Goal: Task Accomplishment & Management: Manage account settings

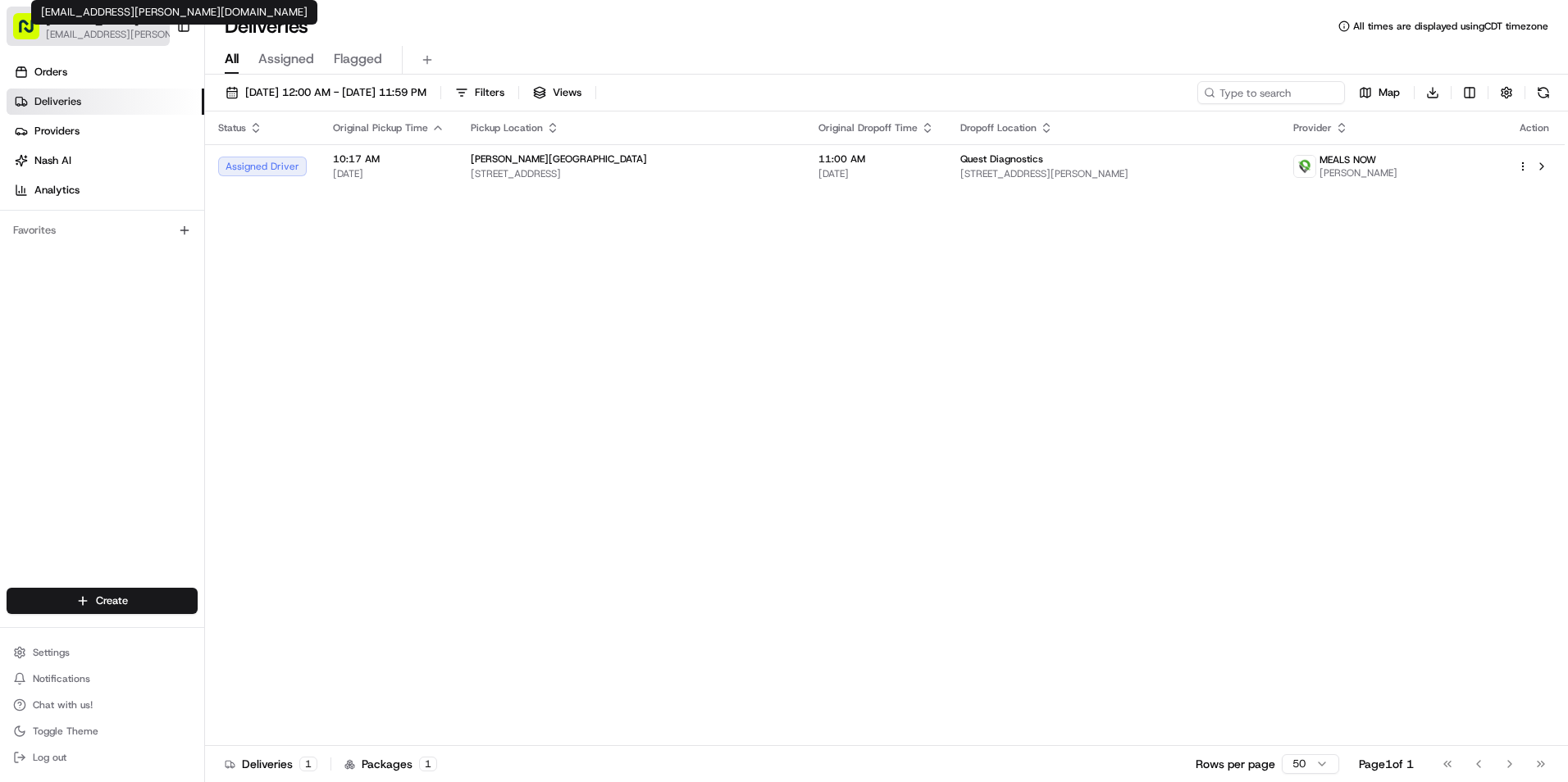
click at [120, 32] on span "[EMAIL_ADDRESS][PERSON_NAME][DOMAIN_NAME]" at bounding box center [112, 34] width 131 height 13
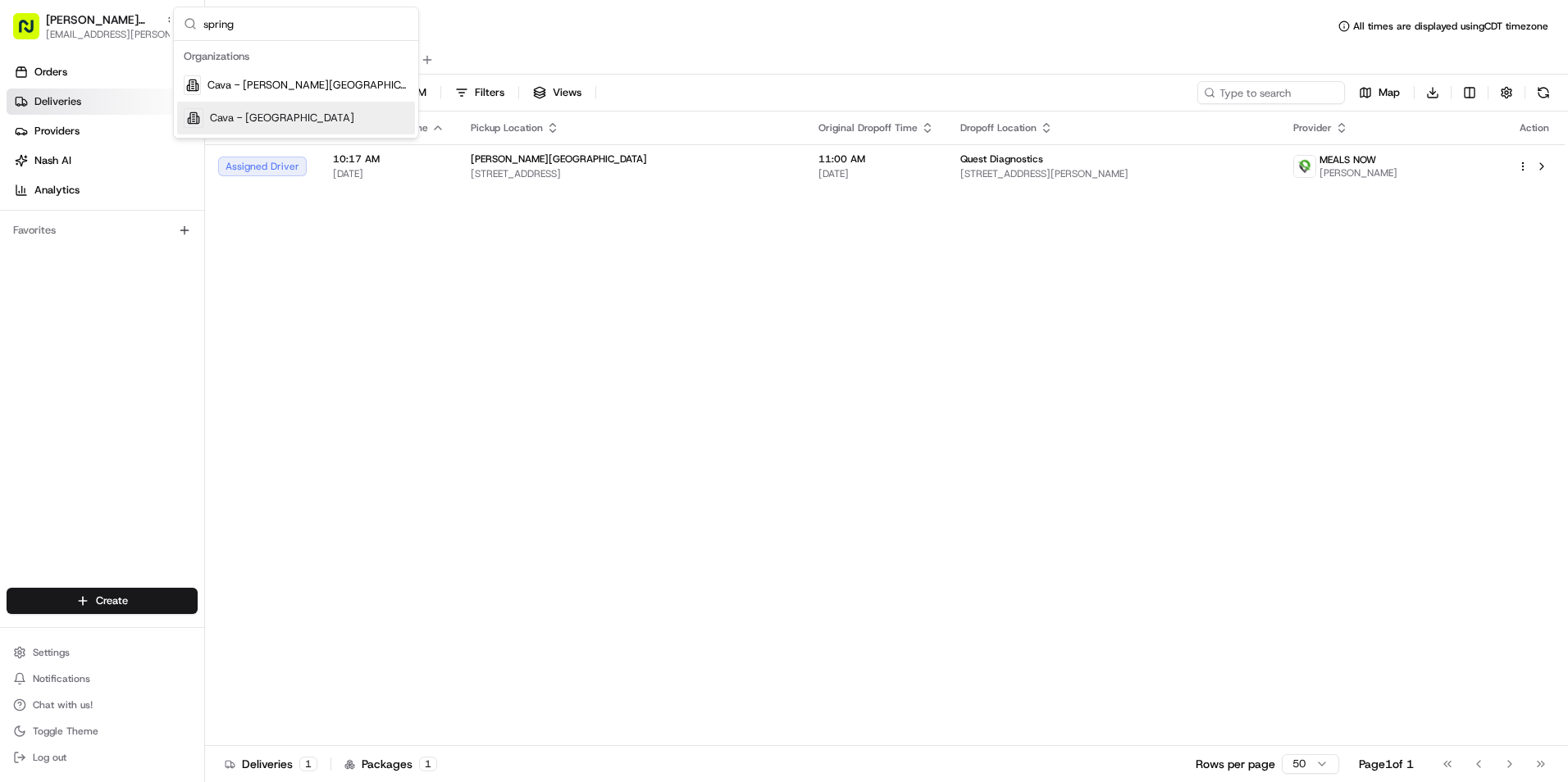
type input "spring"
click at [263, 125] on div "Cava - [GEOGRAPHIC_DATA]" at bounding box center [296, 118] width 238 height 32
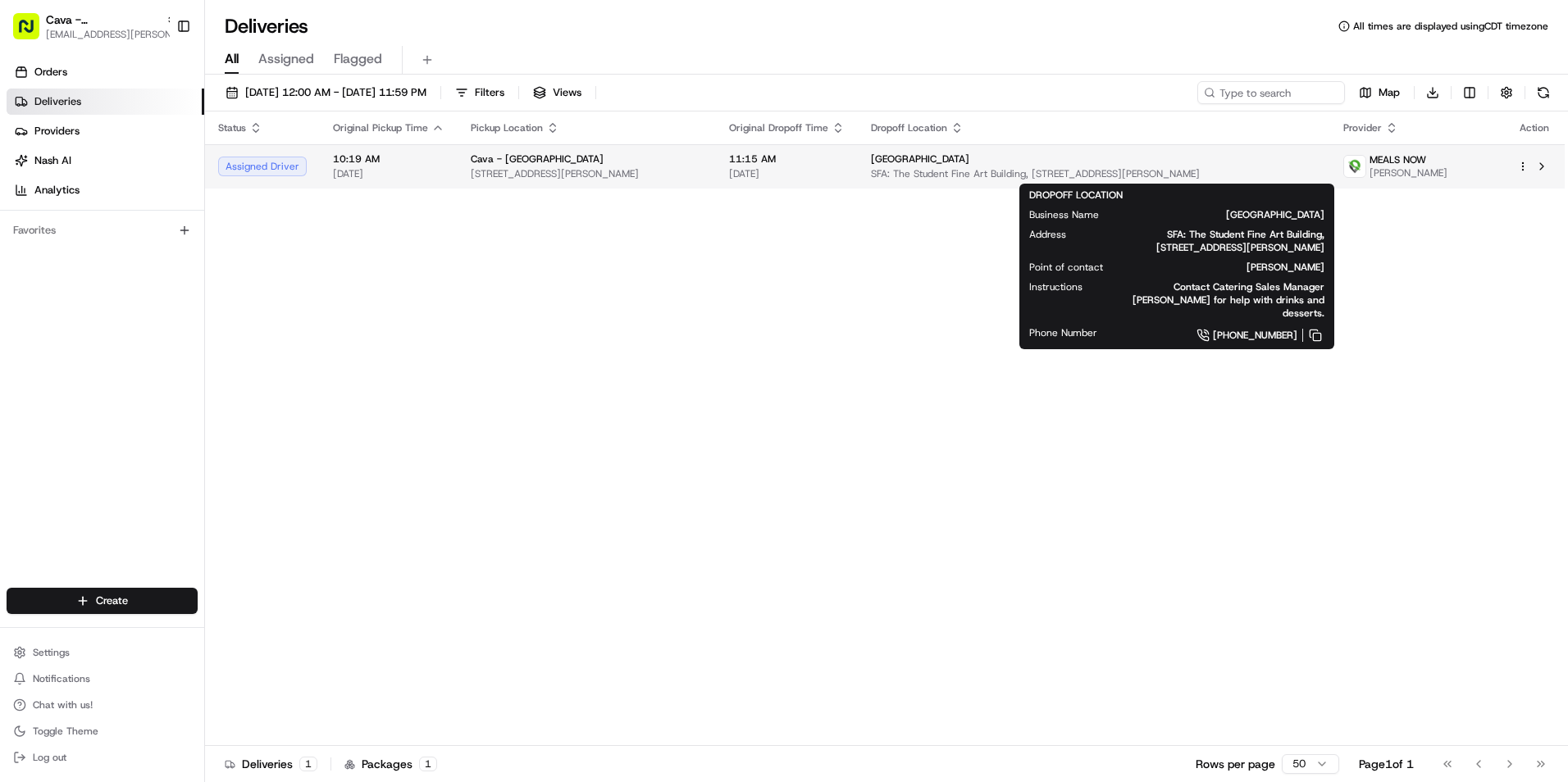
click at [1027, 168] on span "SFA: The Student Fine Art Building, 20000 Kingwood Dr, Porter, TX 77365, USA" at bounding box center [1093, 173] width 446 height 13
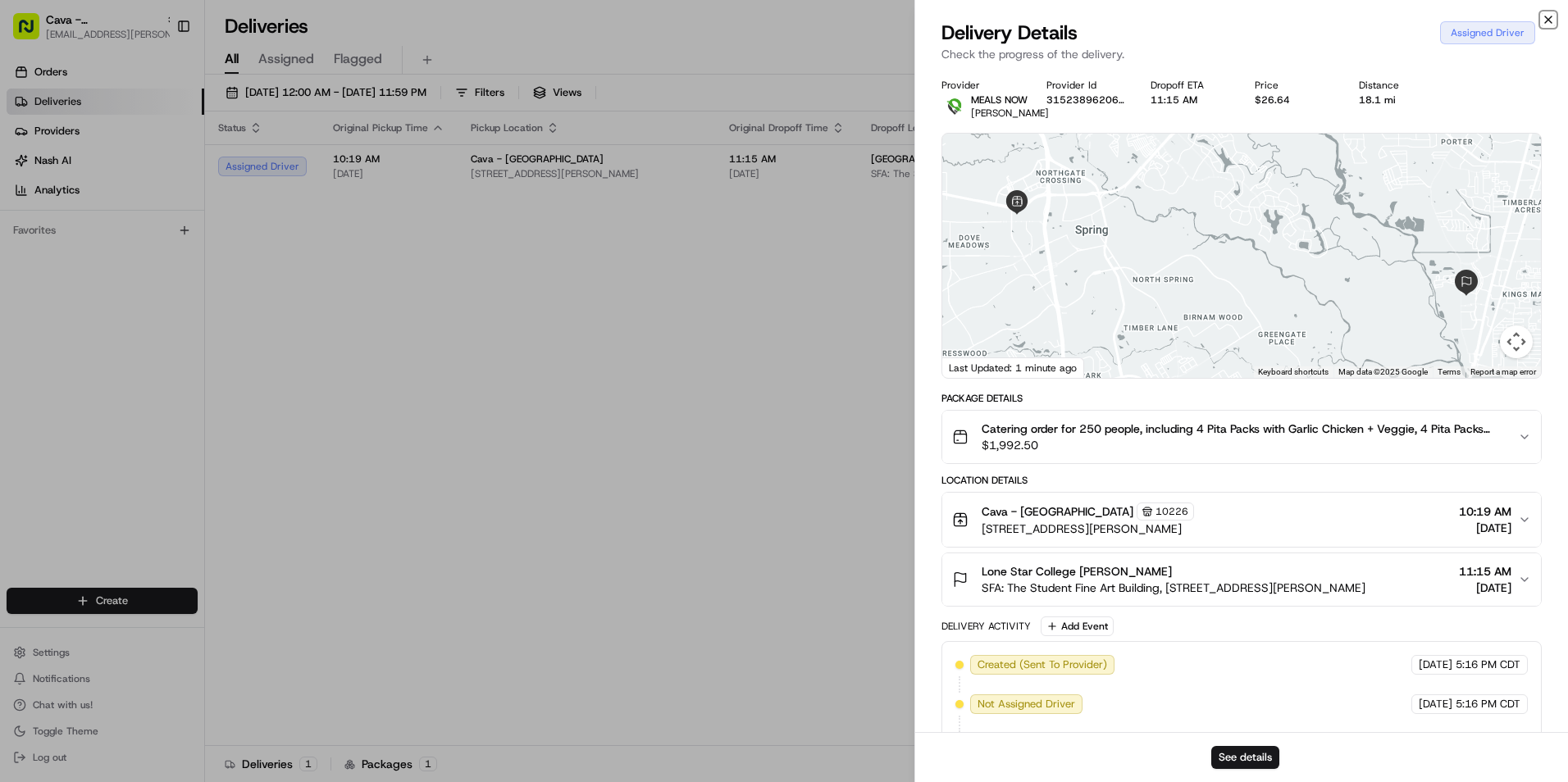
click at [1548, 23] on icon "button" at bounding box center [1548, 19] width 13 height 13
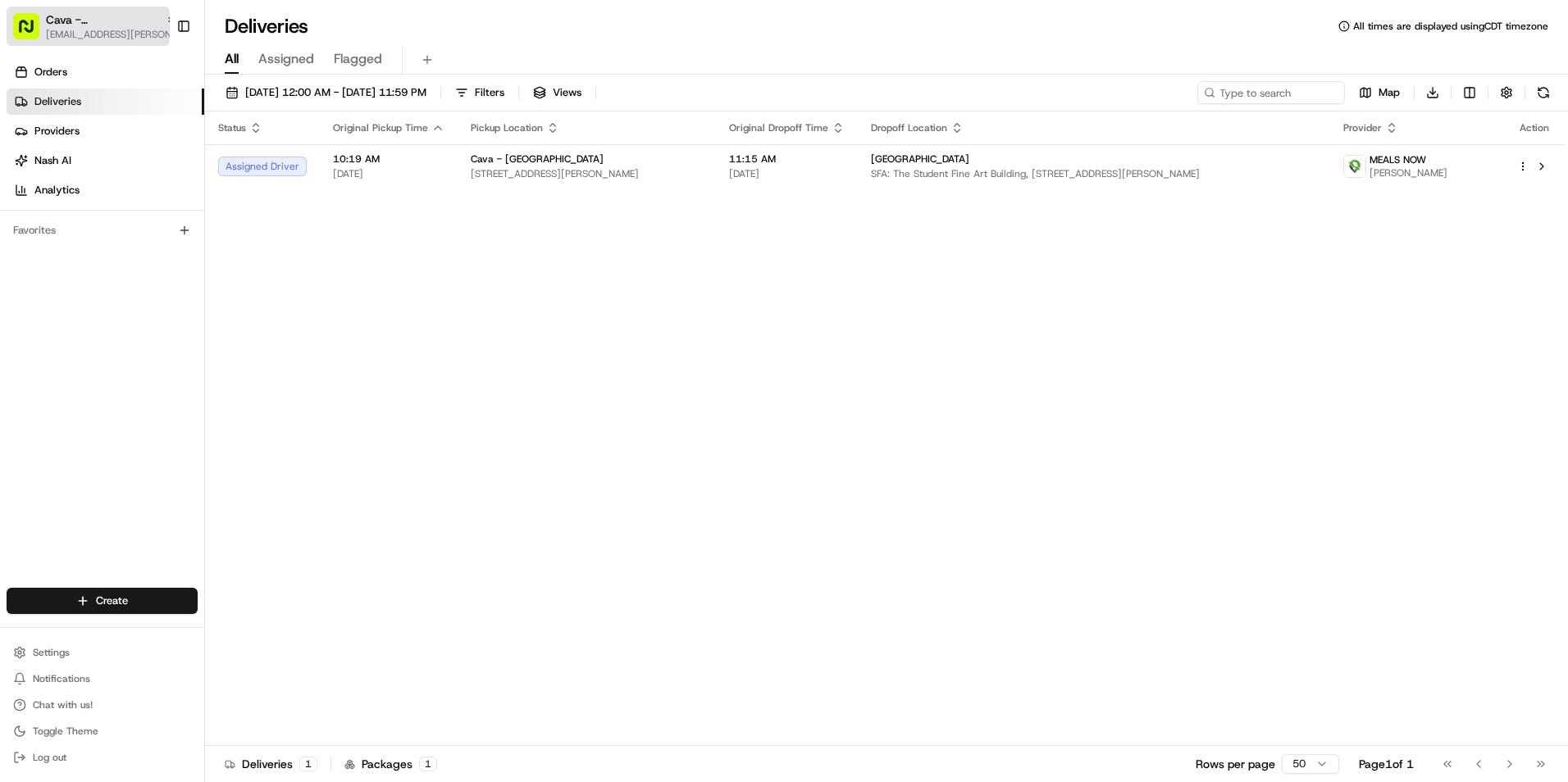
click at [115, 23] on span "Cava - [GEOGRAPHIC_DATA]" at bounding box center [102, 19] width 113 height 16
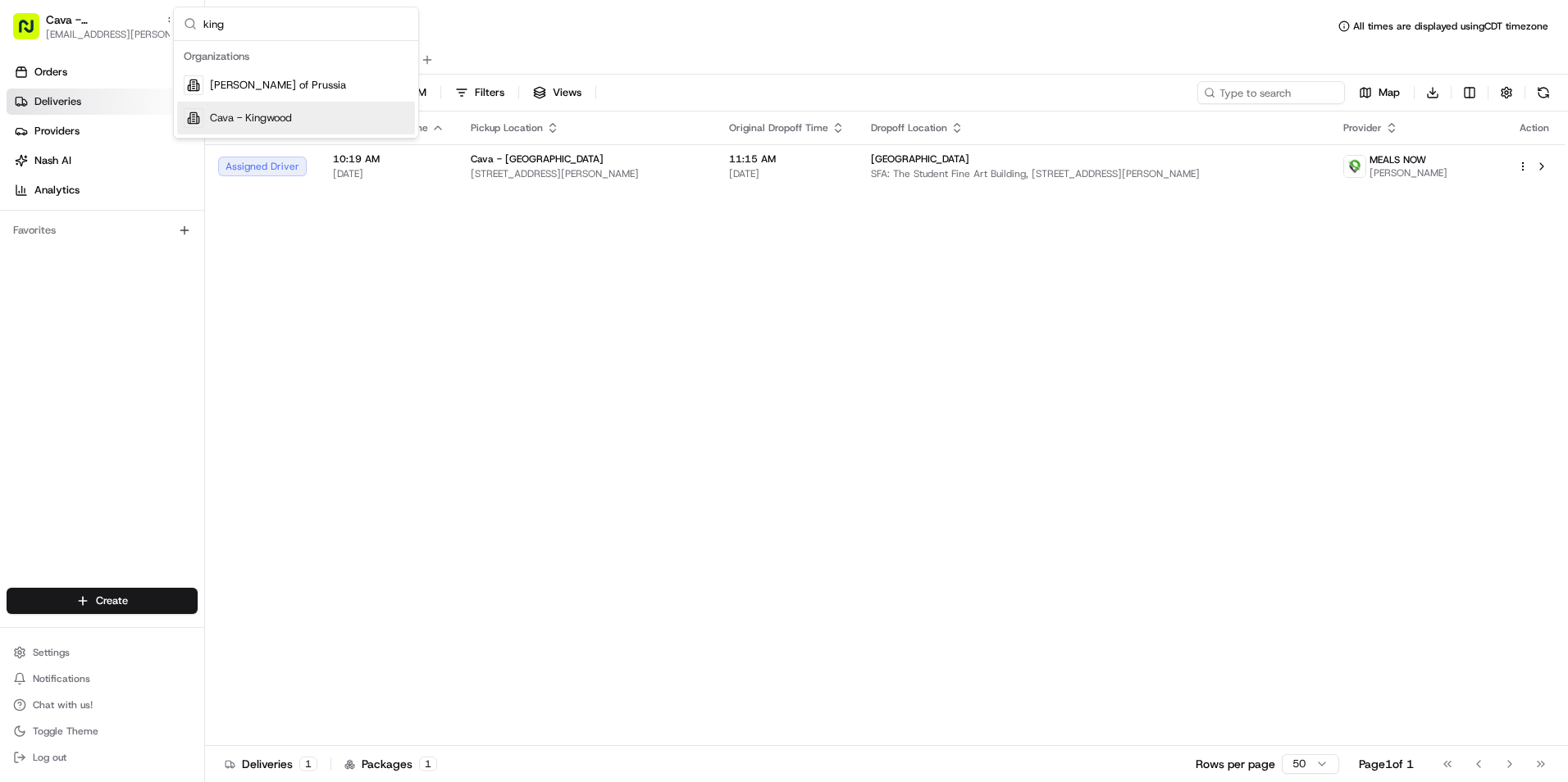
type input "king"
click at [295, 121] on div "Cava - Kingwood" at bounding box center [296, 118] width 238 height 32
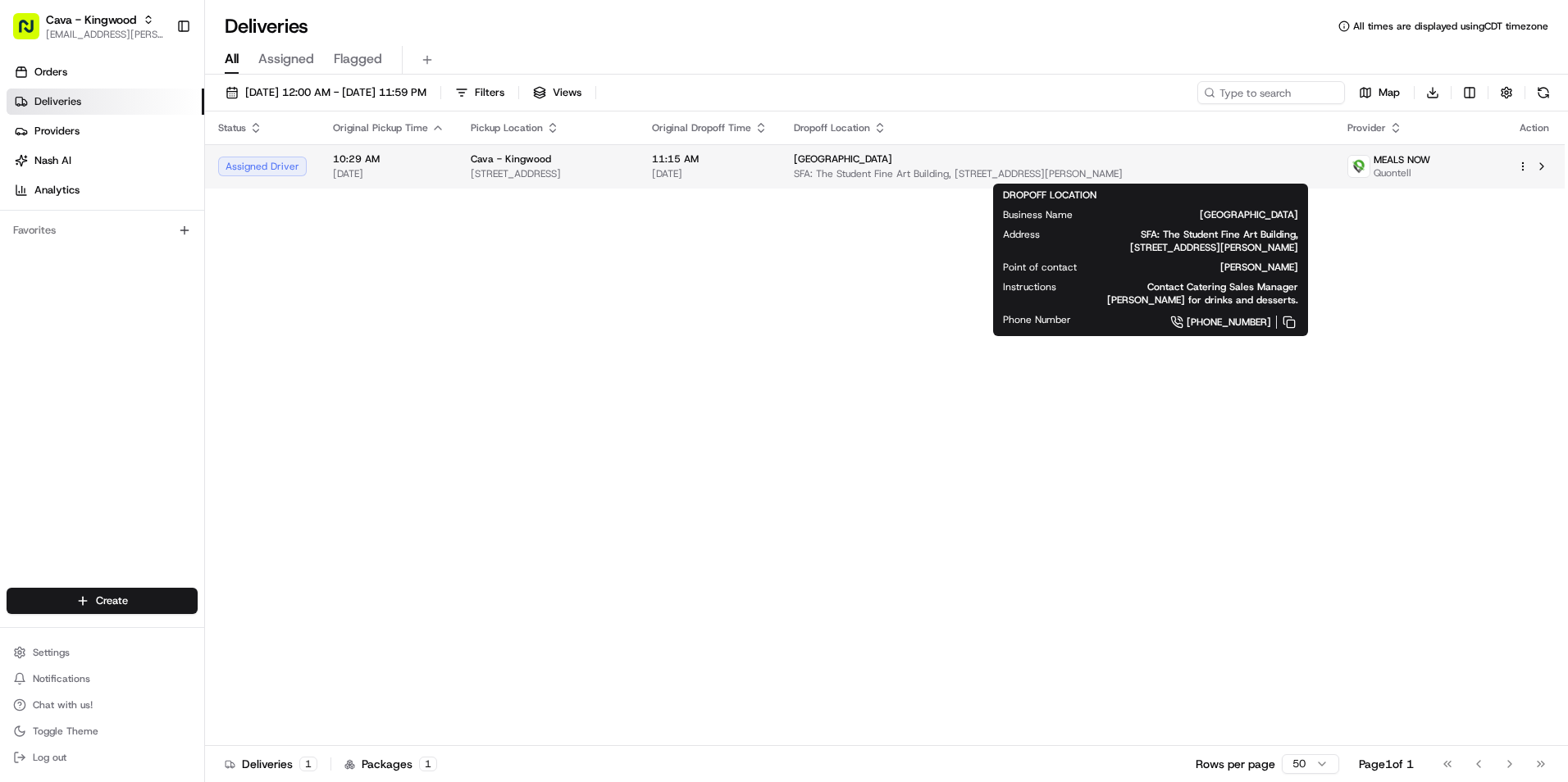
click at [1119, 173] on span "SFA: The Student Fine Art Building, 20000 Kingwood Dr, Porter, TX 77365, USA" at bounding box center [1057, 173] width 527 height 13
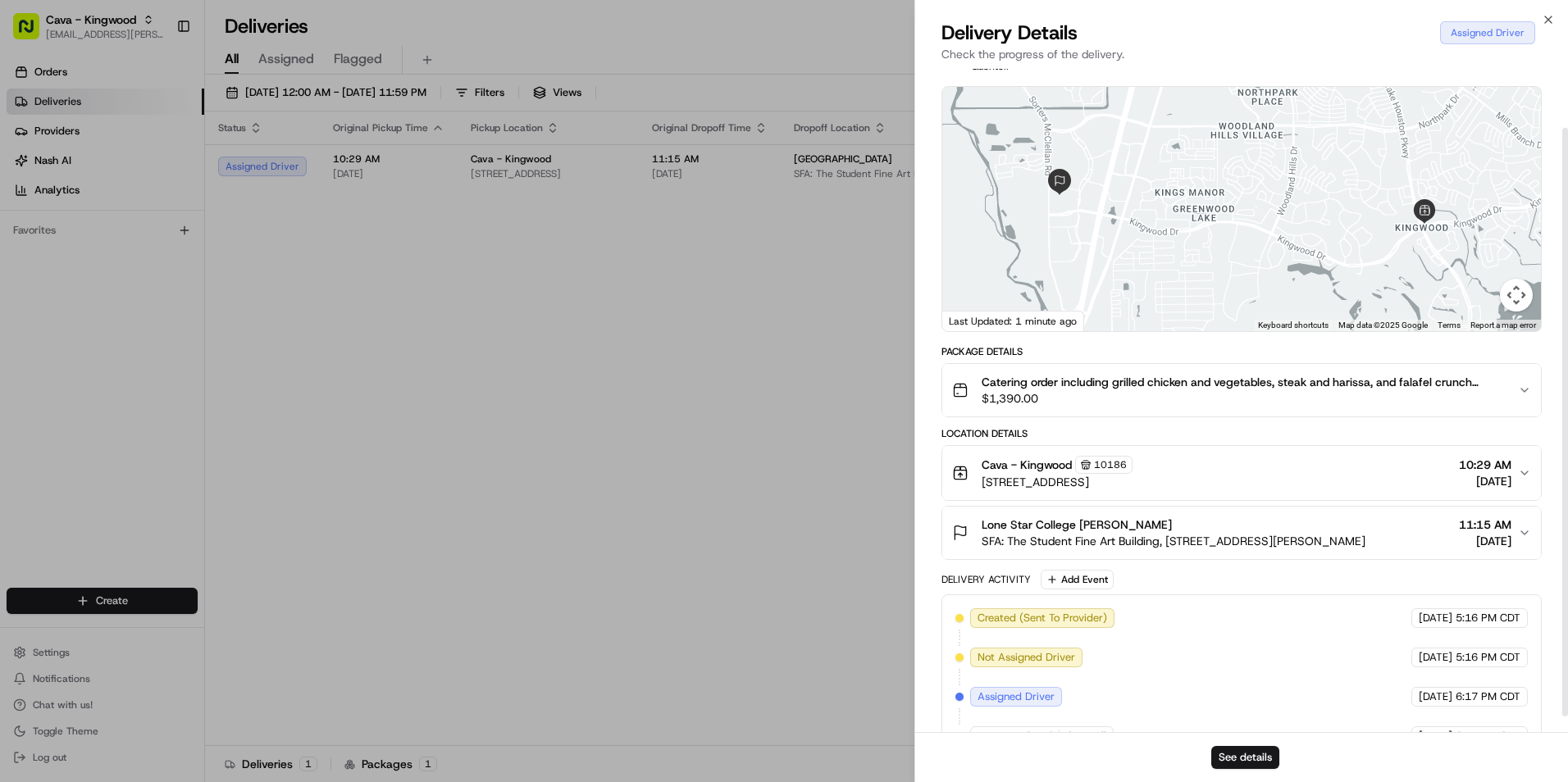
scroll to position [84, 0]
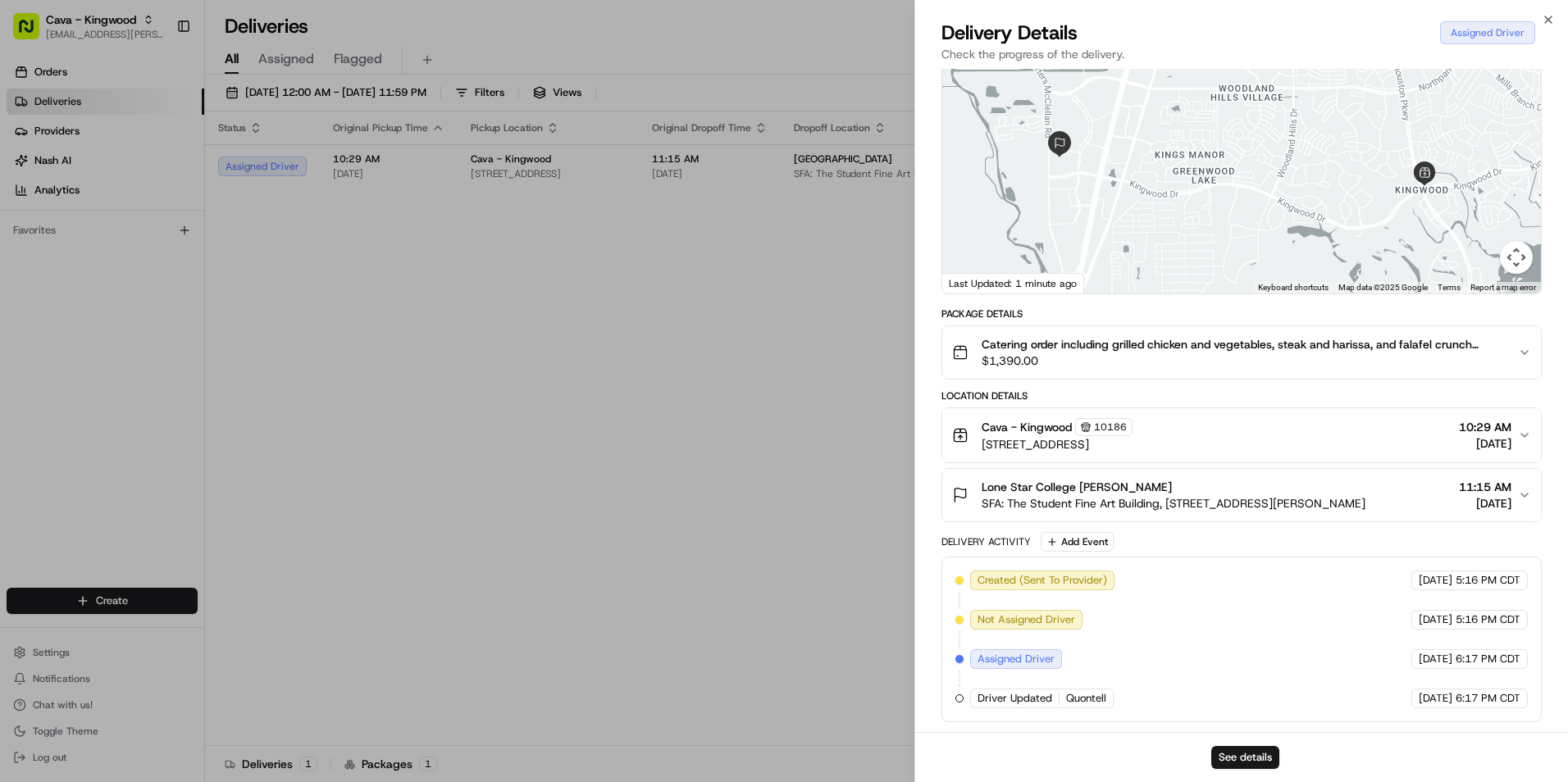
click at [1343, 497] on span "SFA: The Student Fine Art Building, 20000 Kingwood Dr, Porter, TX 77365, USA" at bounding box center [1173, 503] width 384 height 16
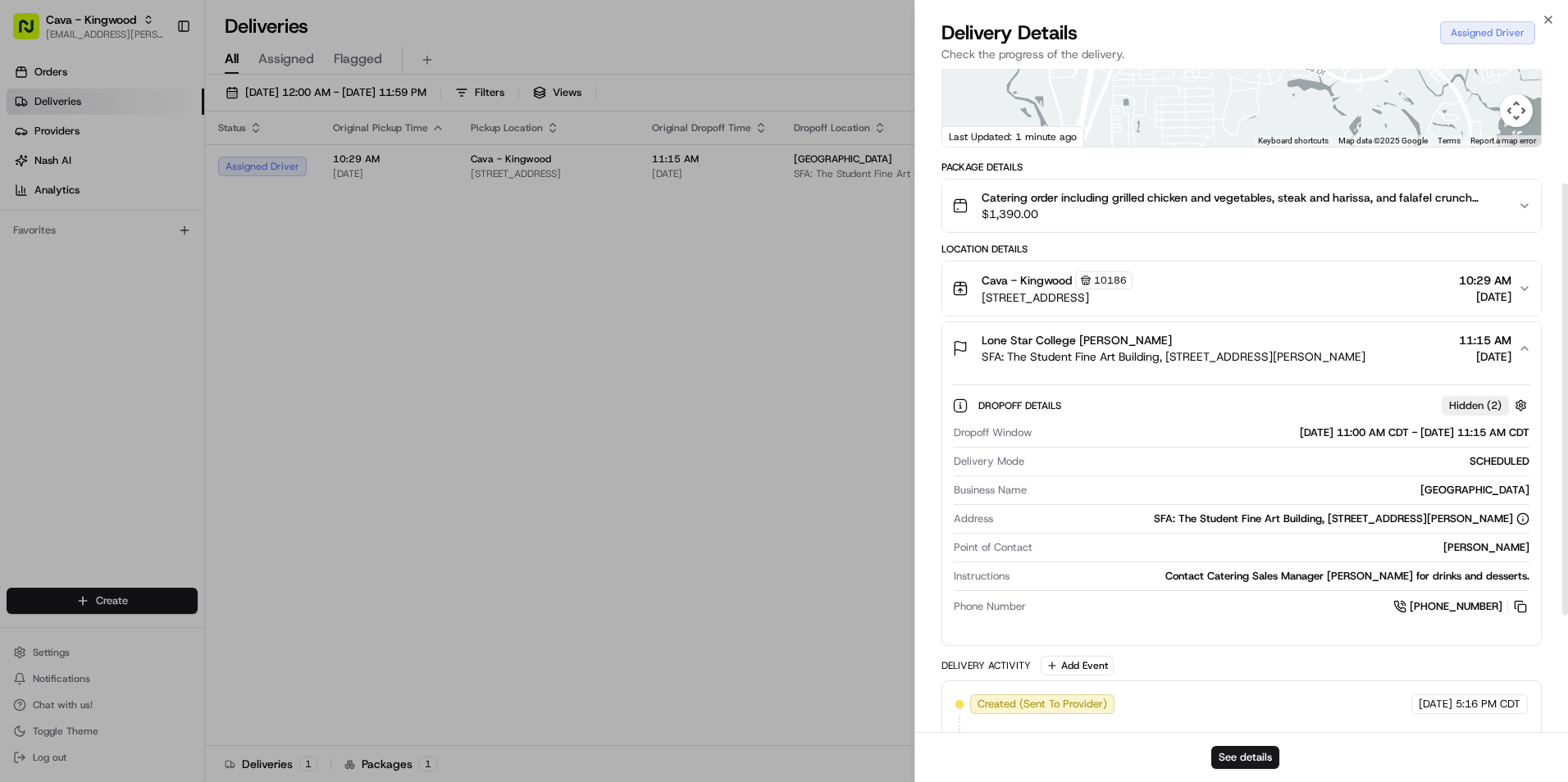
scroll to position [248, 0]
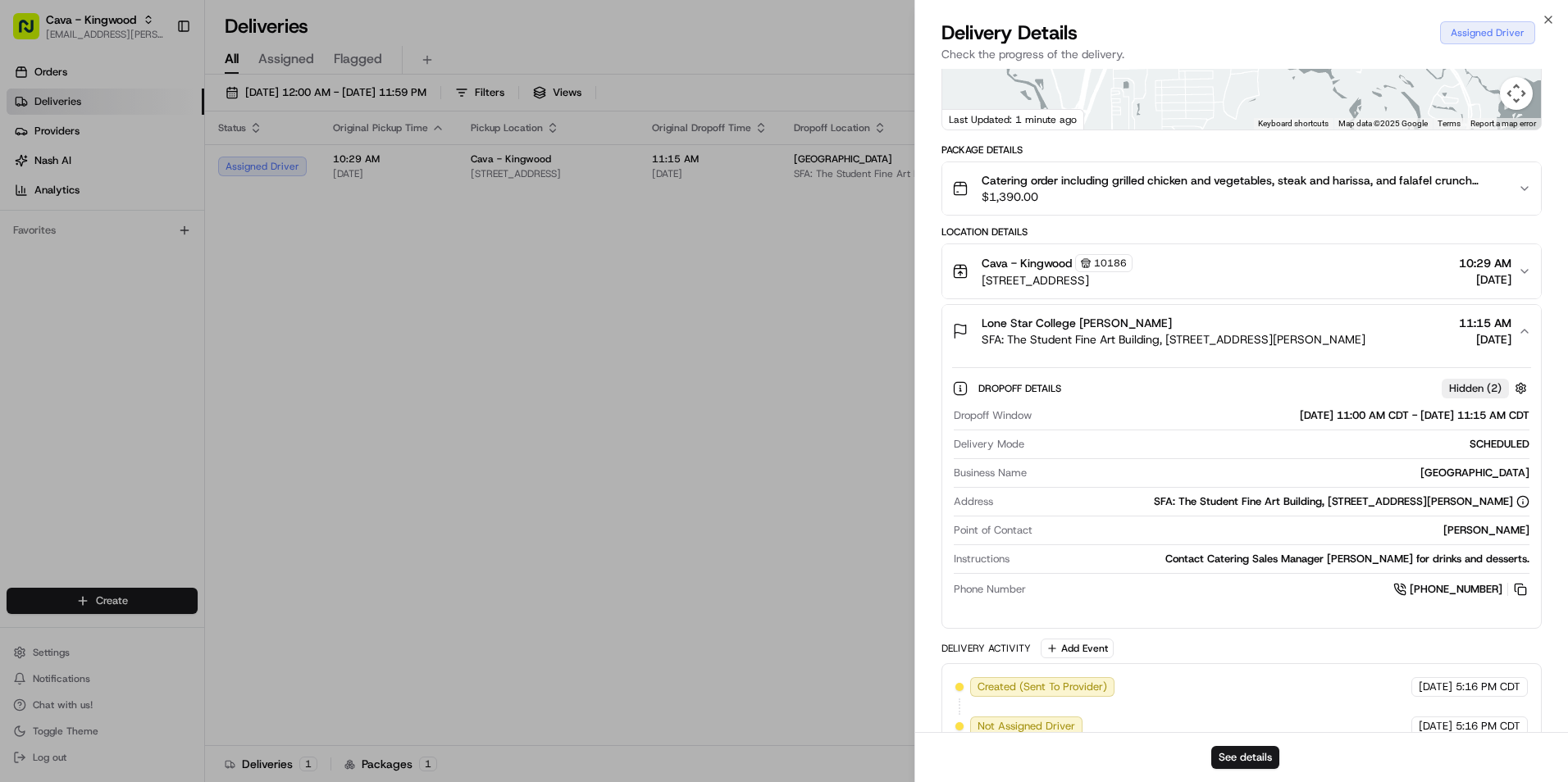
click at [1461, 342] on span "08/20/2025" at bounding box center [1485, 339] width 53 height 16
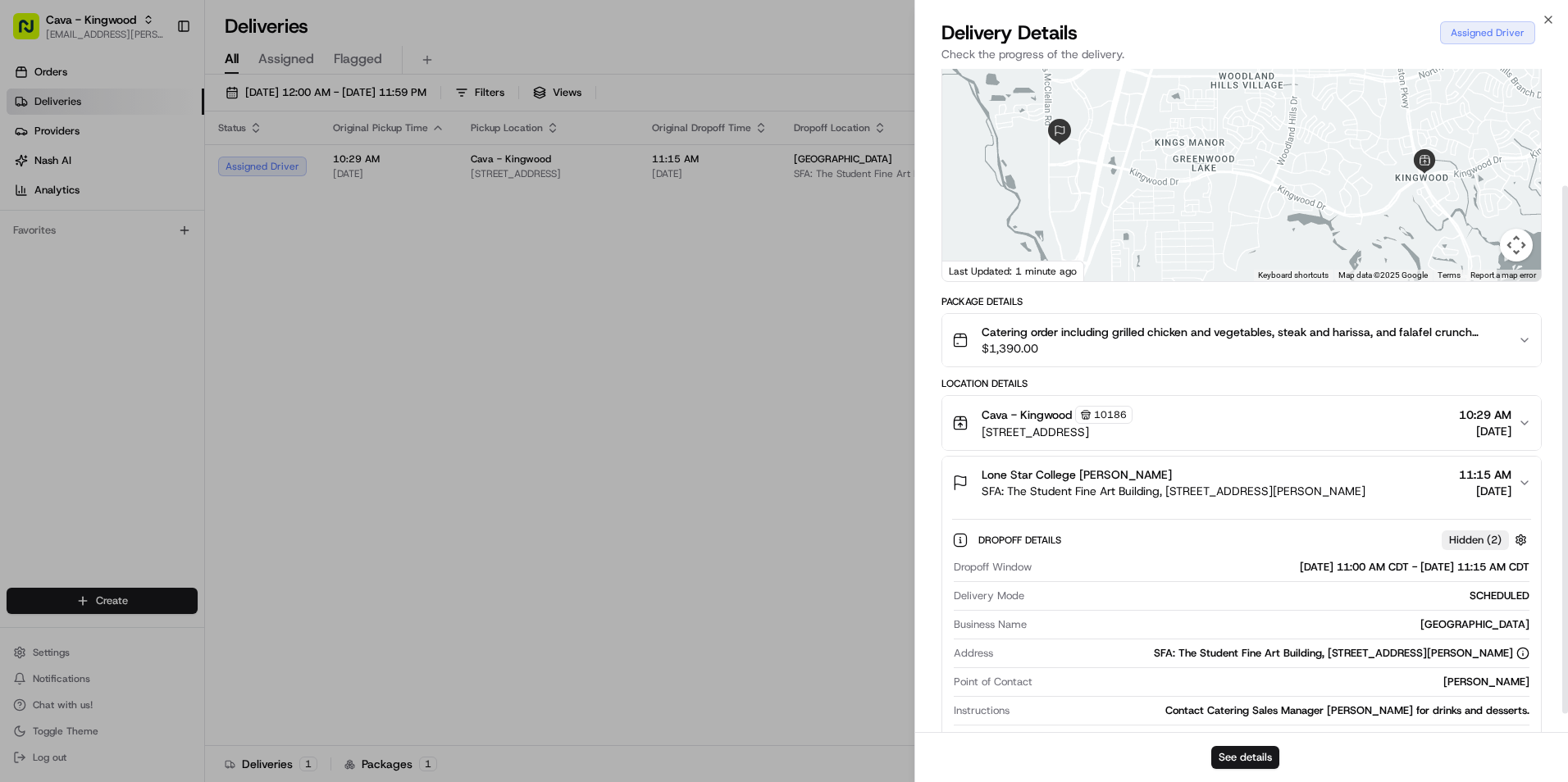
scroll to position [84, 0]
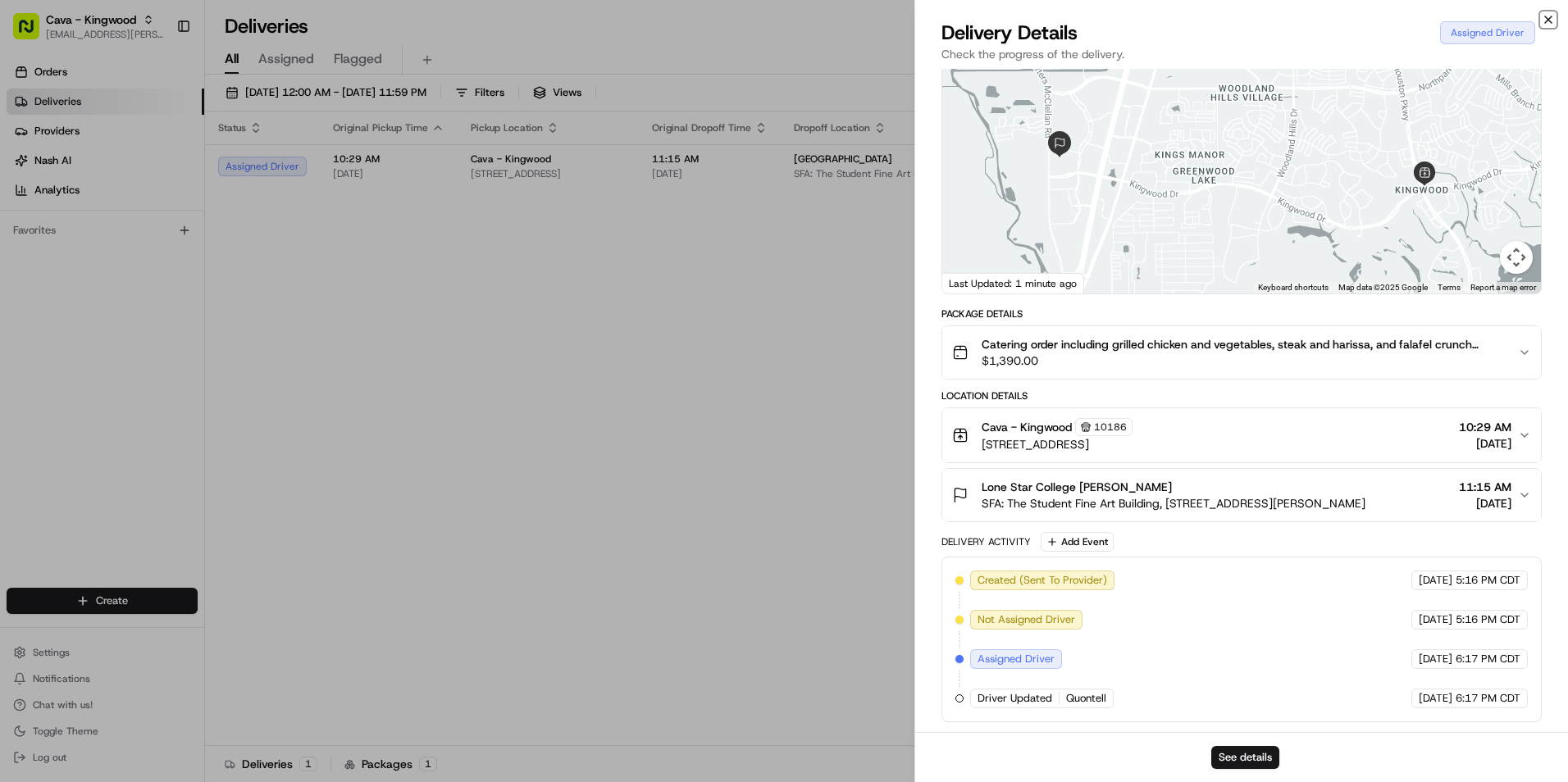
click at [1552, 20] on icon "button" at bounding box center [1548, 19] width 13 height 13
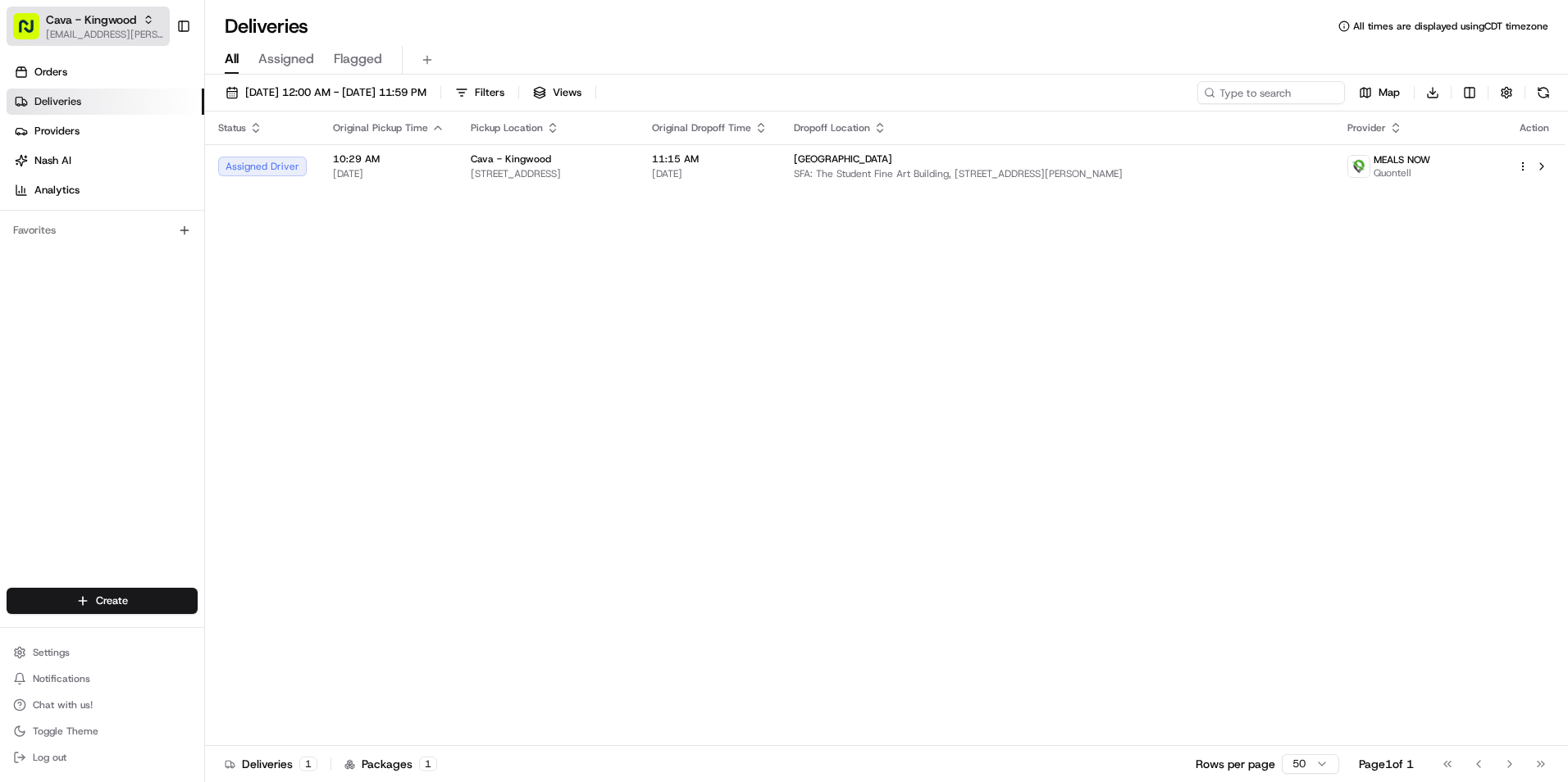
click at [120, 13] on span "Cava - Kingwood" at bounding box center [91, 19] width 90 height 16
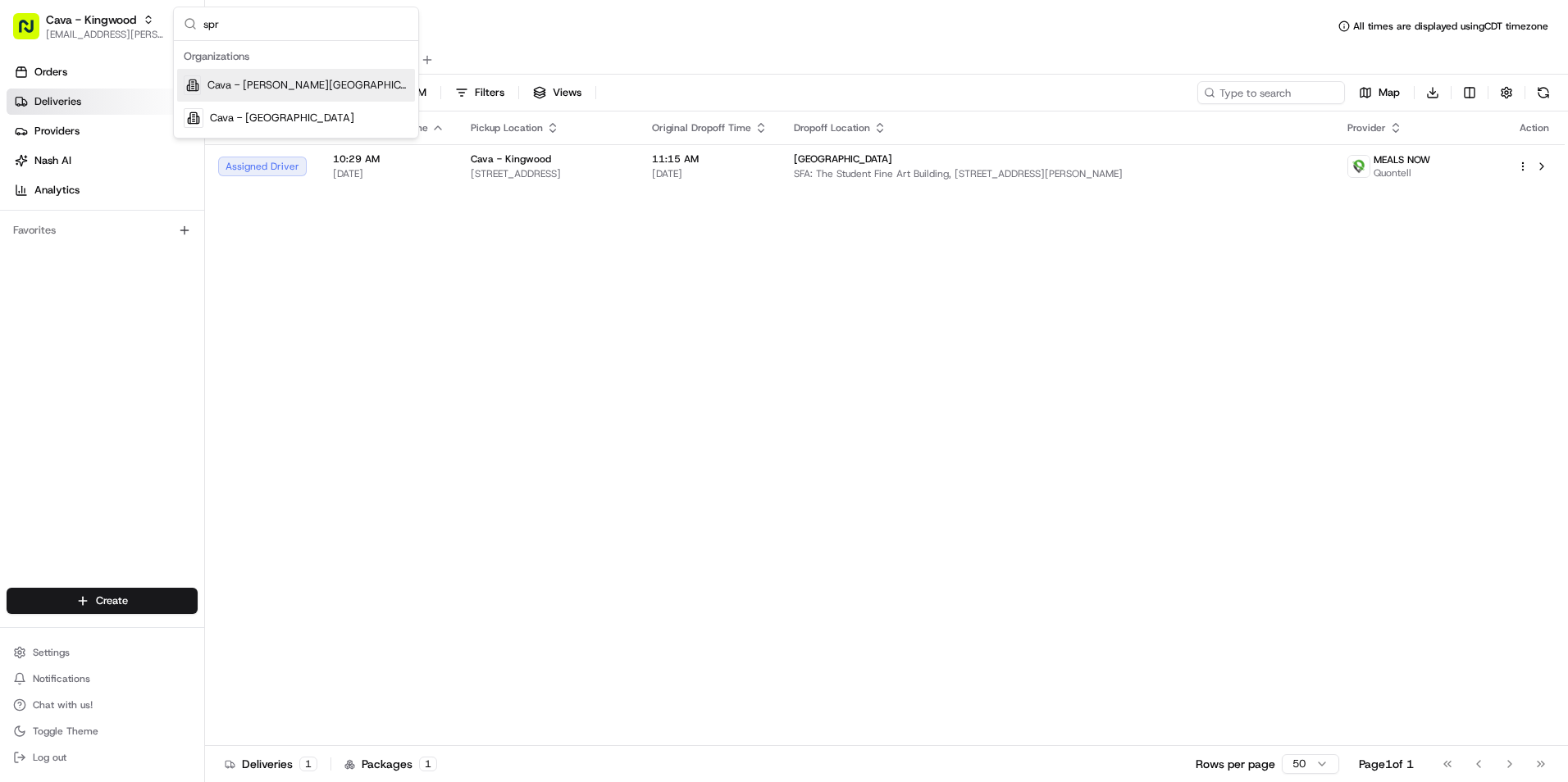
type input "spr"
click at [289, 113] on span "Cava - [GEOGRAPHIC_DATA]" at bounding box center [281, 118] width 144 height 14
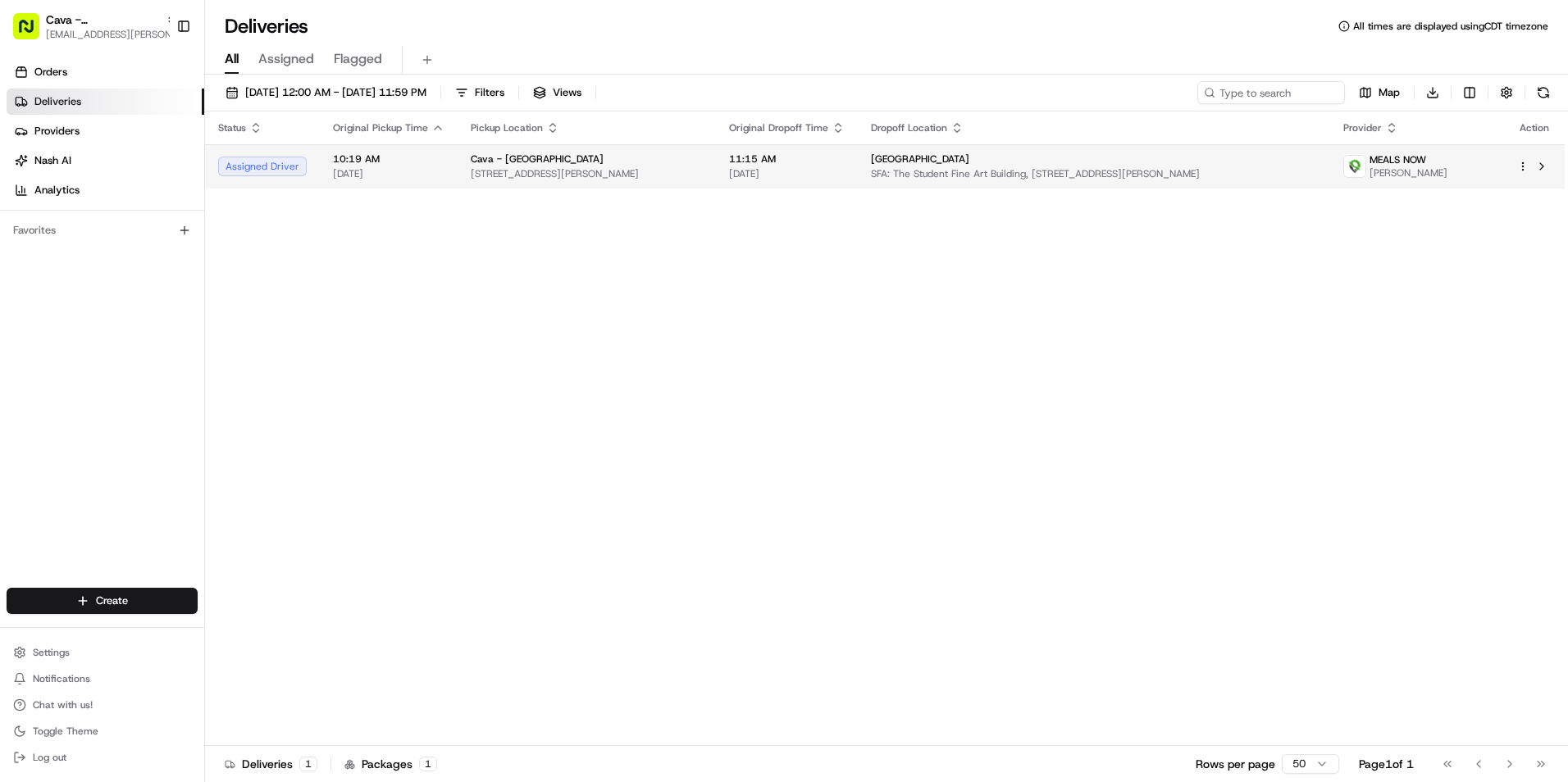
click at [1100, 165] on div "Lone Star College" at bounding box center [1093, 159] width 446 height 13
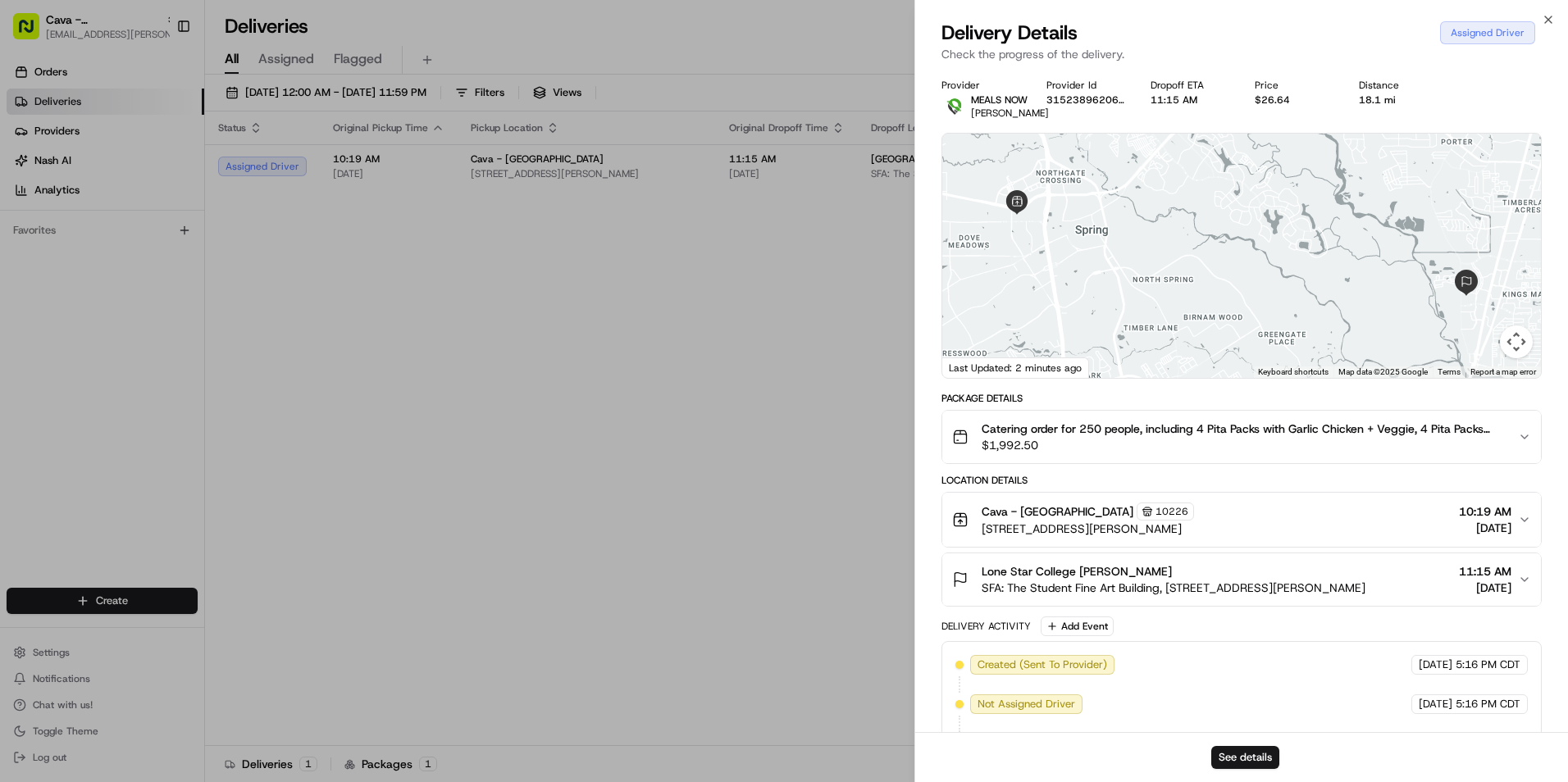
click at [1233, 580] on div "Lone Star College JENNIFER MAPPS" at bounding box center [1173, 571] width 384 height 16
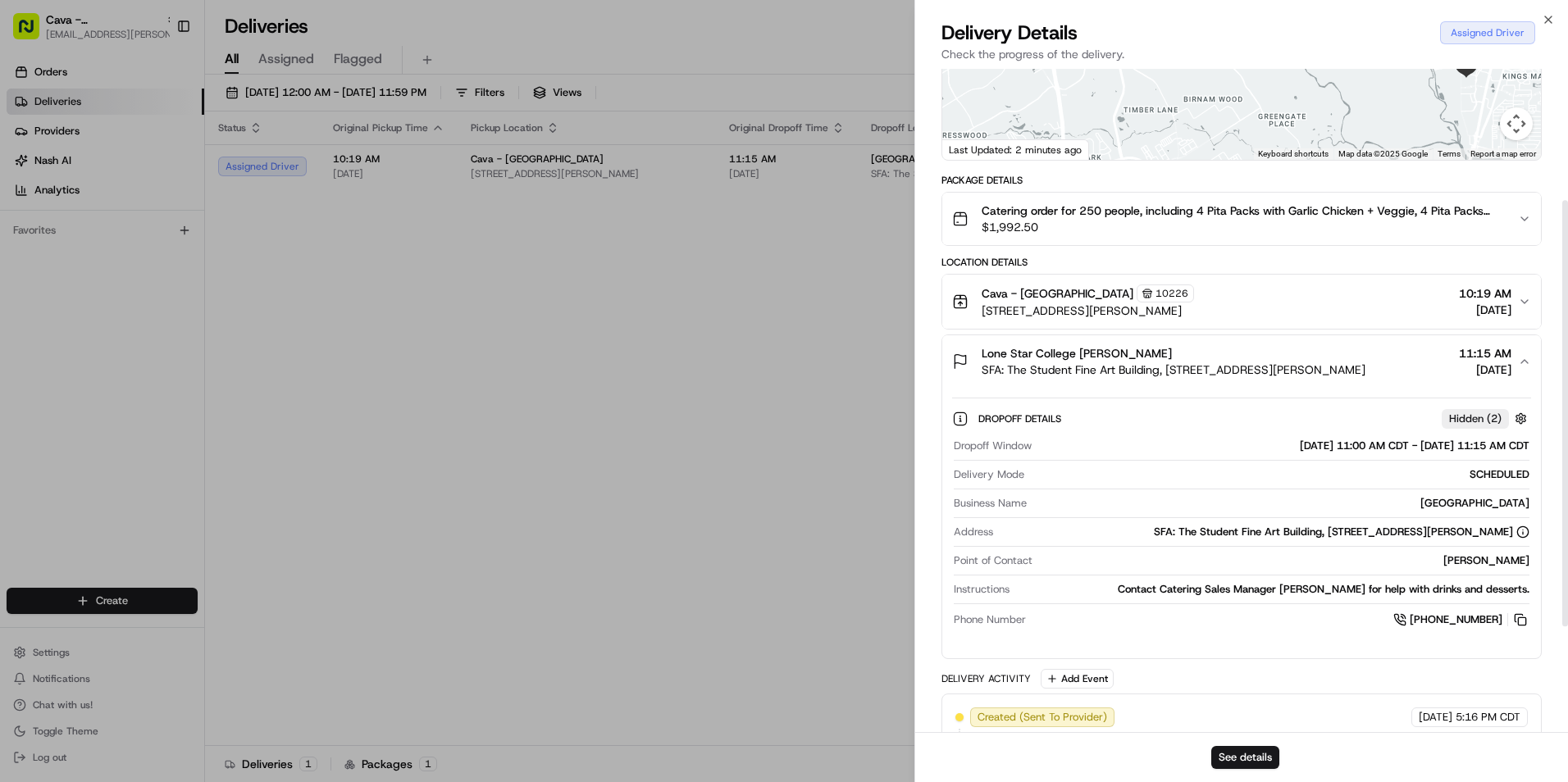
scroll to position [204, 0]
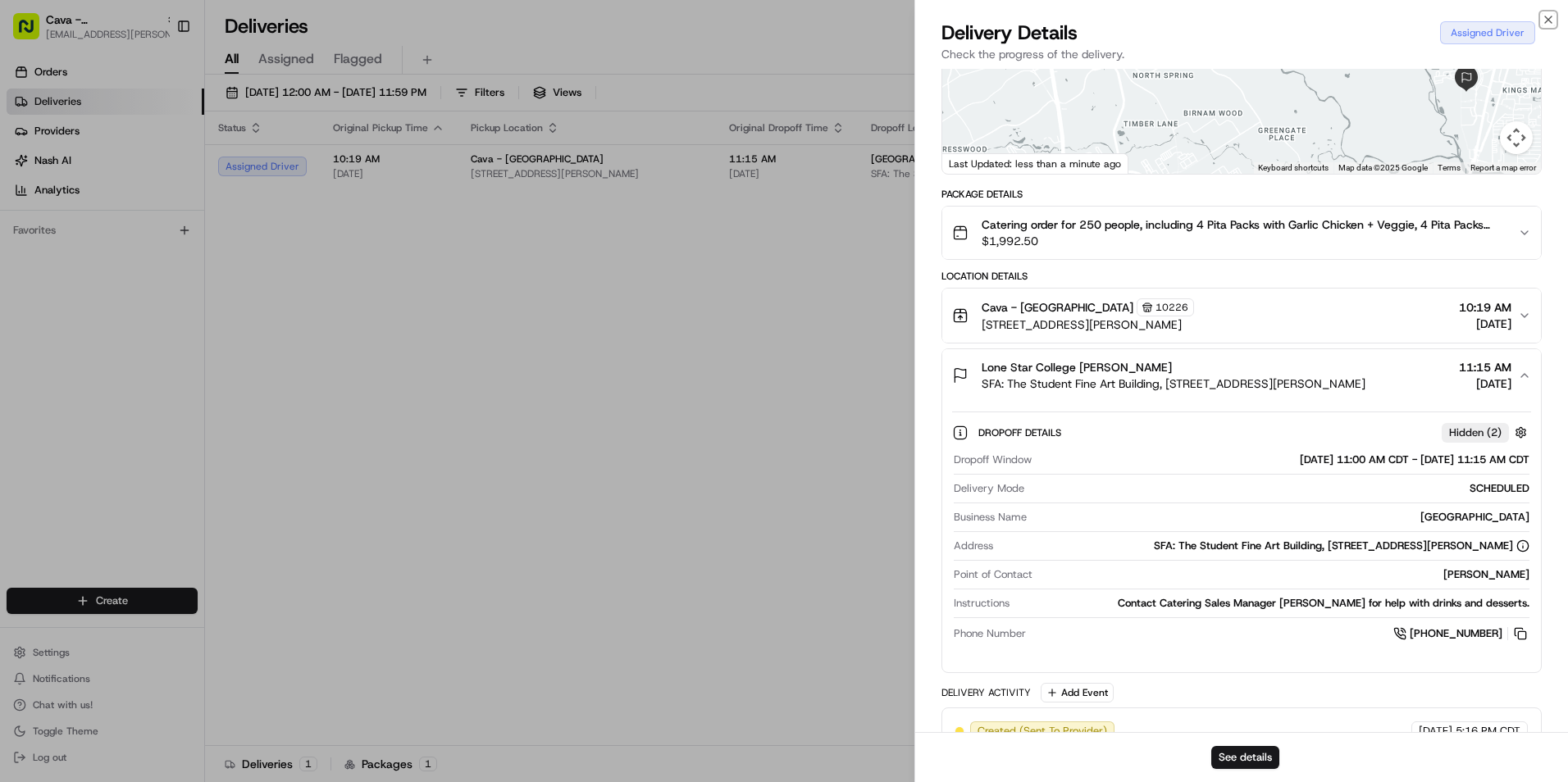
click at [1550, 17] on icon "button" at bounding box center [1548, 19] width 13 height 13
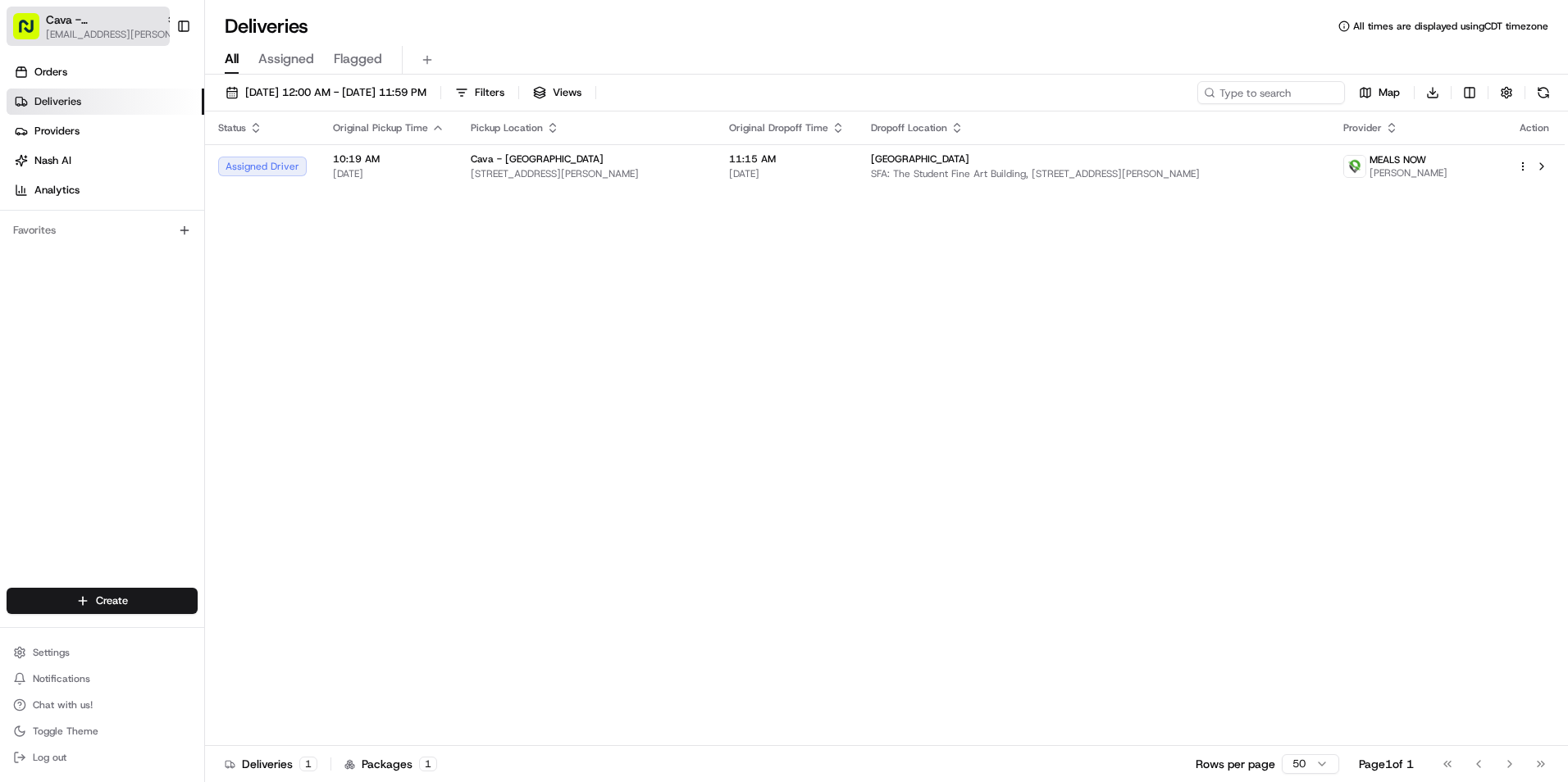
click at [124, 30] on span "[EMAIL_ADDRESS][PERSON_NAME][DOMAIN_NAME]" at bounding box center [112, 34] width 131 height 13
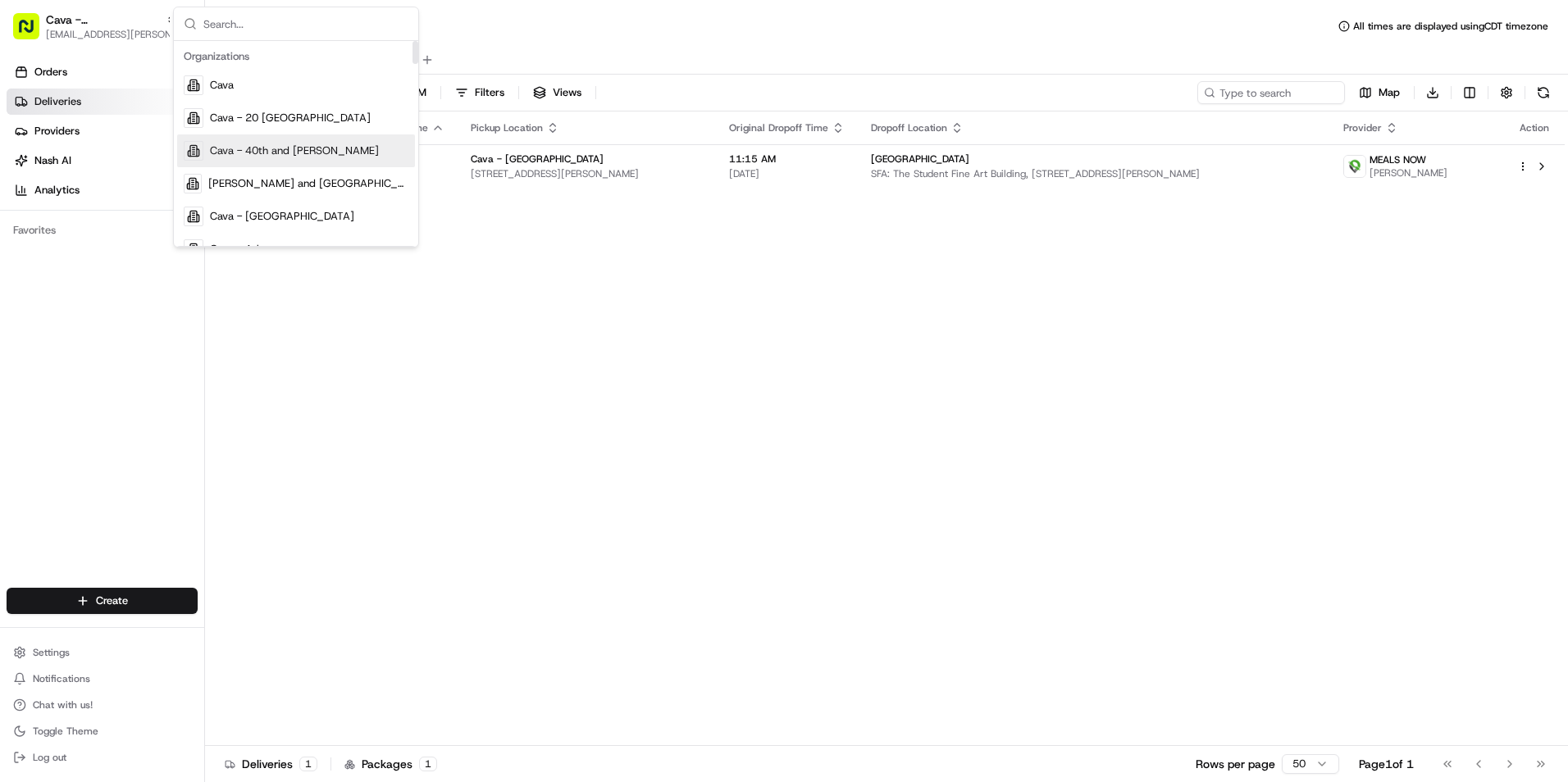
click at [315, 143] on span "Cava - 40th and [PERSON_NAME]" at bounding box center [294, 150] width 169 height 14
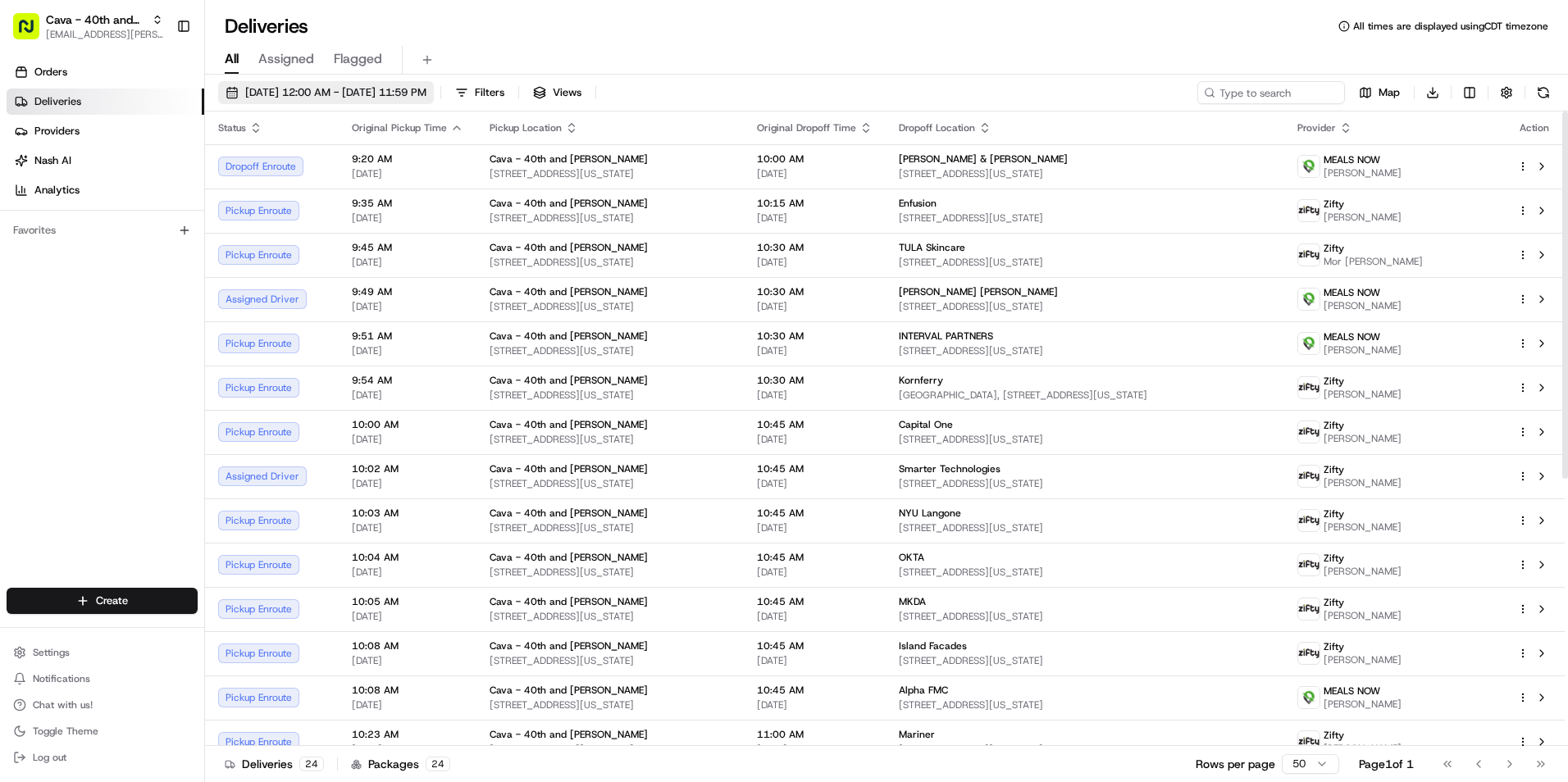
click at [402, 92] on span "08/20/2025 12:00 AM - 08/20/2025 11:59 PM" at bounding box center [336, 92] width 182 height 14
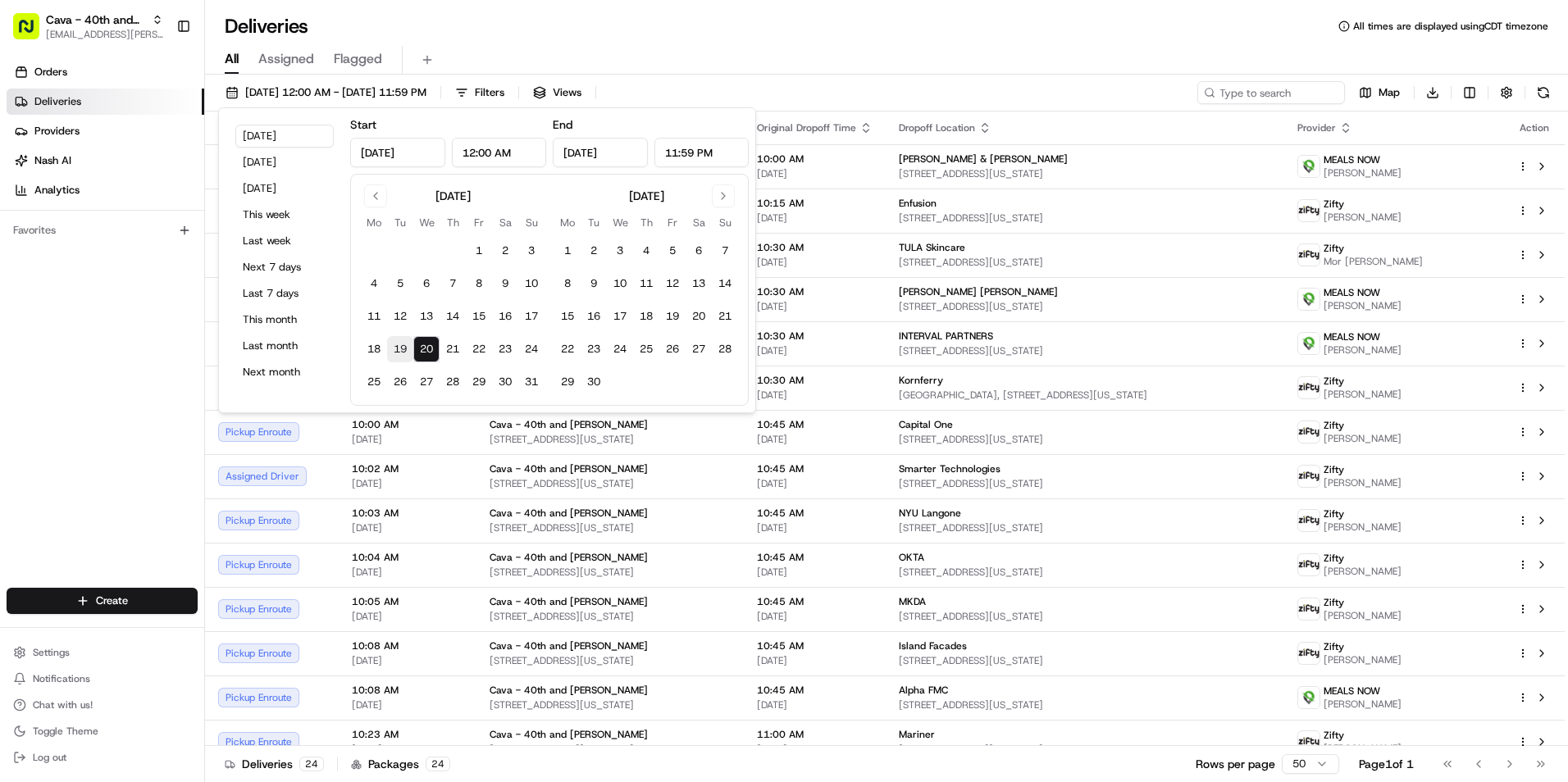
click at [393, 352] on button "19" at bounding box center [400, 349] width 26 height 26
type input "Aug 19, 2025"
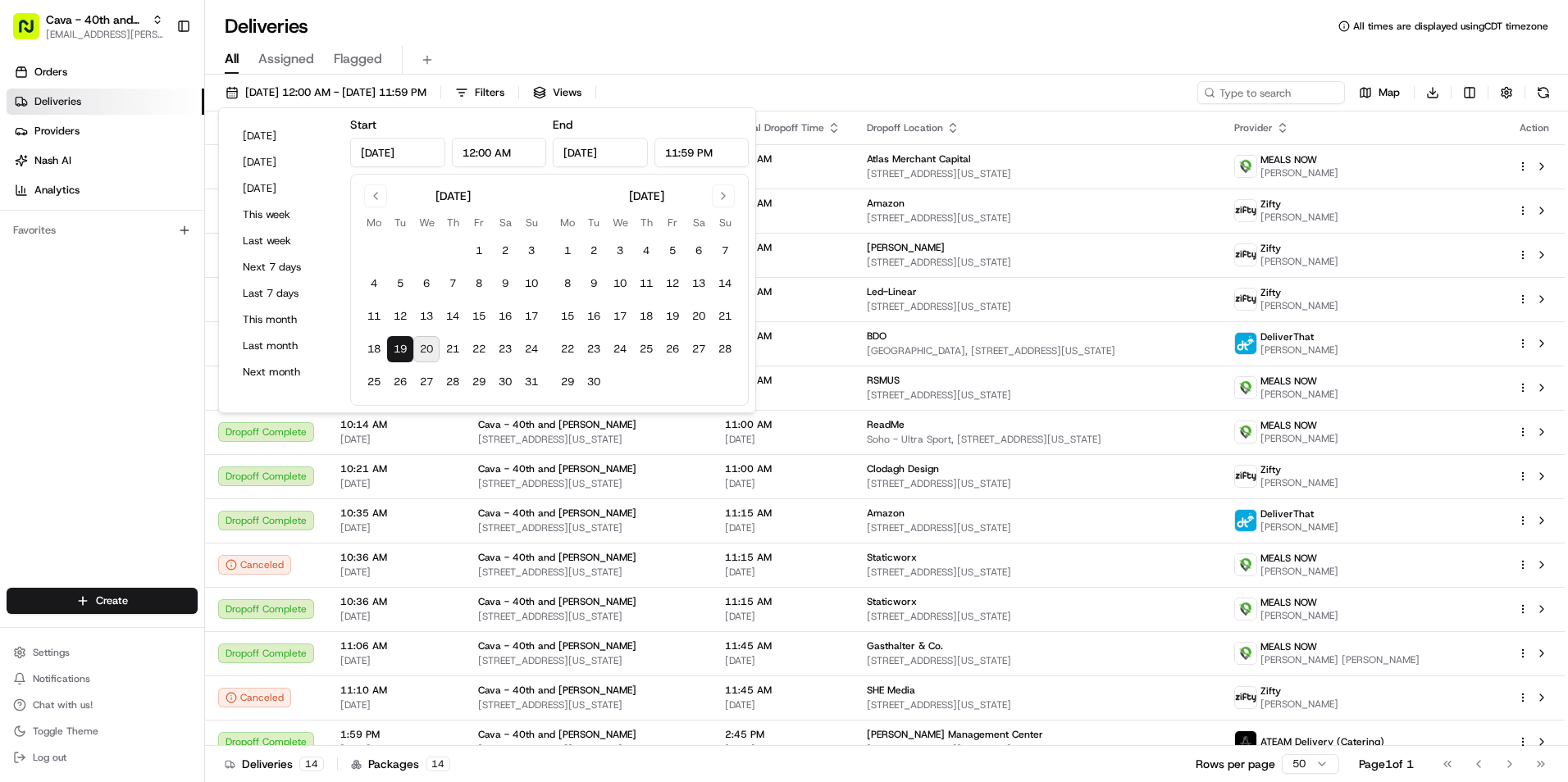
click at [660, 52] on div "All Assigned Flagged" at bounding box center [886, 61] width 1363 height 29
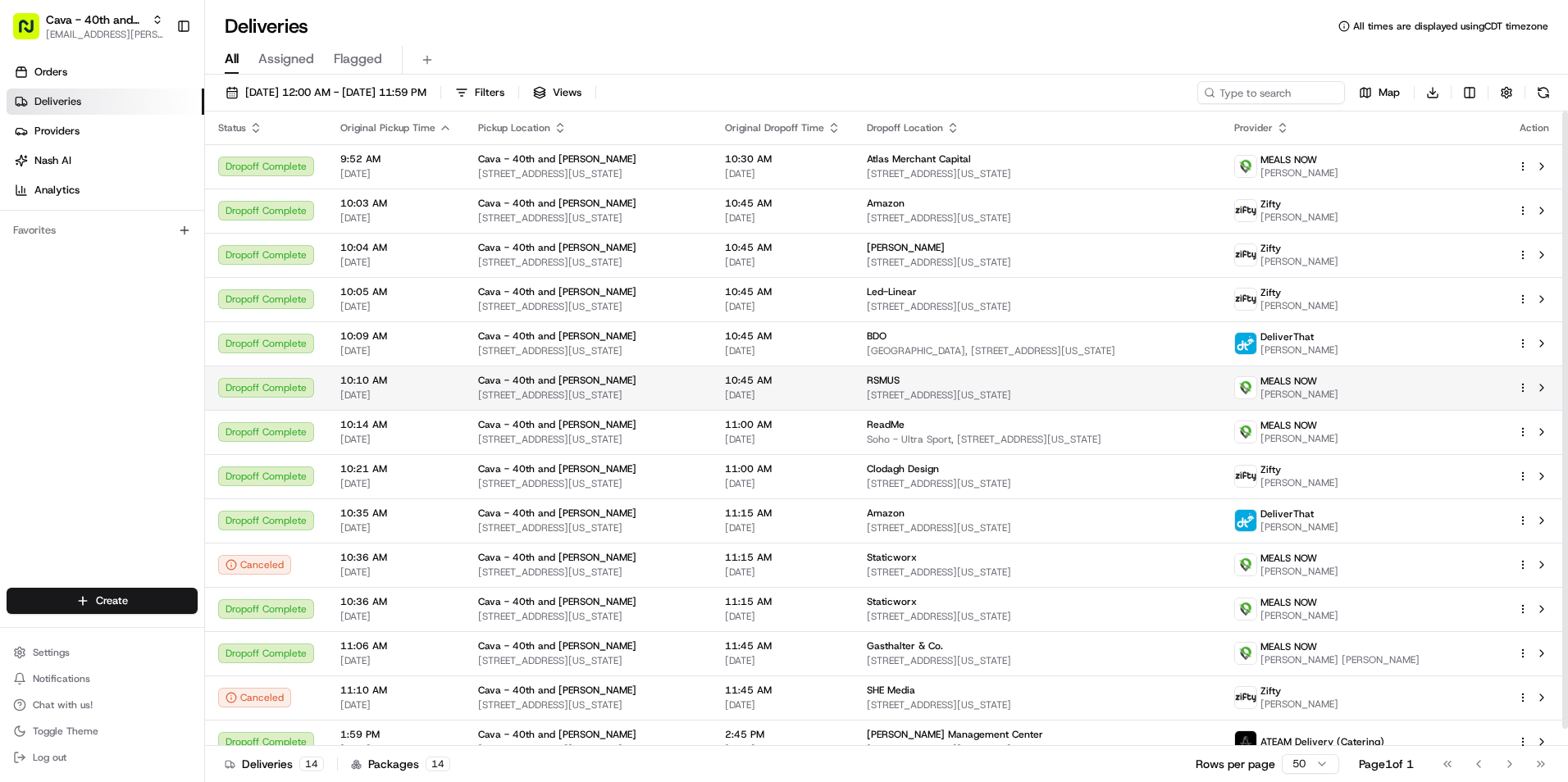
click at [853, 381] on td "10:45 AM 08/19/2025" at bounding box center [783, 388] width 142 height 44
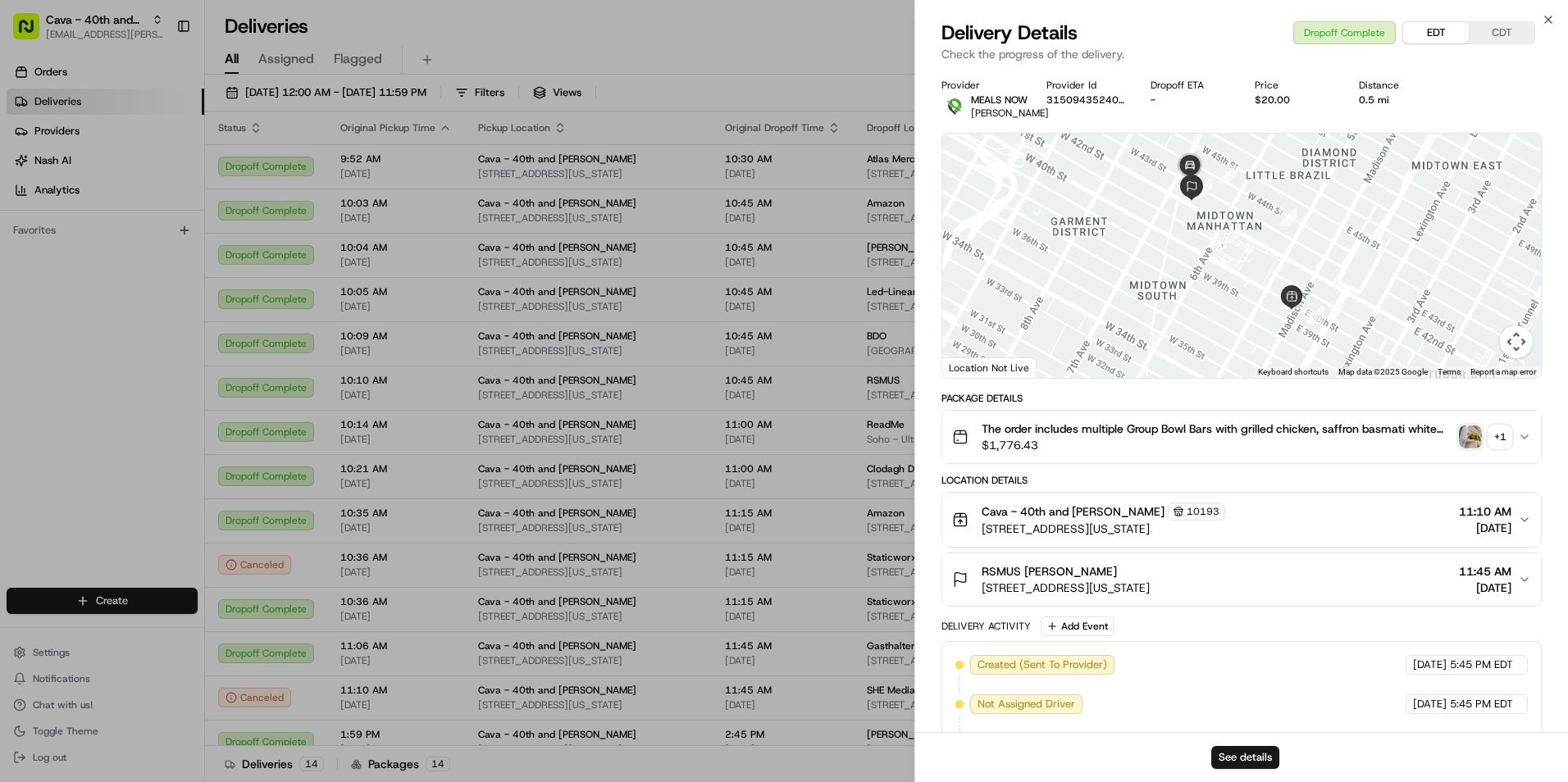
click at [1435, 32] on button "EDT" at bounding box center [1435, 32] width 66 height 21
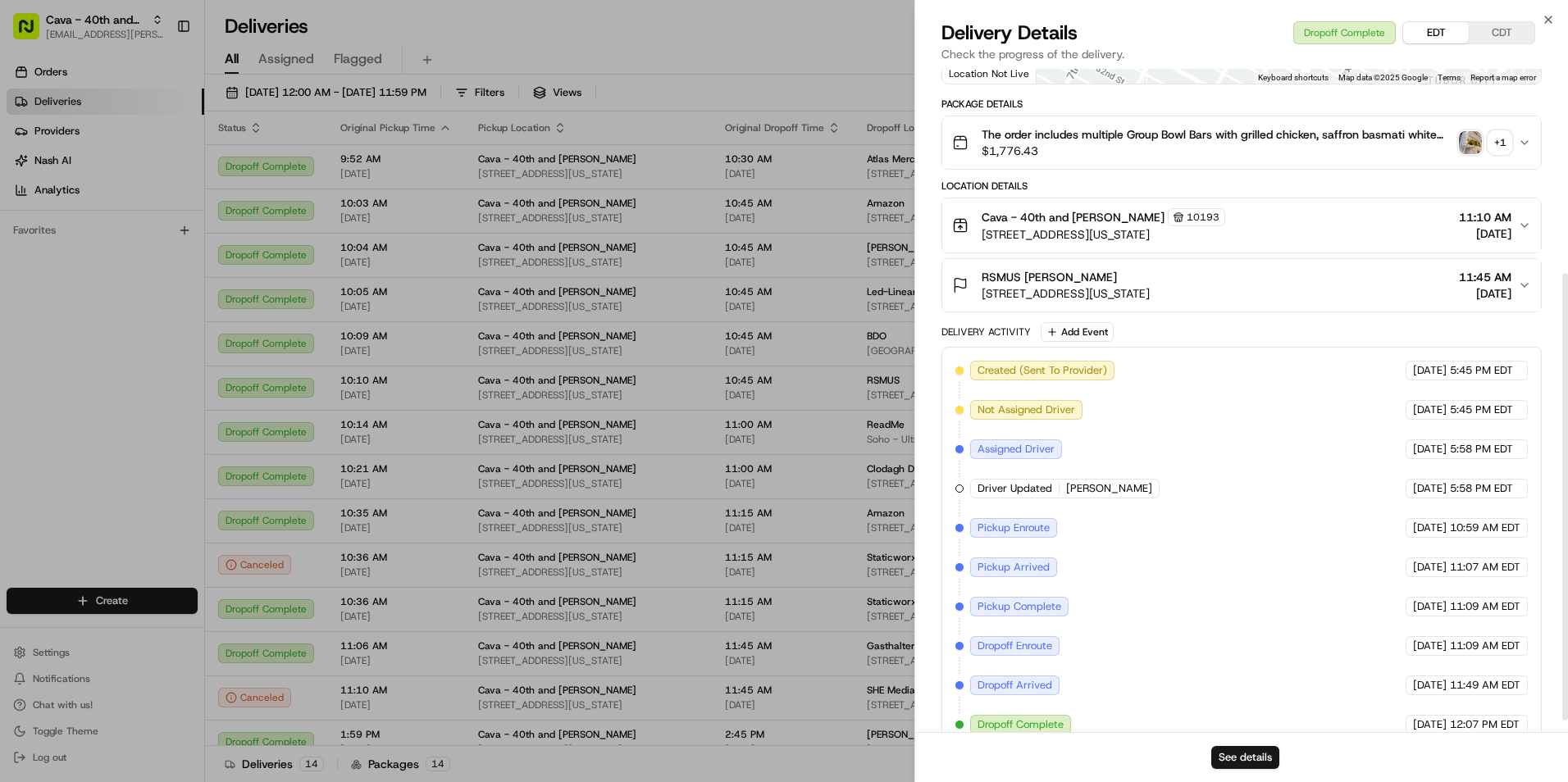
scroll to position [321, 0]
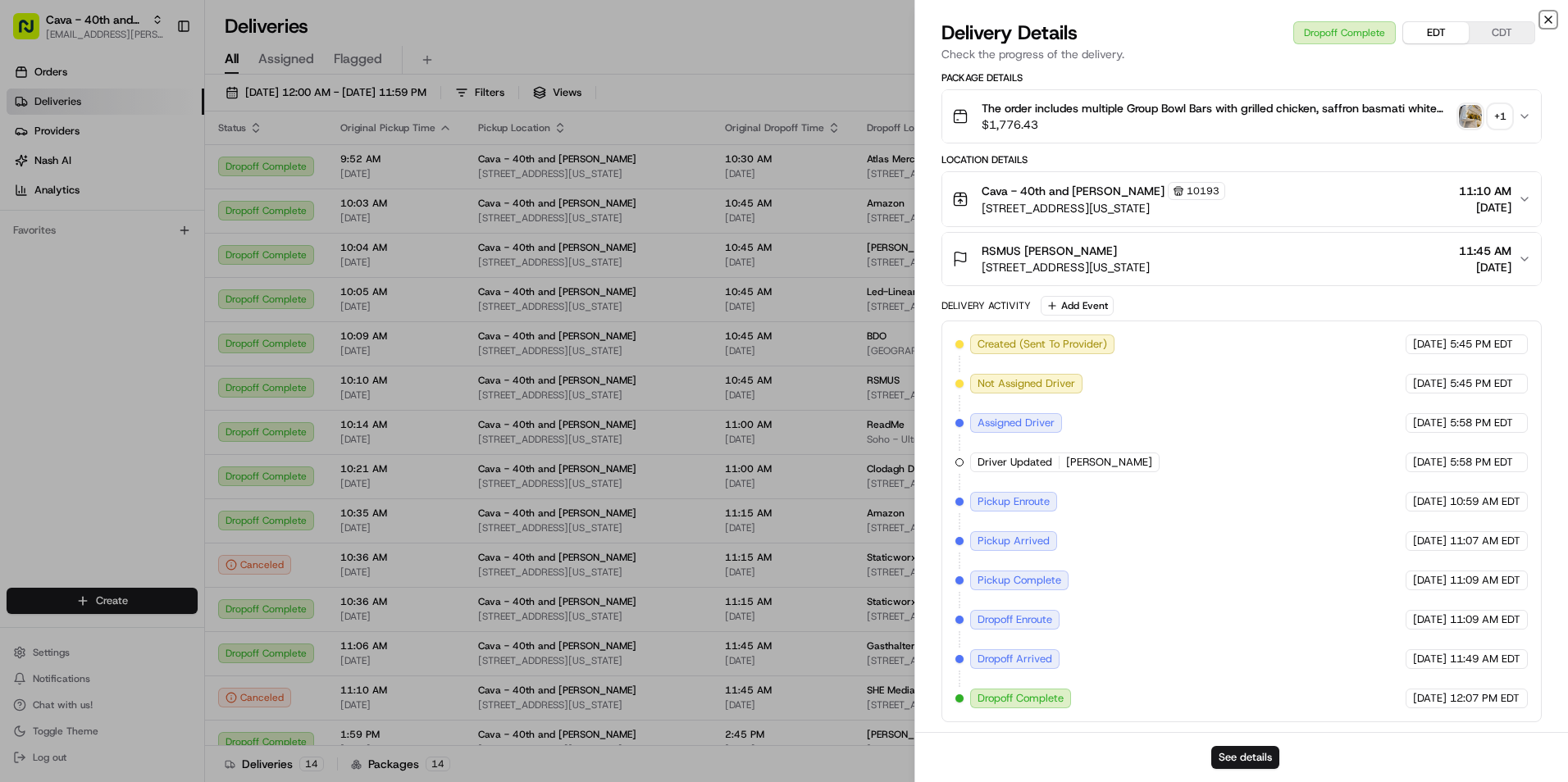
click at [1542, 21] on icon "button" at bounding box center [1548, 19] width 13 height 13
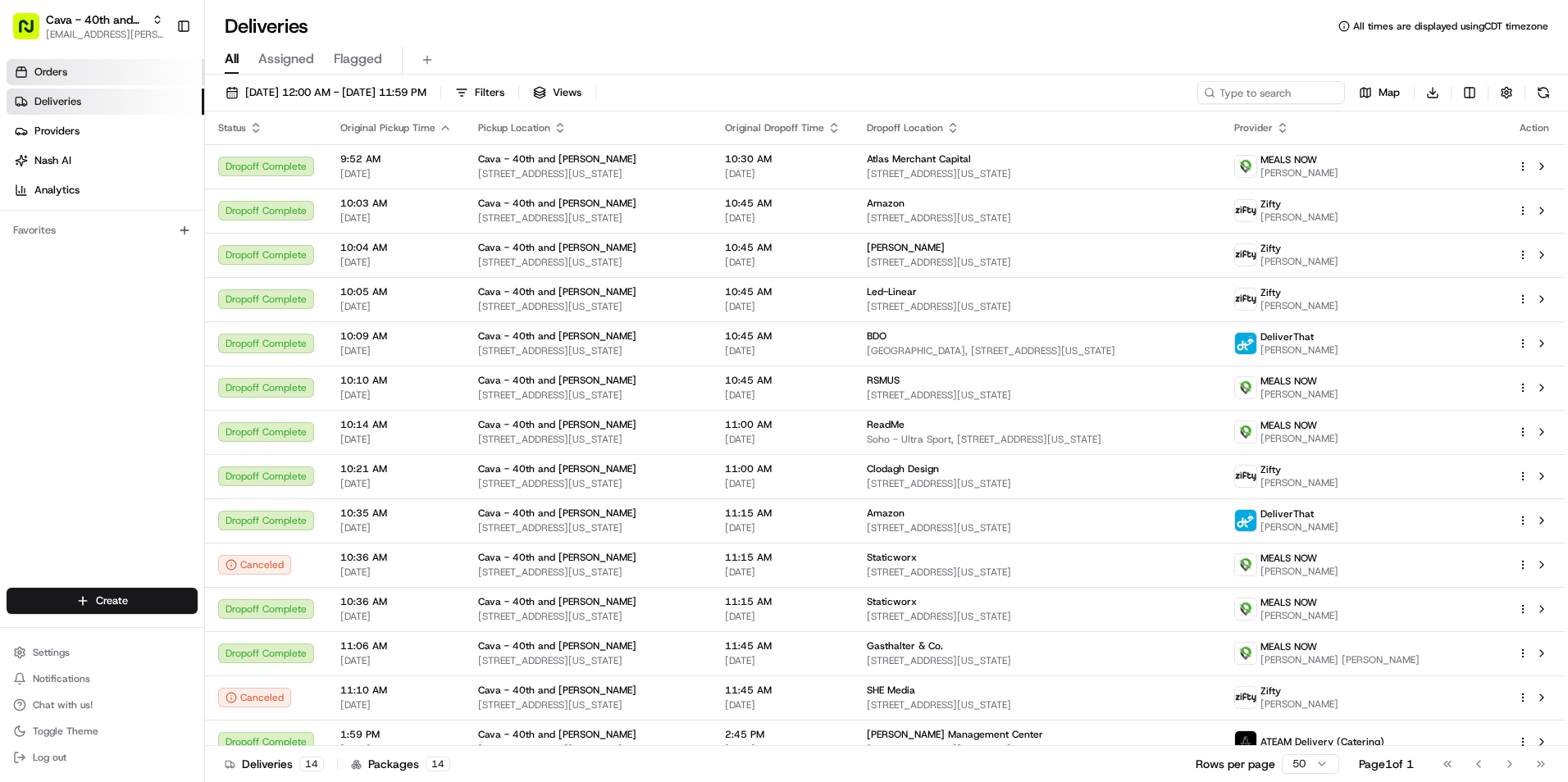
click at [59, 72] on span "Orders" at bounding box center [50, 72] width 32 height 14
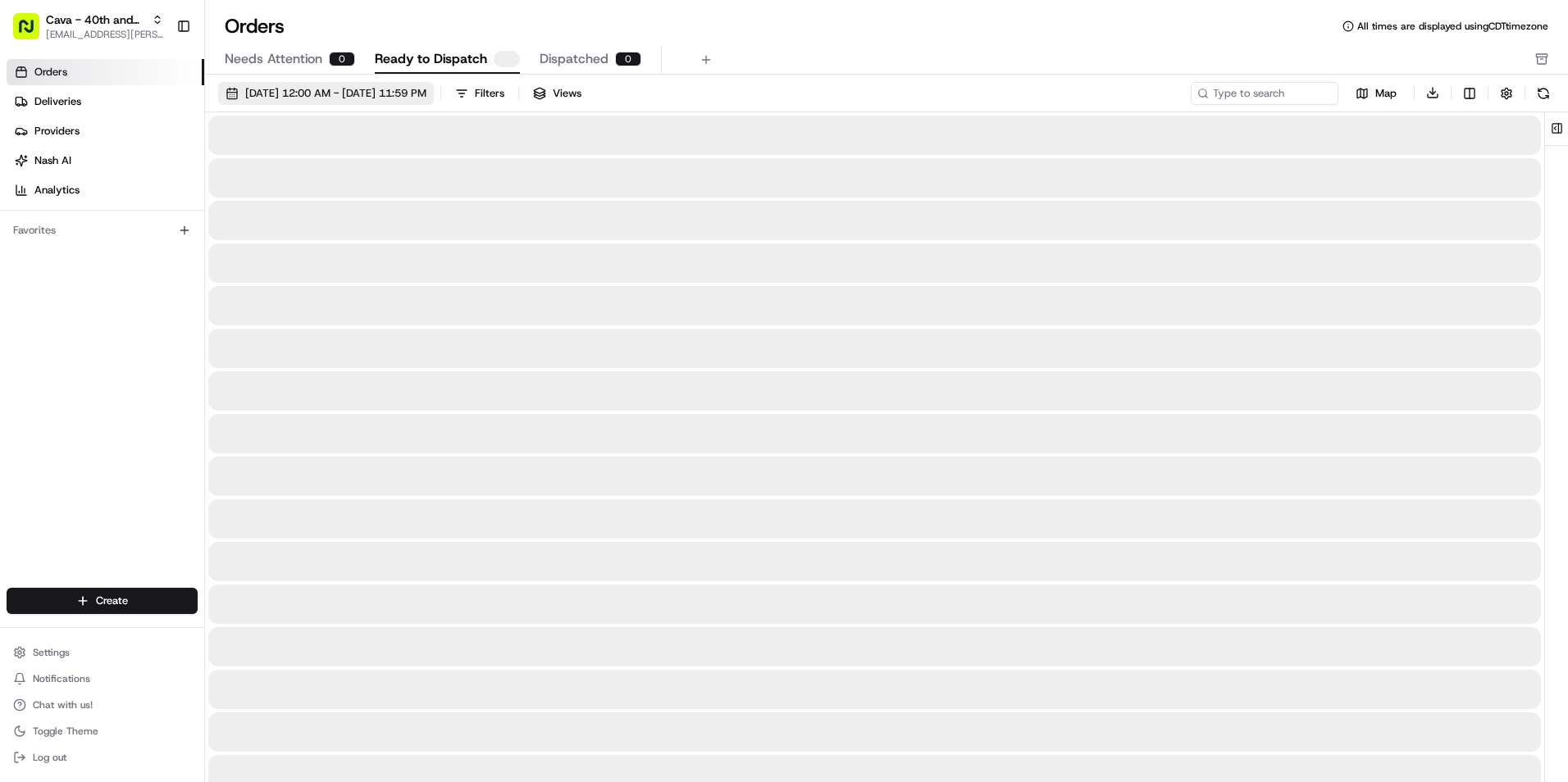
click at [348, 92] on span "[DATE] 12:00 AM - [DATE] 11:59 PM" at bounding box center [336, 93] width 182 height 14
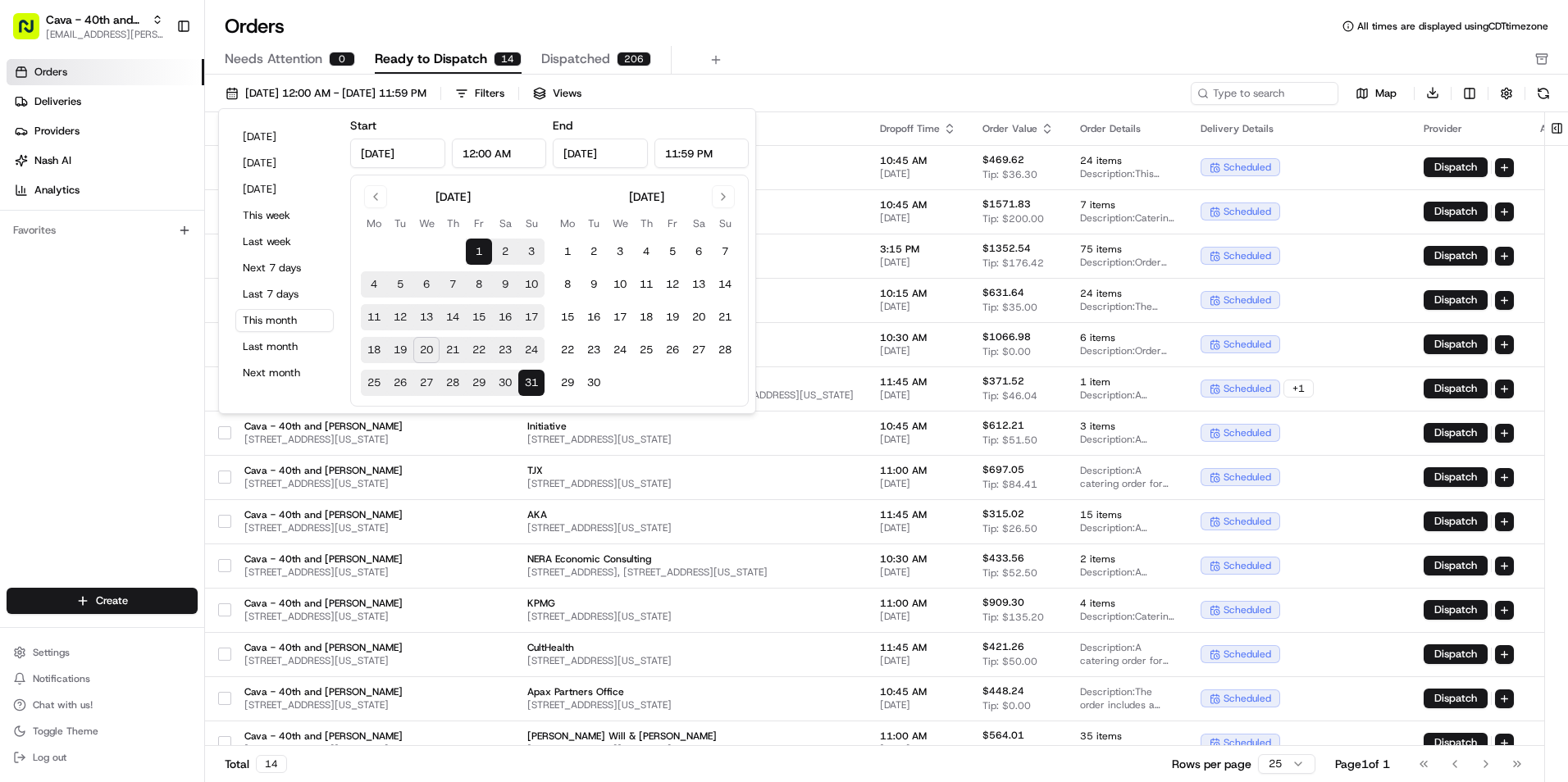
click at [453, 350] on button "21" at bounding box center [452, 350] width 26 height 26
type input "Aug 21, 2025"
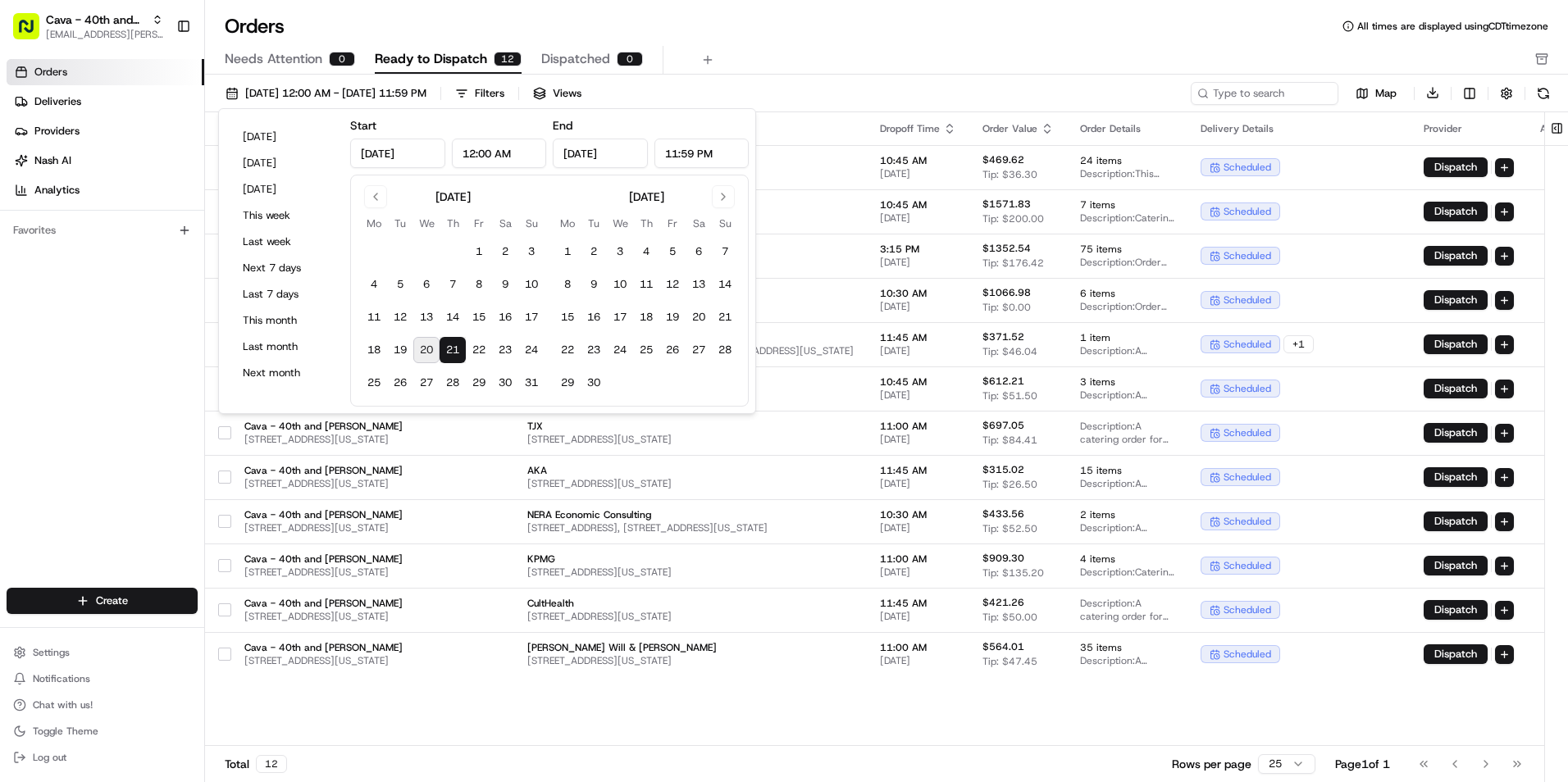
click at [755, 32] on div "Orders All times are displayed using CDT timezone" at bounding box center [886, 26] width 1363 height 26
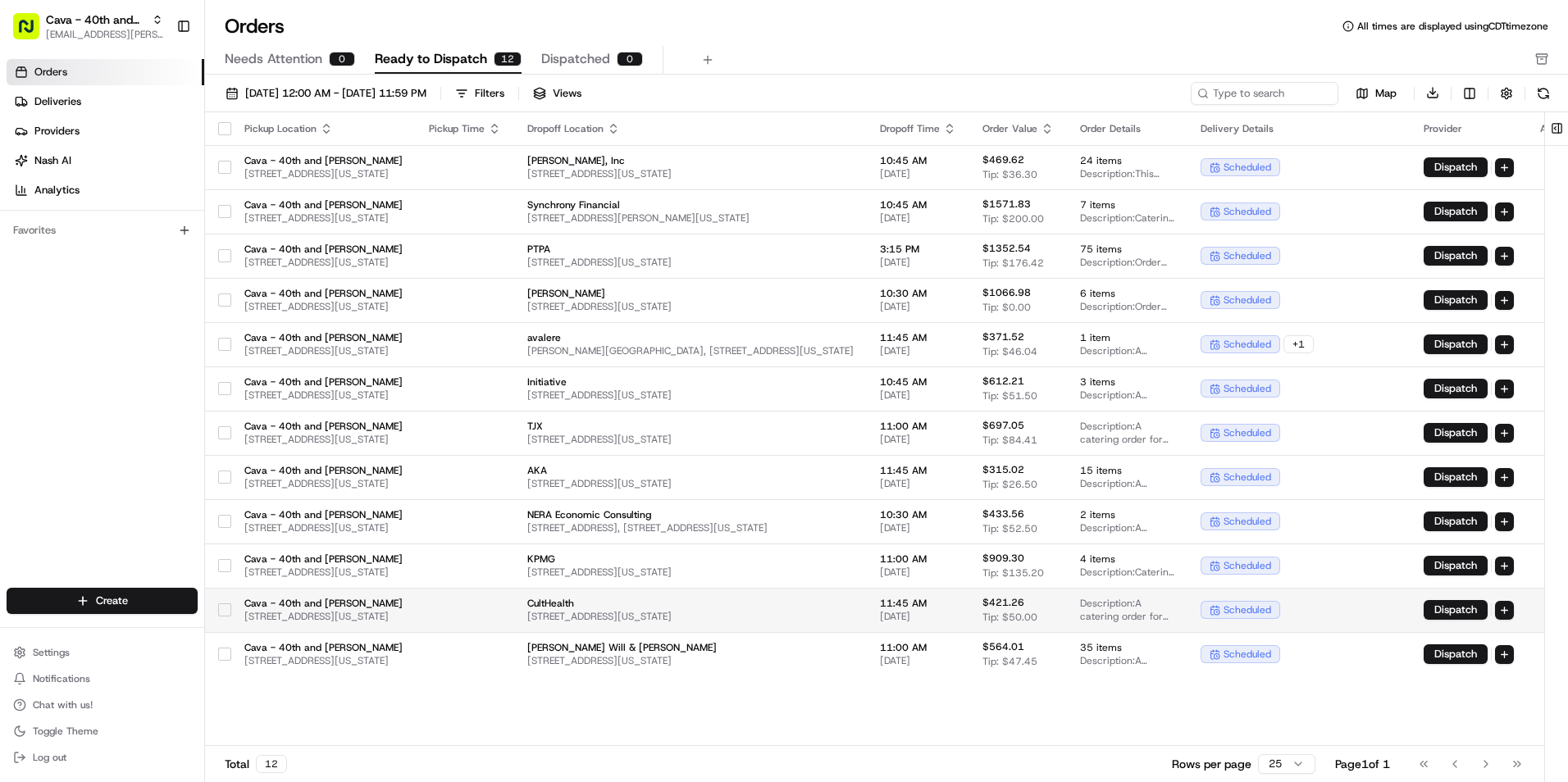
click at [514, 621] on td at bounding box center [465, 611] width 98 height 44
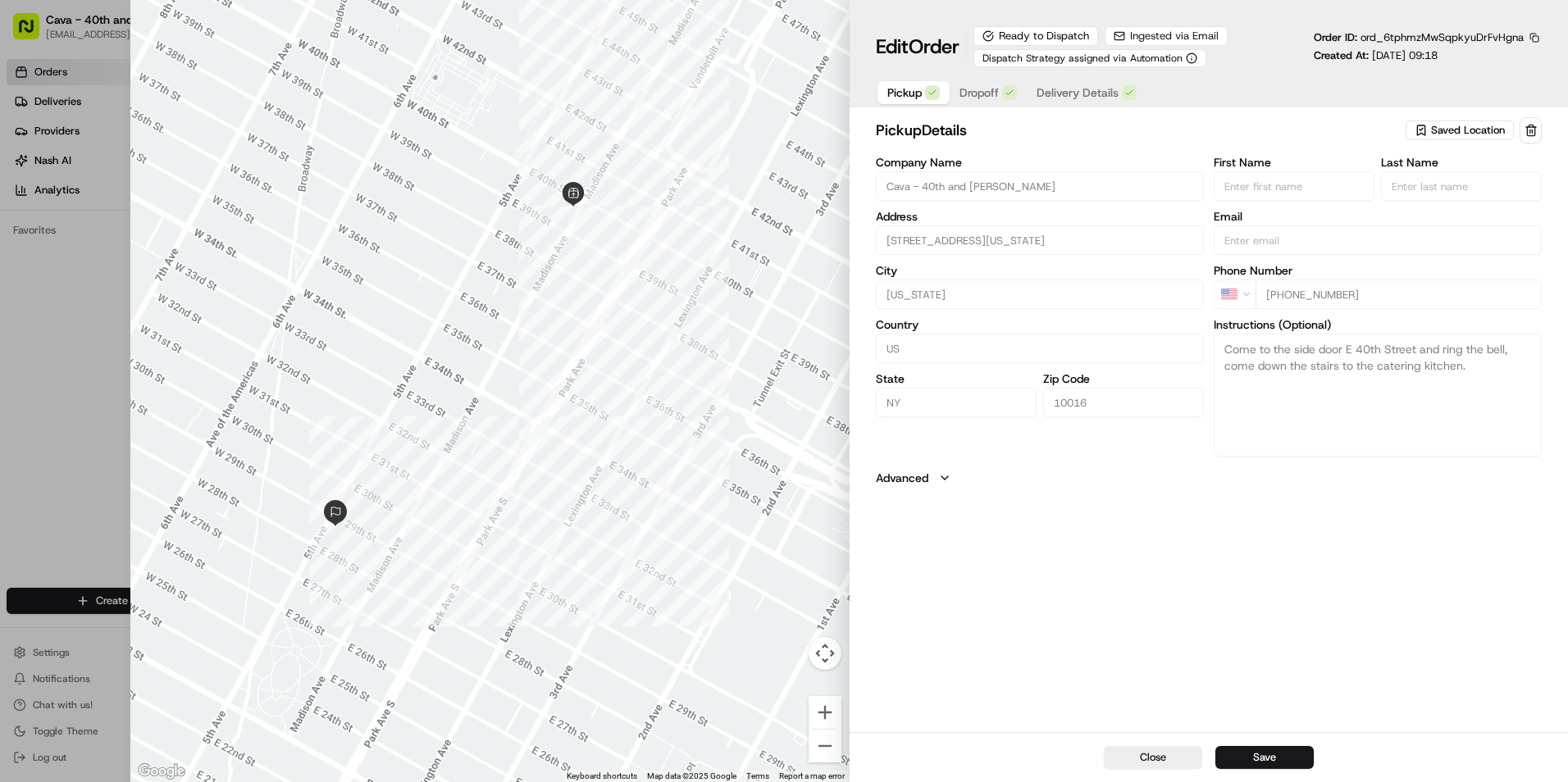
click at [992, 94] on span "Dropoff" at bounding box center [979, 92] width 39 height 16
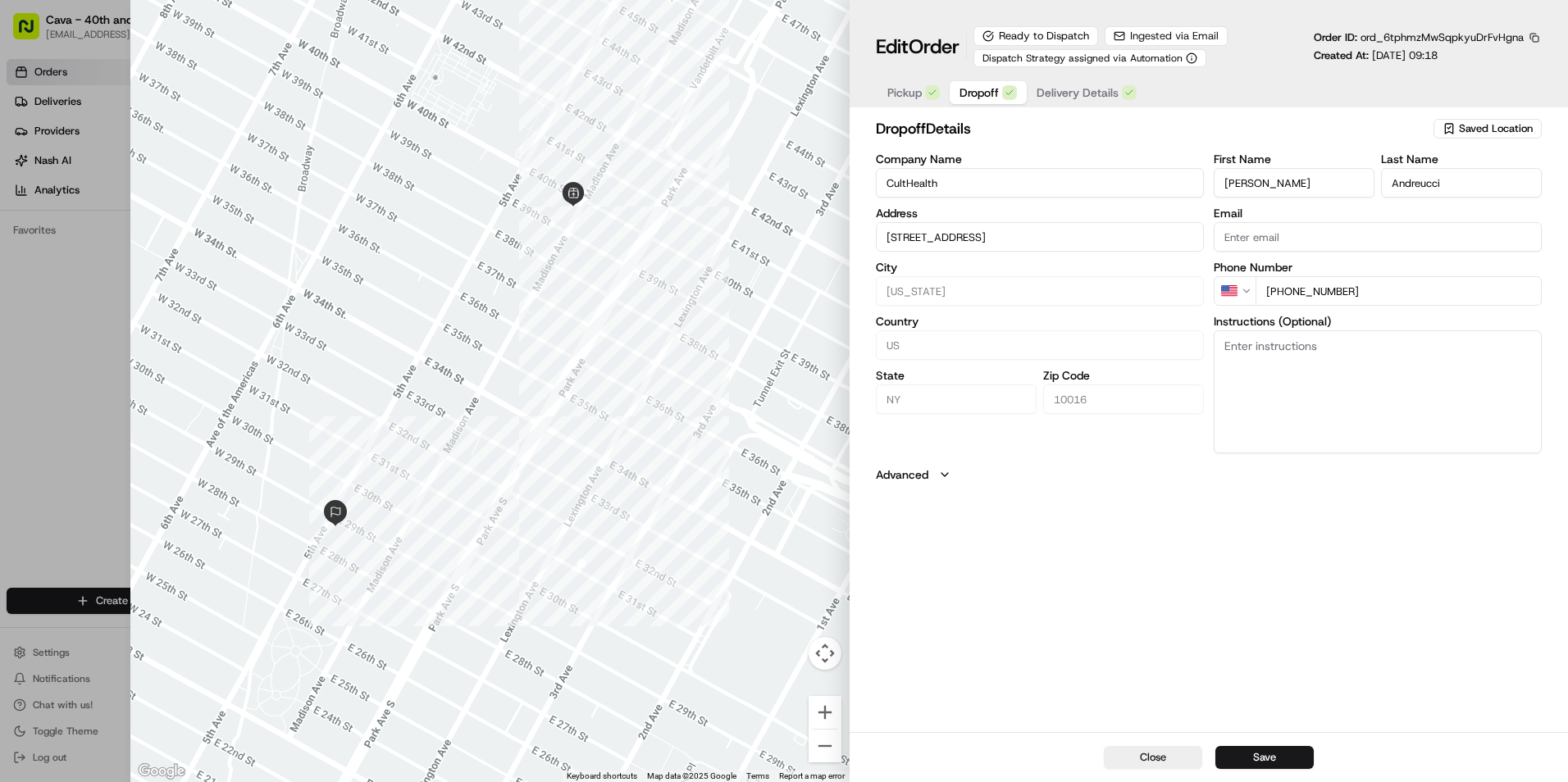
click at [1314, 348] on textarea "Instructions (Optional)" at bounding box center [1377, 392] width 328 height 123
paste textarea "*PLEASE be sure they use the freight elevator (@ 6 East 29th st) to bring the f…"
type input "261 5th Ave #701New York, NY 10016"
drag, startPoint x: 1337, startPoint y: 349, endPoint x: 1316, endPoint y: 351, distance: 21.1
click at [1316, 351] on textarea "*PLEASE be sure they use the freight elevator (@ 6 East 29th st) to bring the f…" at bounding box center [1377, 392] width 328 height 123
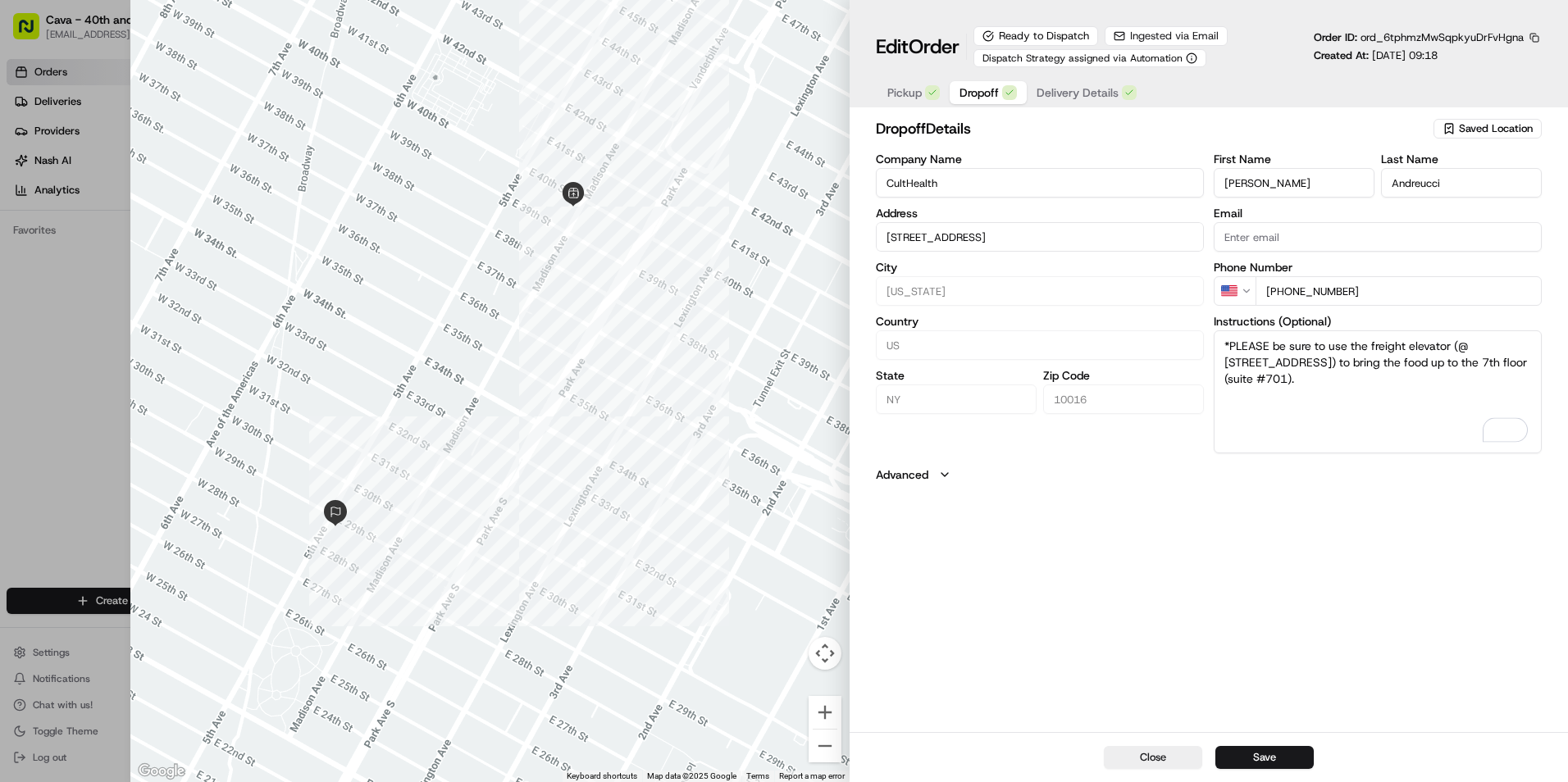
click at [1334, 397] on textarea "*PLEASE be sure to use the freight elevator (@ 6 East 29th st) to bring the foo…" at bounding box center [1377, 392] width 328 height 123
type textarea "*PLEASE be sure to use the freight elevator (@ 6 East 29th st) to bring the foo…"
click at [1279, 761] on button "Save" at bounding box center [1264, 757] width 98 height 23
type input "261 5th Ave #701New York, NY 10016"
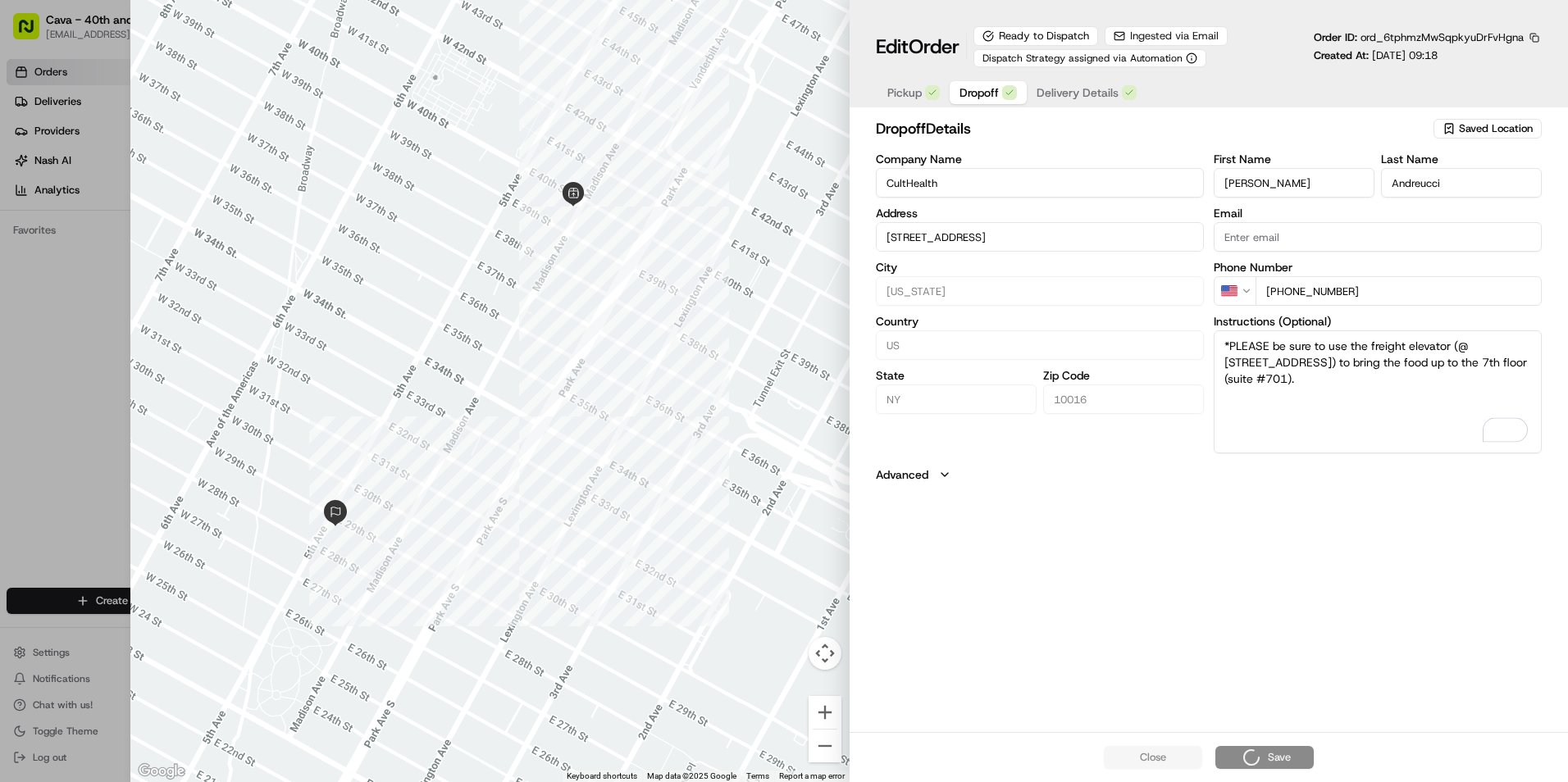
type input "+1"
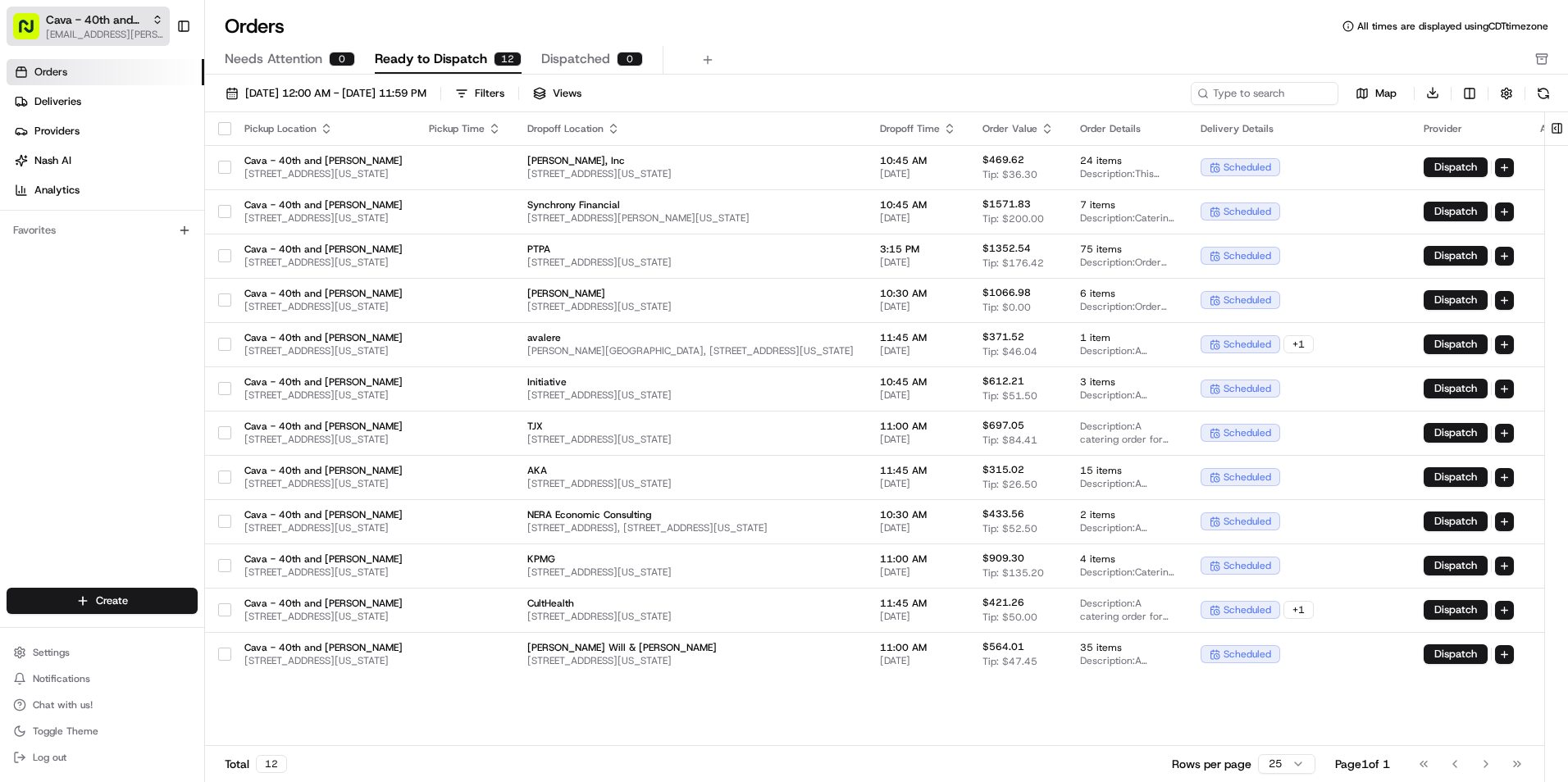
click at [136, 26] on span "Cava - 40th and [PERSON_NAME]" at bounding box center [95, 19] width 99 height 16
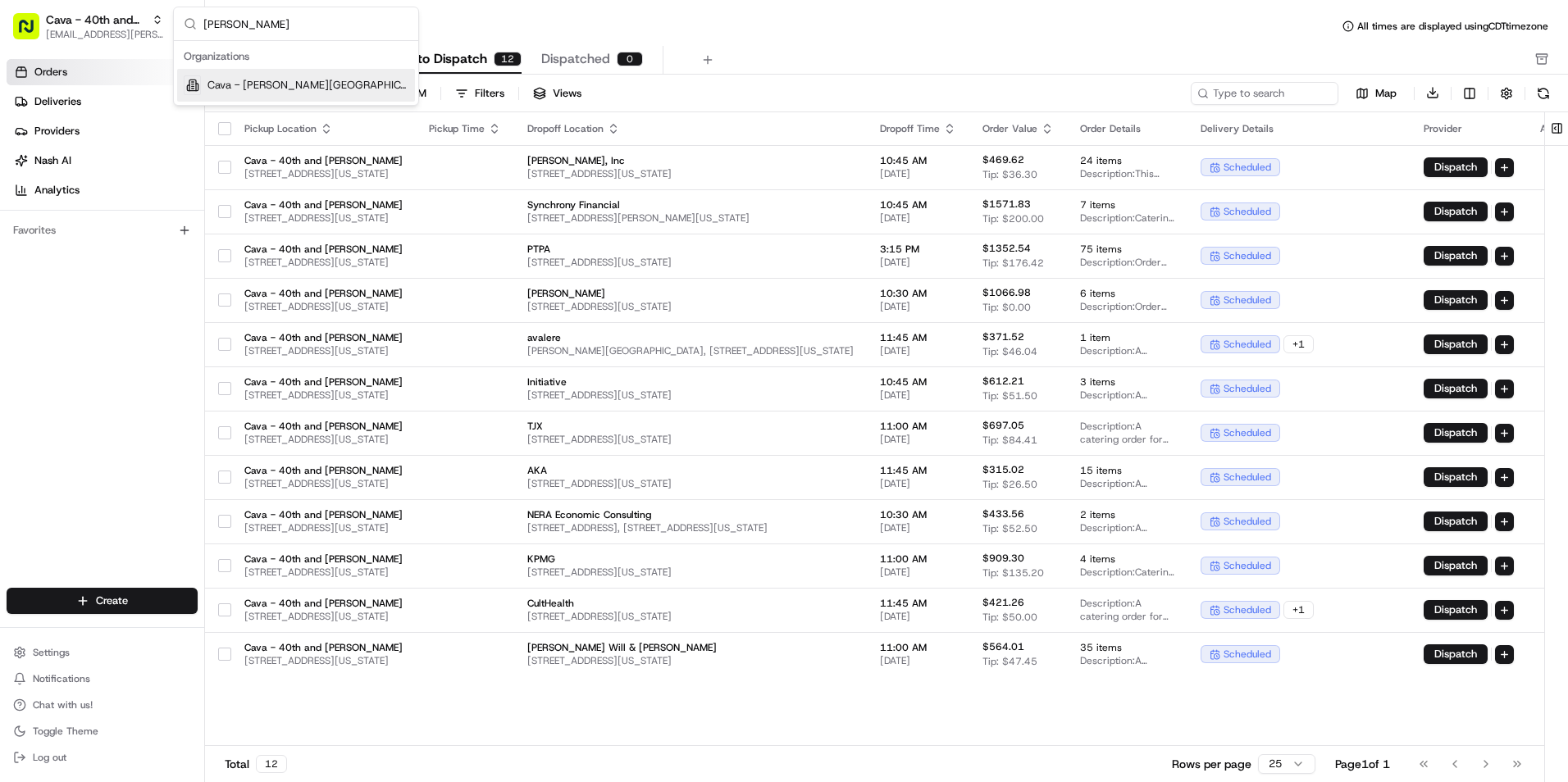
type input "sandy"
click at [289, 76] on div "Cava - [PERSON_NAME][GEOGRAPHIC_DATA]" at bounding box center [296, 85] width 238 height 32
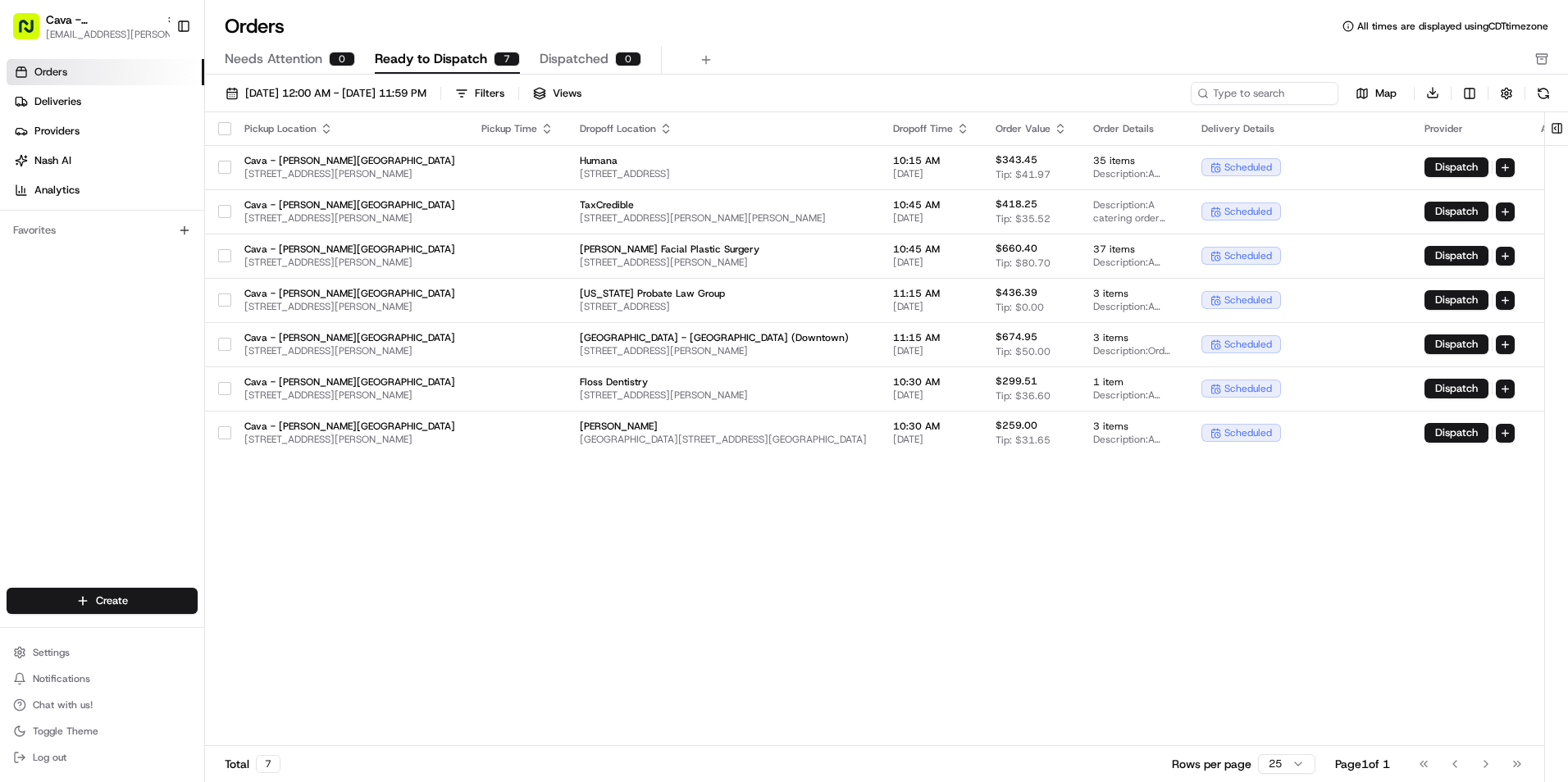
click at [99, 69] on link "Orders" at bounding box center [106, 72] width 198 height 26
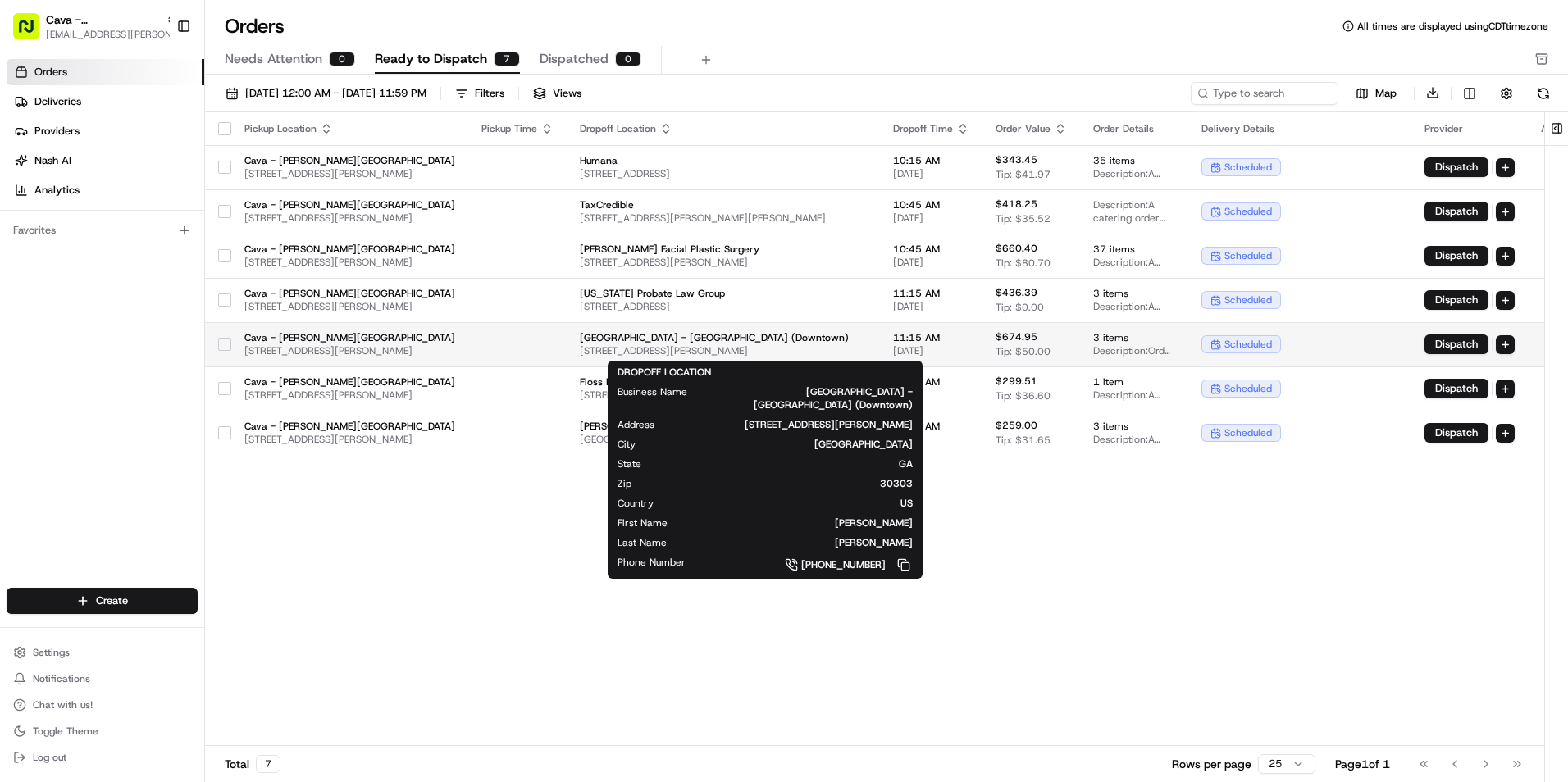
click at [604, 340] on span "Atlanta Tech Village - Sylvan (Downtown)" at bounding box center [723, 338] width 287 height 13
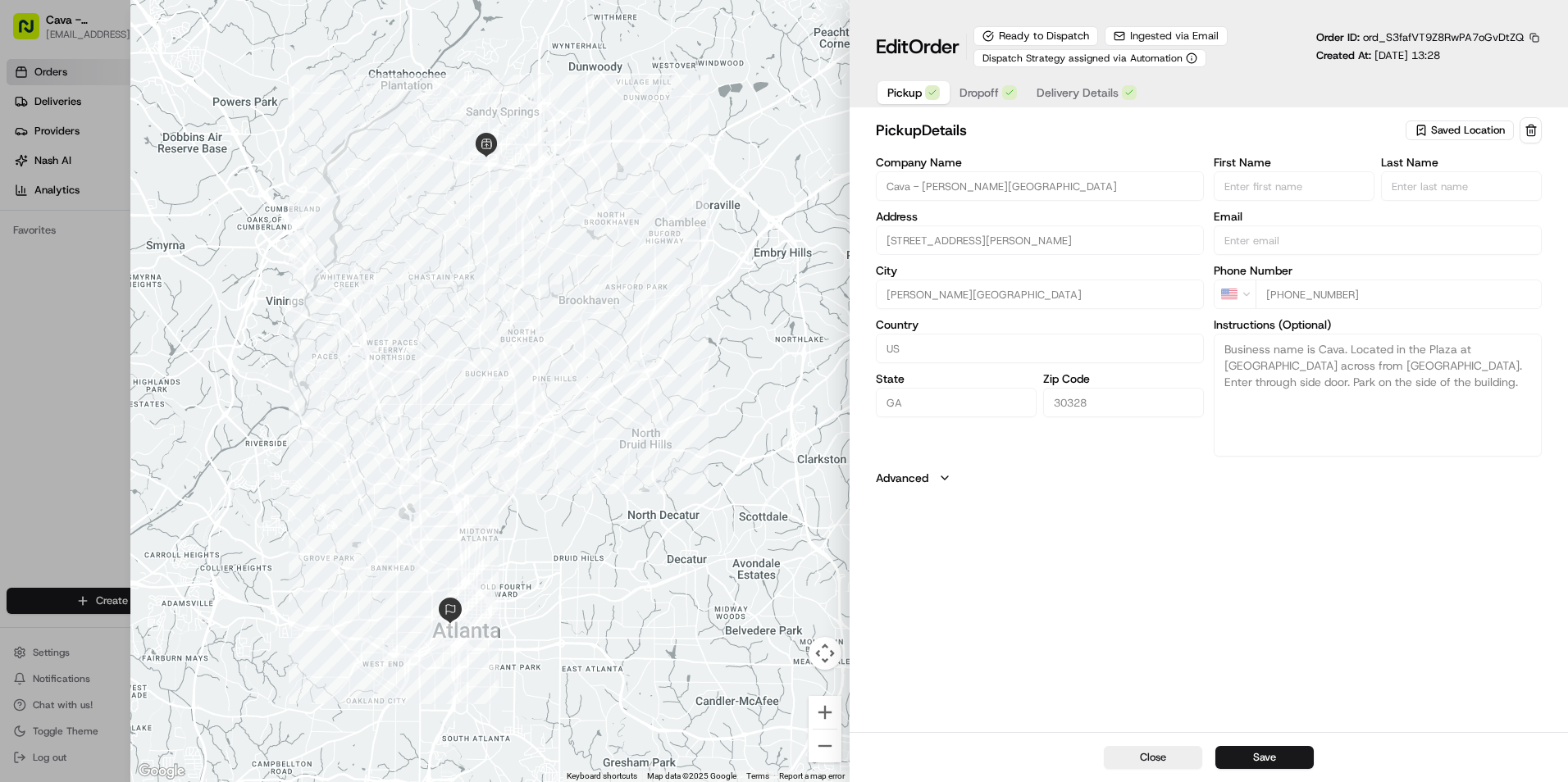
click at [986, 101] on button "Dropoff" at bounding box center [988, 92] width 77 height 23
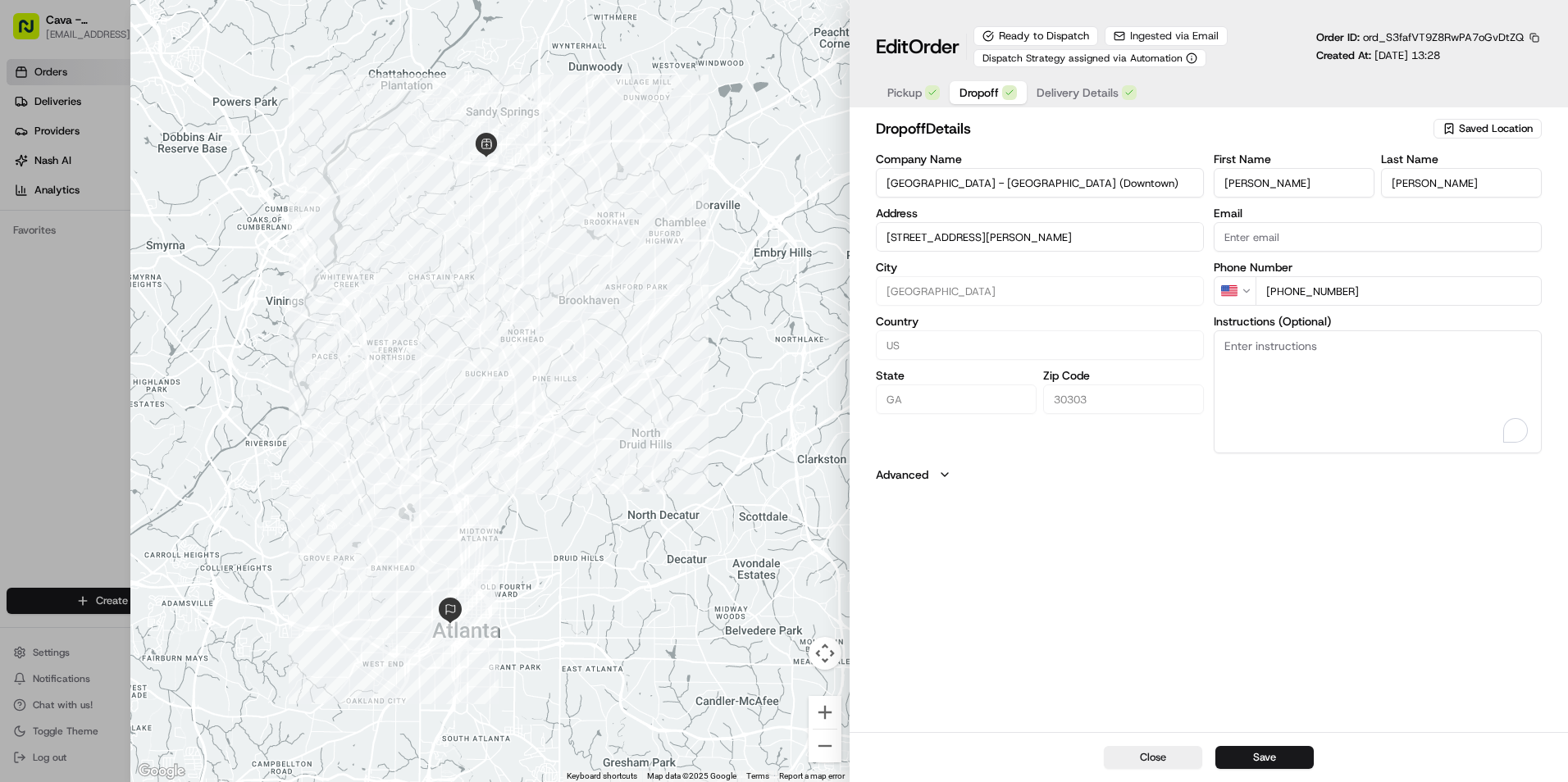
click at [1283, 356] on textarea "Instructions (Optional)" at bounding box center [1377, 392] width 328 height 123
paste textarea "1. Call 770-861-9166 when you’re close to Mitchell St. 2. Pull directly in fron…"
type input "235 Mitchell St SWAtlanta, GA 30303"
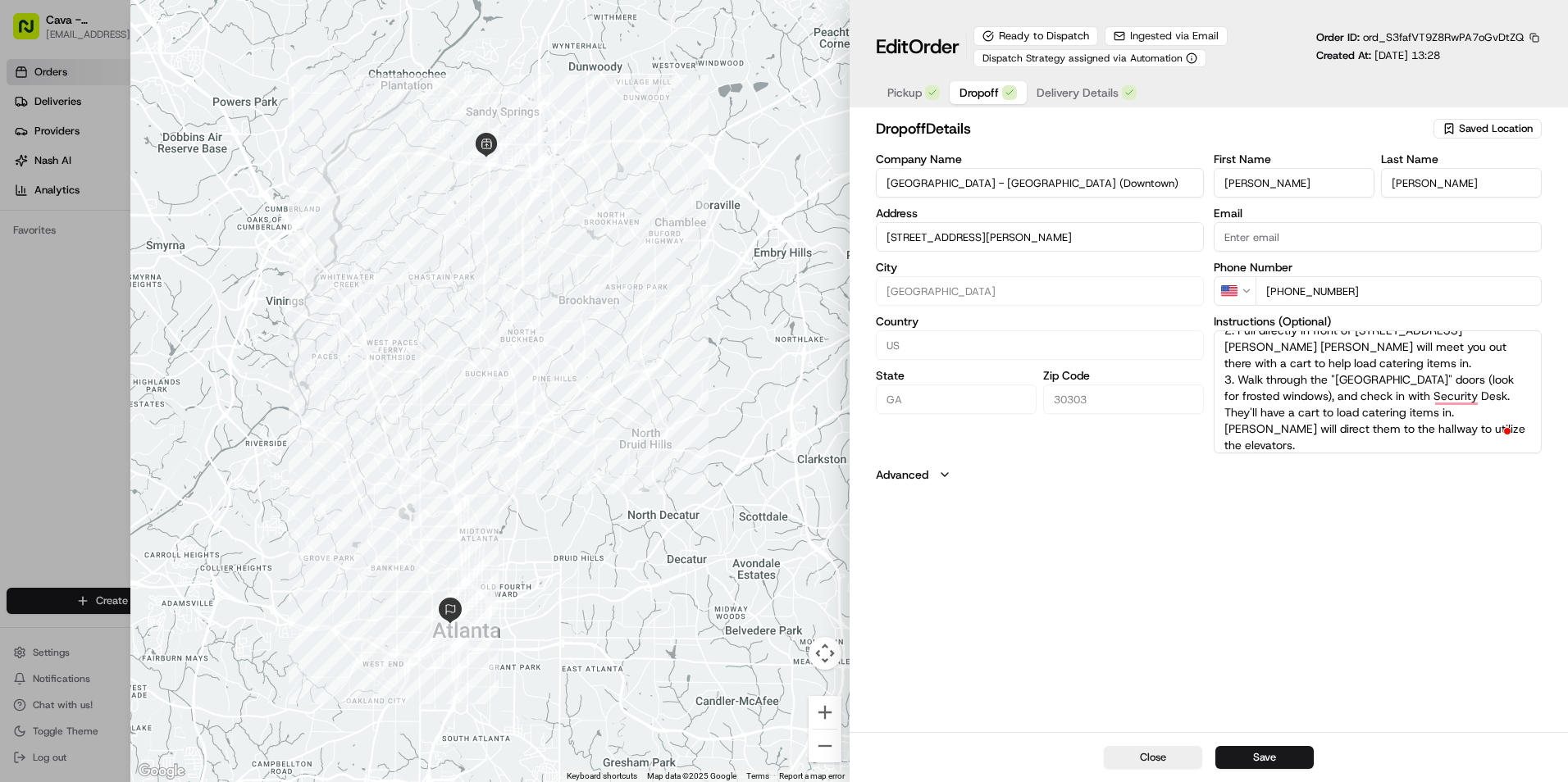
scroll to position [39, 0]
type textarea "1. Call 770-861-9166 when you’re close to Mitchell St. 2. Pull directly in fron…"
click at [1276, 760] on button "Save" at bounding box center [1264, 757] width 98 height 23
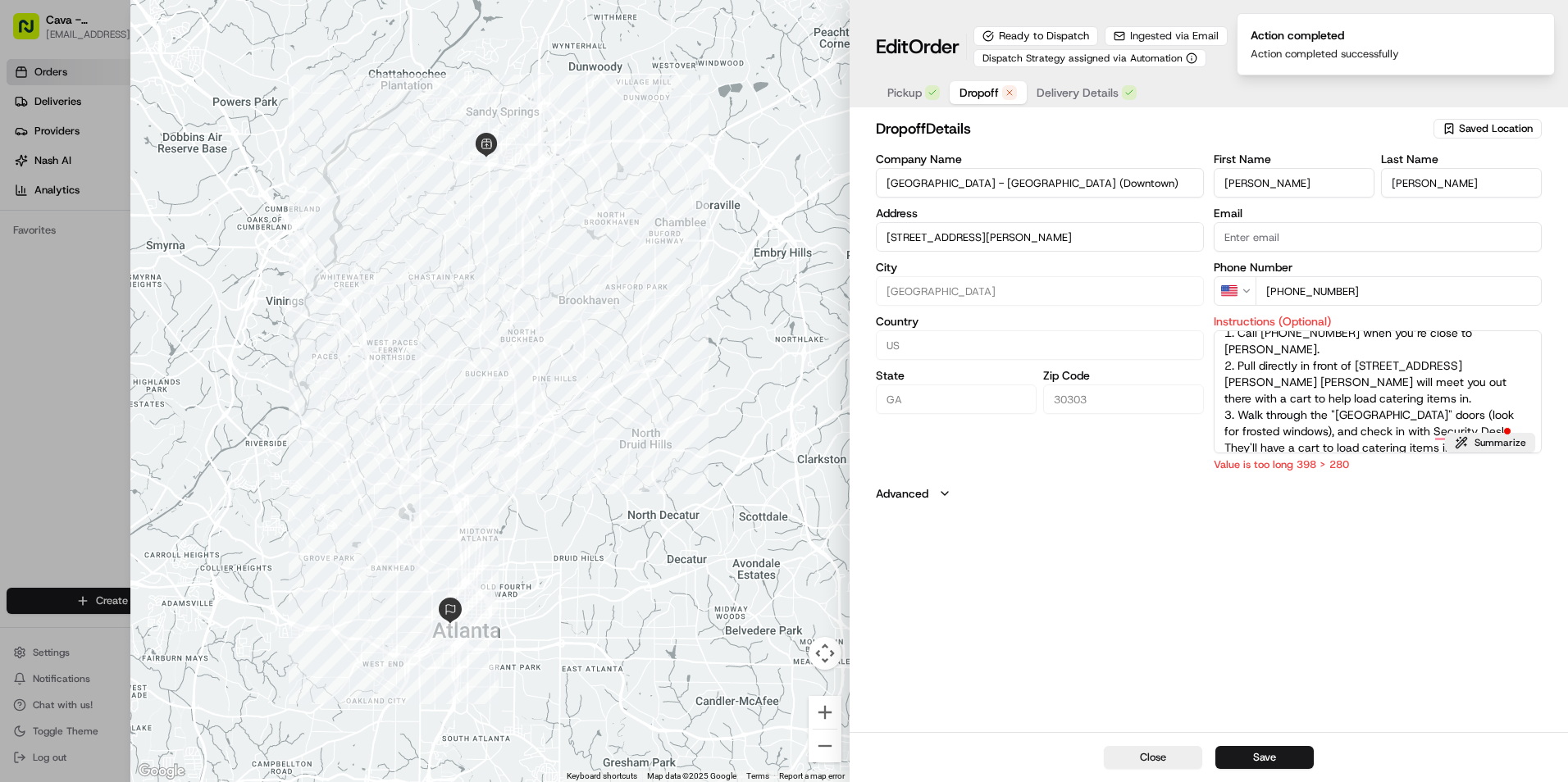
scroll to position [0, 0]
type input "235 Mitchell St SWAtlanta, GA 30303"
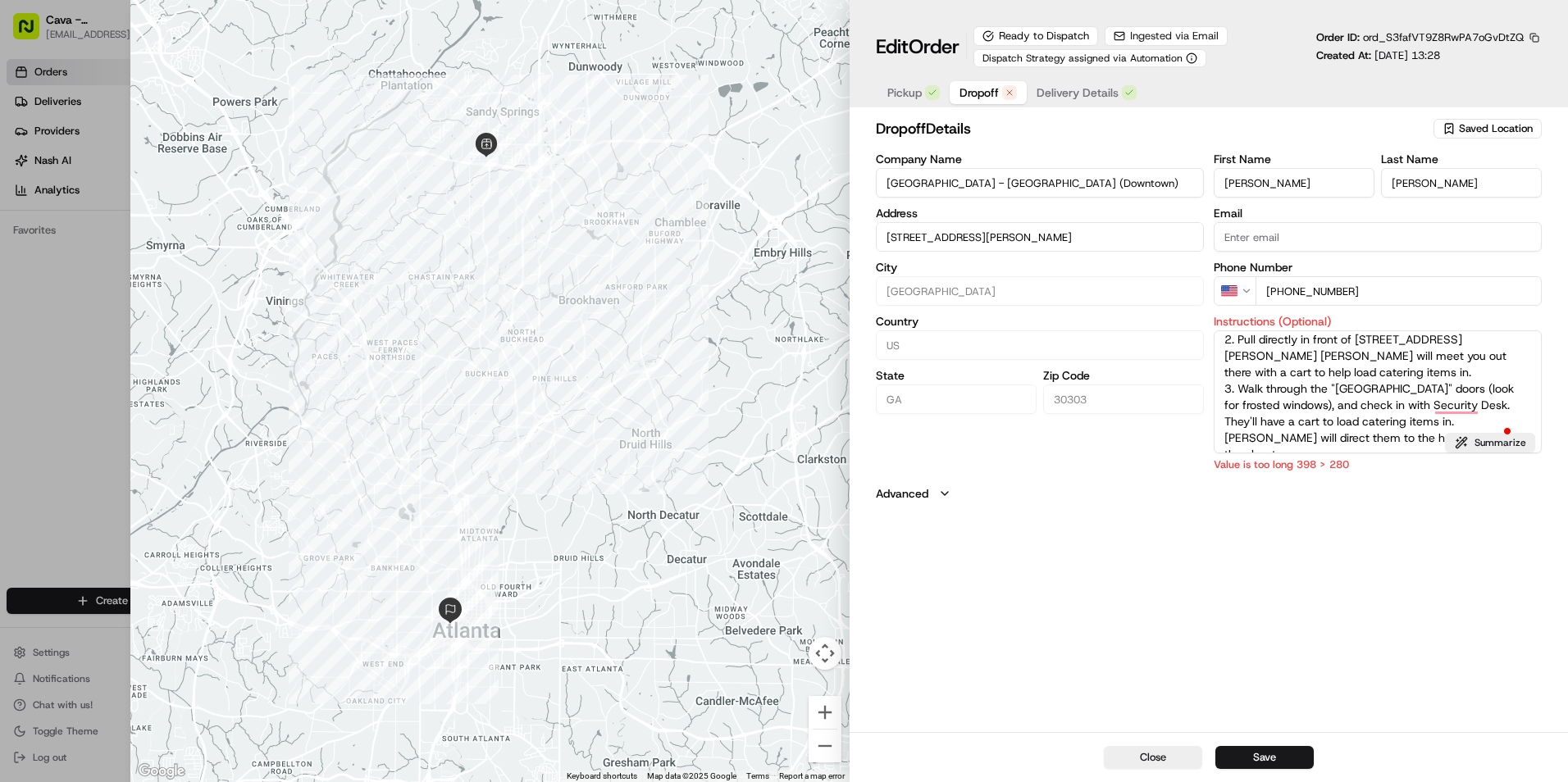
drag, startPoint x: 1478, startPoint y: 387, endPoint x: 1335, endPoint y: 410, distance: 144.8
click at [1335, 410] on textarea "1. Call 770-861-9166 when you’re close to Mitchell St. 2. Pull directly in fron…" at bounding box center [1377, 392] width 328 height 123
drag, startPoint x: 1376, startPoint y: 408, endPoint x: 1378, endPoint y: 433, distance: 25.1
click at [1378, 433] on textarea "1. Call 770-861-9166 when you’re close to Mitchell St. 2. Pull directly in fron…" at bounding box center [1377, 392] width 328 height 123
click at [1378, 412] on textarea "1. Call 770-861-9166 when you’re close to Mitchell St. 2. Pull directly in fron…" at bounding box center [1377, 392] width 328 height 123
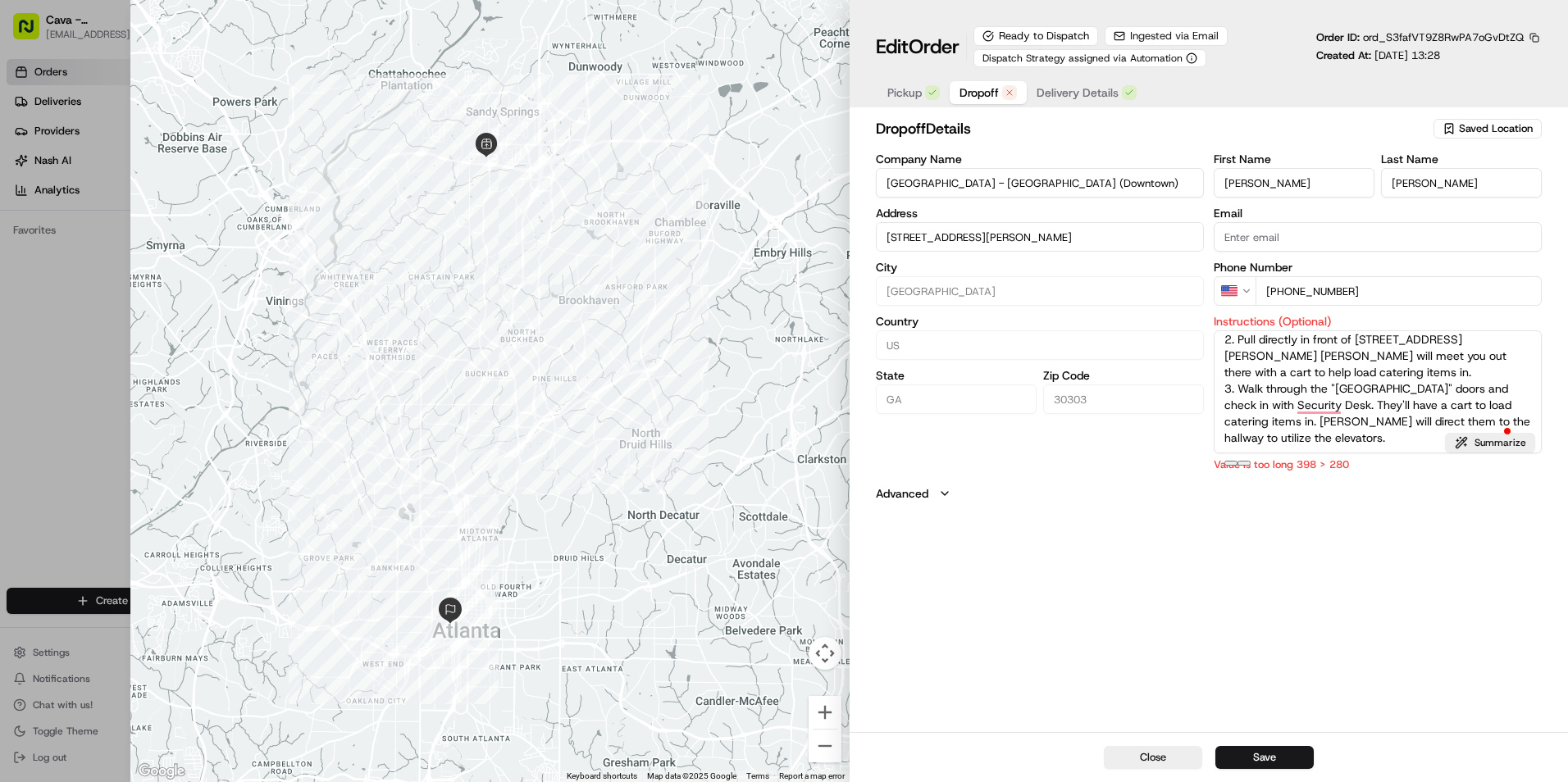
drag, startPoint x: 1378, startPoint y: 407, endPoint x: 1319, endPoint y: 427, distance: 62.3
click at [1319, 427] on textarea "1. Call 770-861-9166 when you’re close to Mitchell St. 2. Pull directly in fron…" at bounding box center [1377, 392] width 328 height 123
type textarea "1. Call 770-861-9166 when you’re close to Mitchell St. 2. Pull directly in fron…"
click at [1293, 754] on button "Save" at bounding box center [1264, 757] width 98 height 23
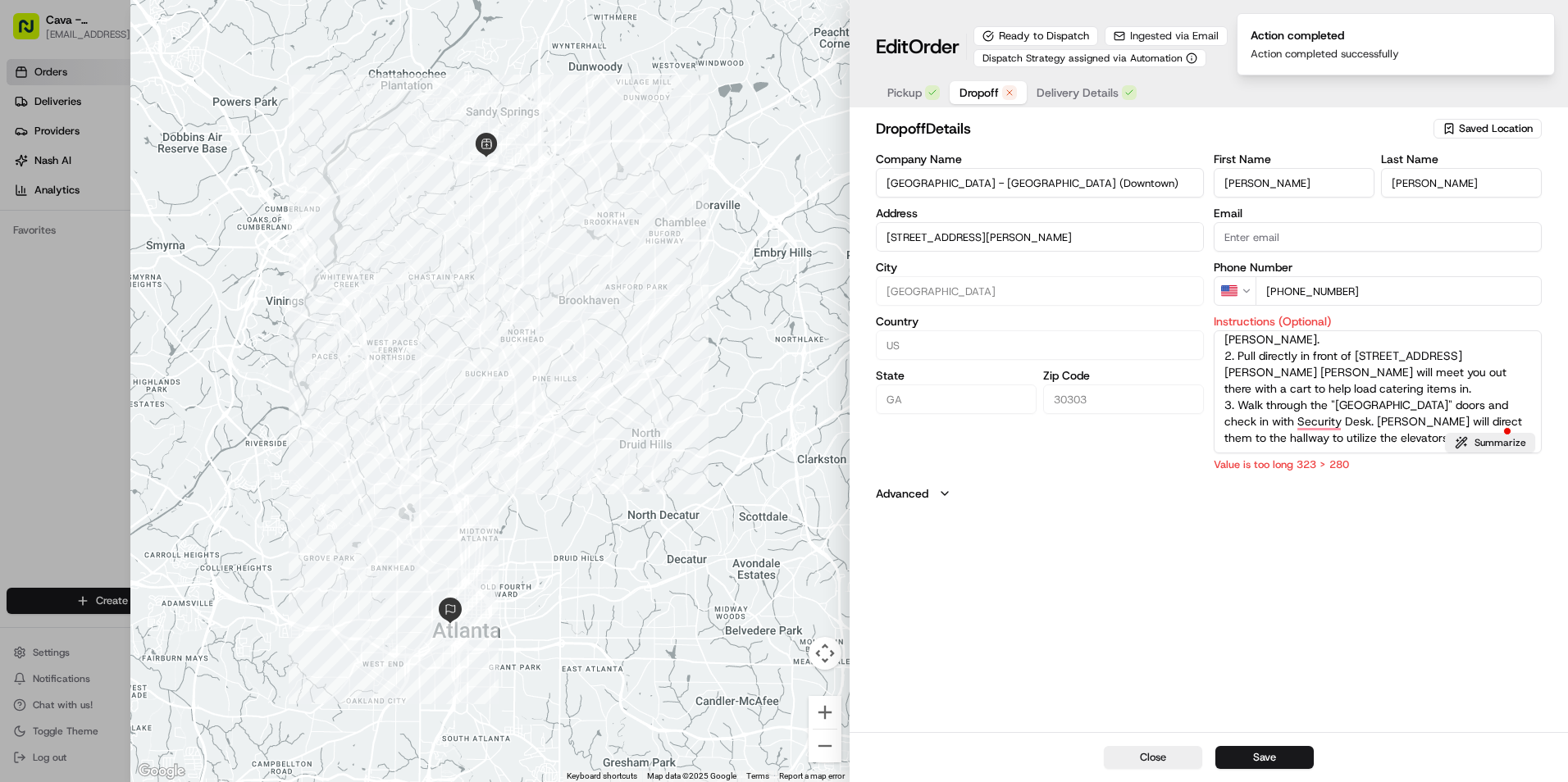
type input "235 Mitchell St SWAtlanta, GA 30303"
drag, startPoint x: 1376, startPoint y: 417, endPoint x: 1415, endPoint y: 443, distance: 46.9
click at [1415, 443] on textarea "1. Call 770-861-9166 when you’re close to Mitchell St. 2. Pull directly in fron…" at bounding box center [1377, 392] width 328 height 123
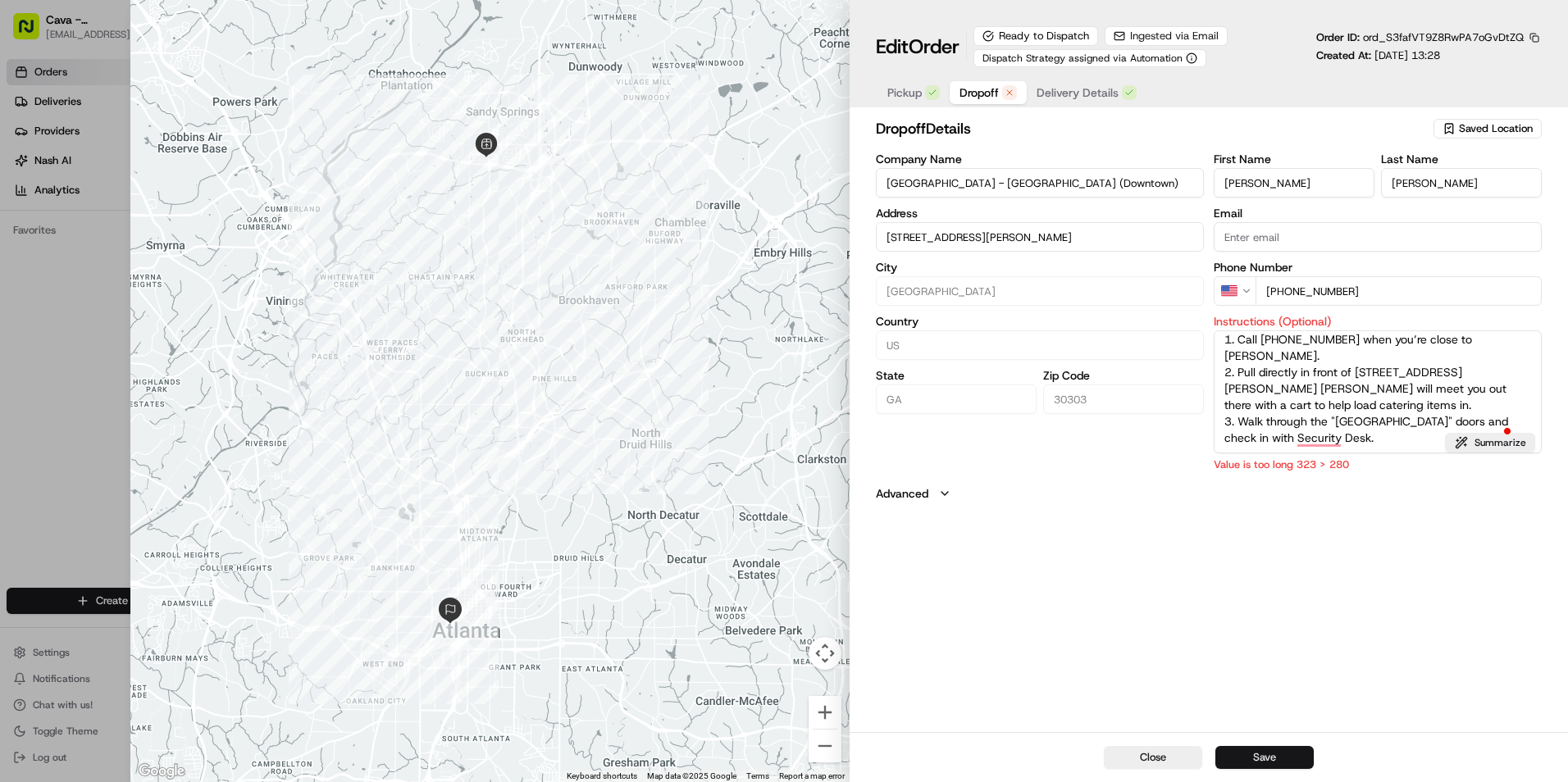
type textarea "1. Call 770-861-9166 when you’re close to Mitchell St. 2. Pull directly in fron…"
click at [1292, 757] on button "Save" at bounding box center [1264, 757] width 98 height 23
type input "235 Mitchell St SWAtlanta, GA 30303"
type input "+1"
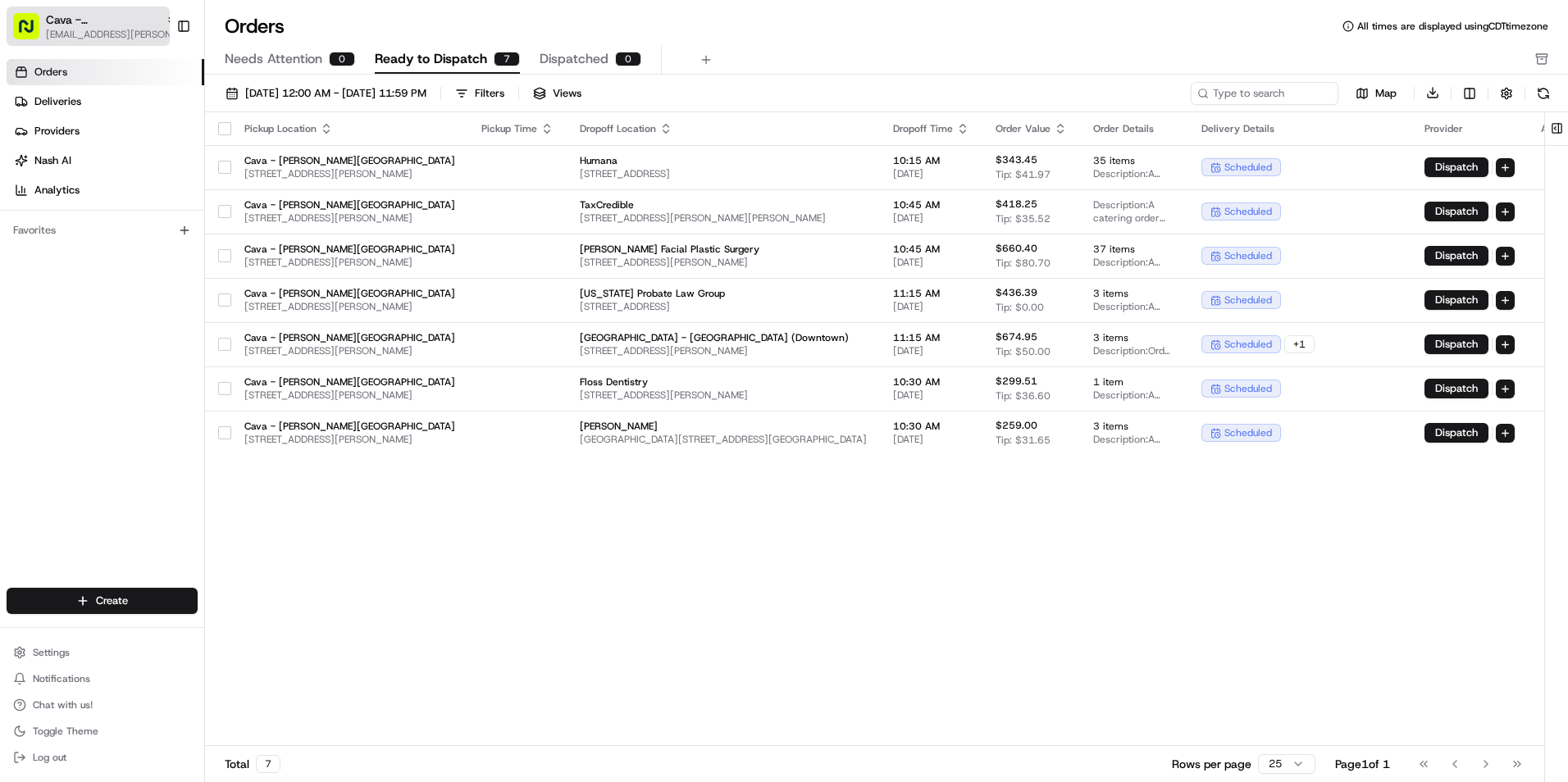
click at [142, 21] on span "Cava - [PERSON_NAME][GEOGRAPHIC_DATA]" at bounding box center [102, 19] width 113 height 16
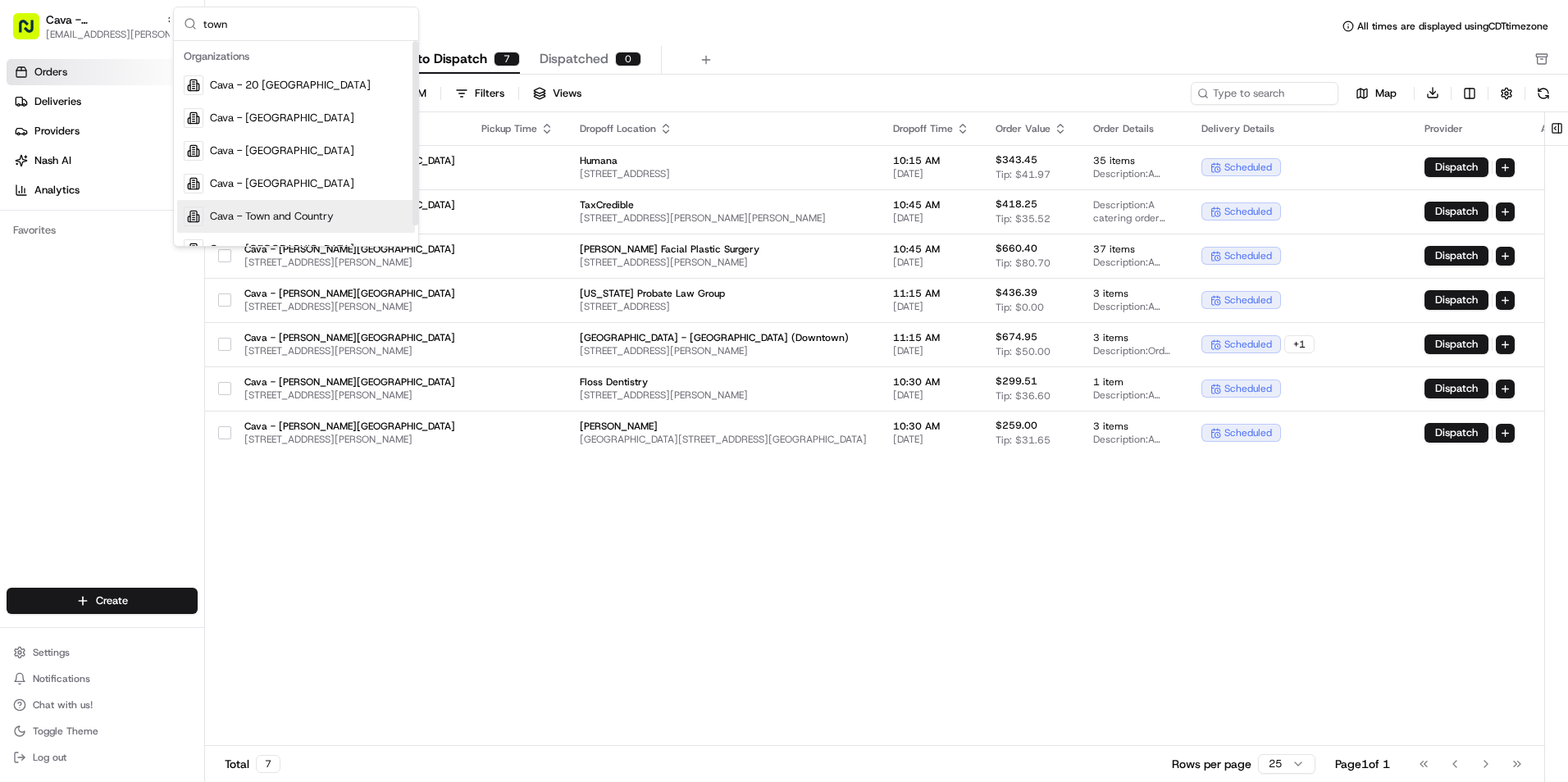
type input "town"
click at [379, 212] on div "Cava - Town and Country" at bounding box center [296, 217] width 238 height 32
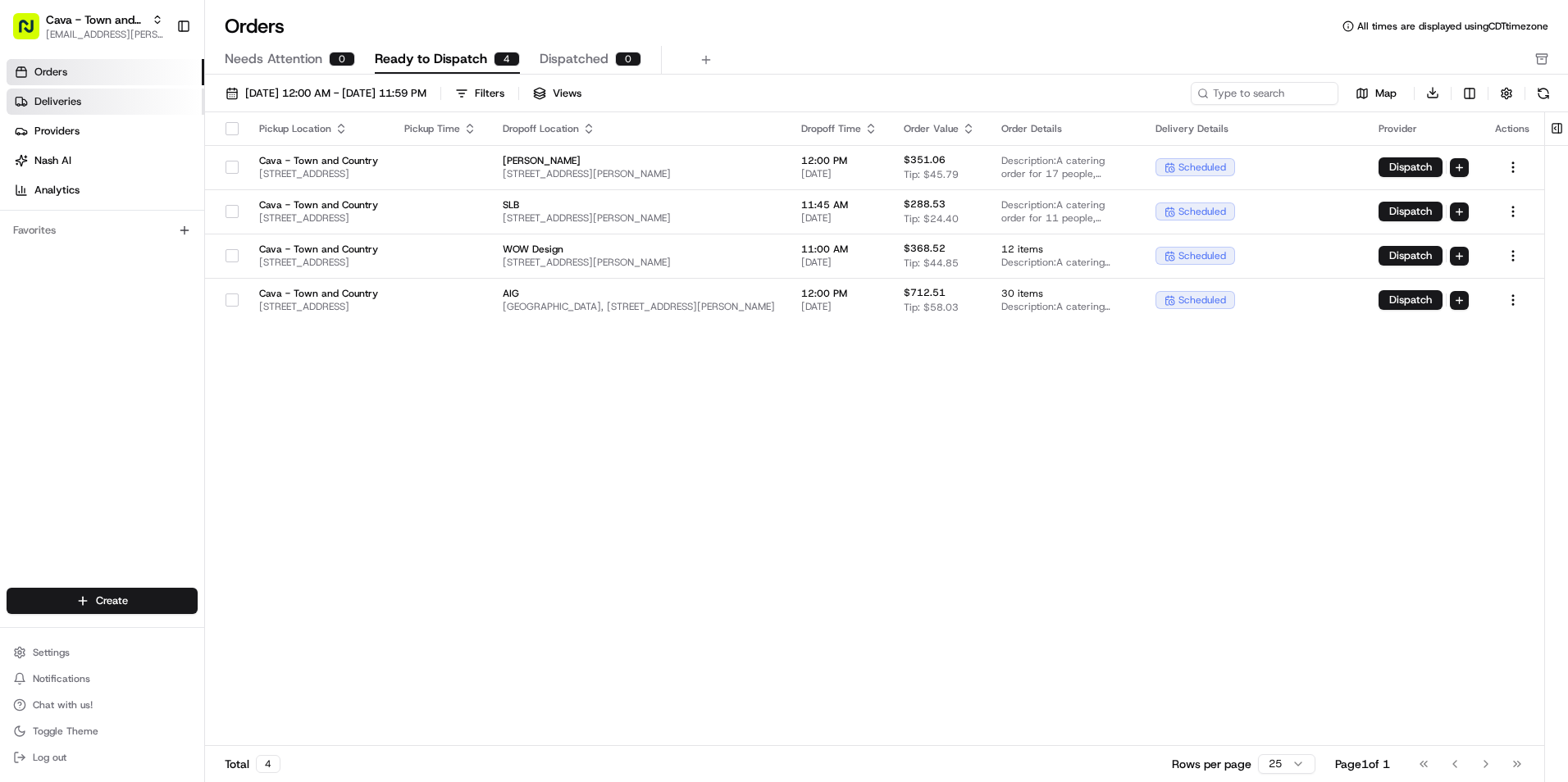
click at [113, 90] on link "Deliveries" at bounding box center [106, 101] width 198 height 26
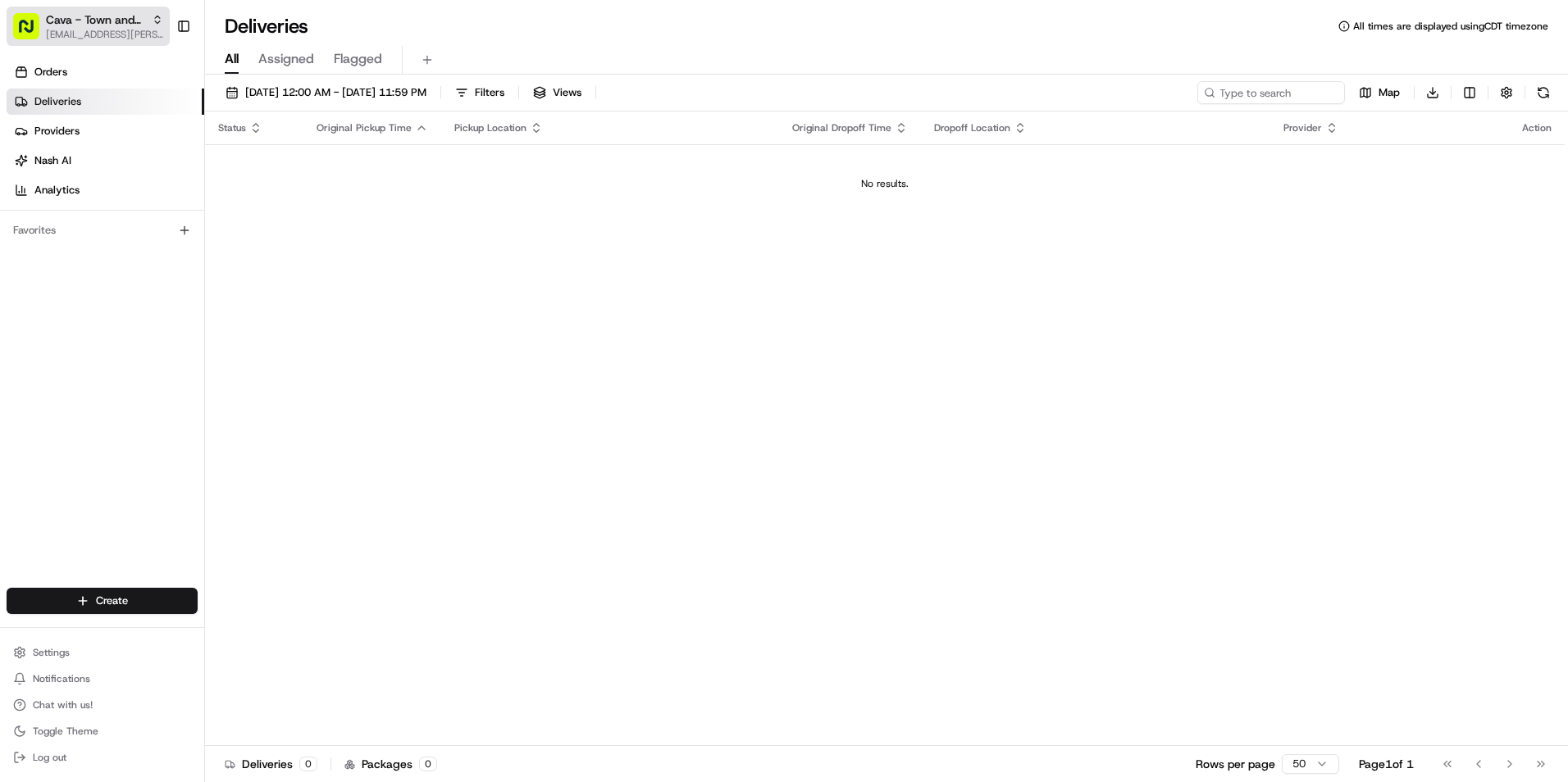
click at [134, 12] on span "Cava - Town and Country" at bounding box center [95, 19] width 99 height 16
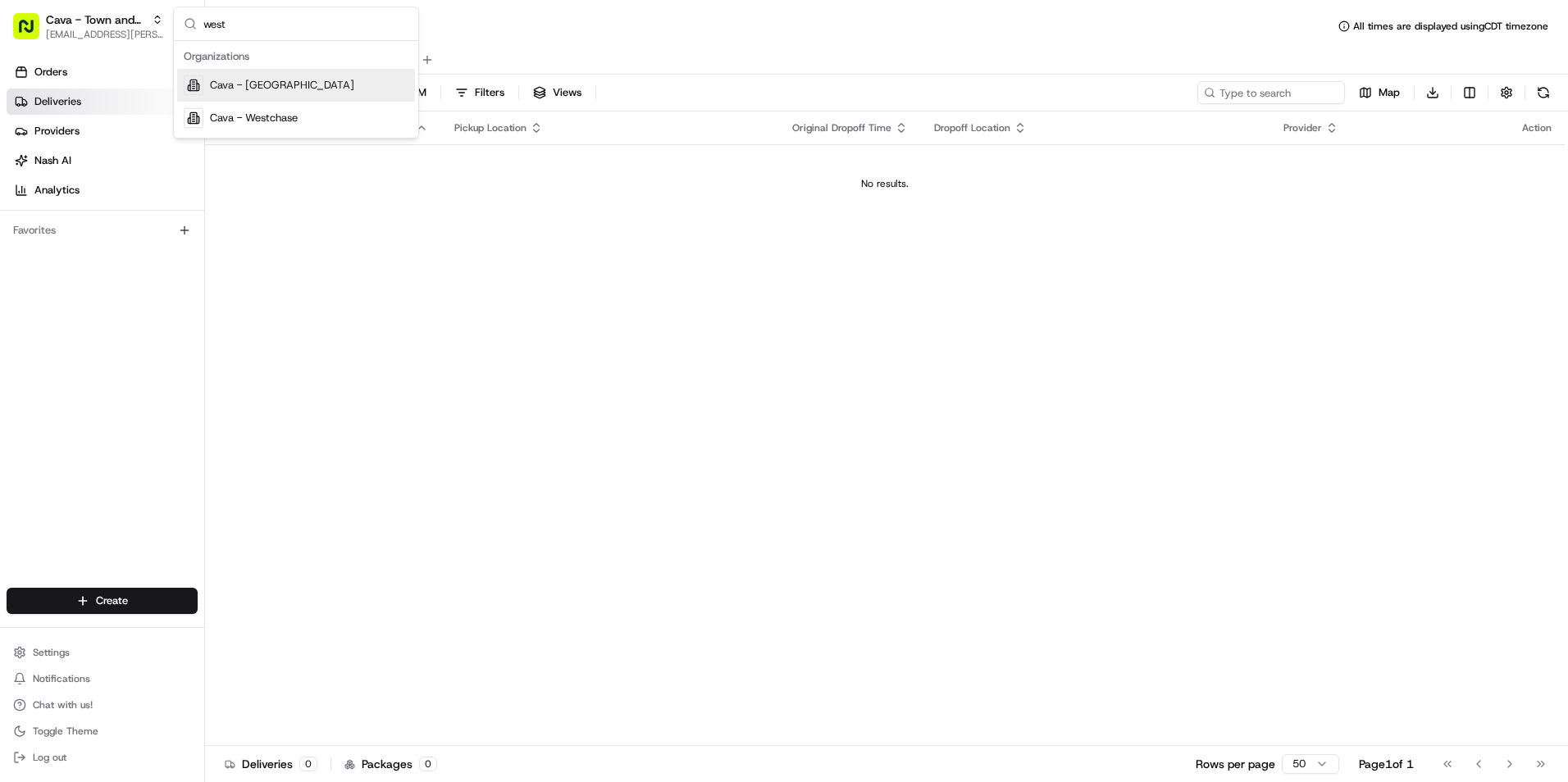
type input "west"
click at [310, 117] on div "Cava - Westchase" at bounding box center [296, 118] width 238 height 32
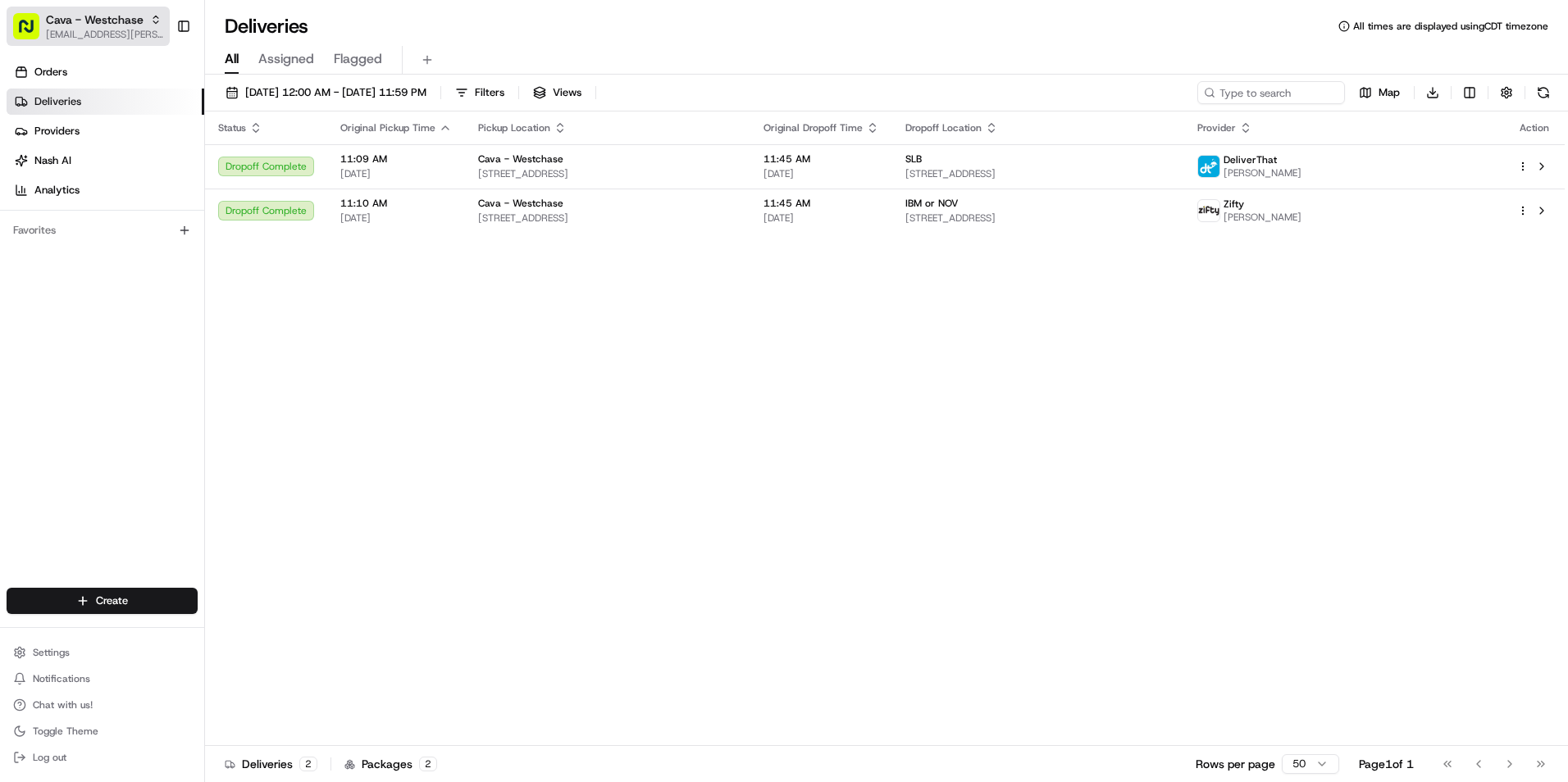
click at [119, 26] on span "Cava - Westchase" at bounding box center [95, 19] width 97 height 16
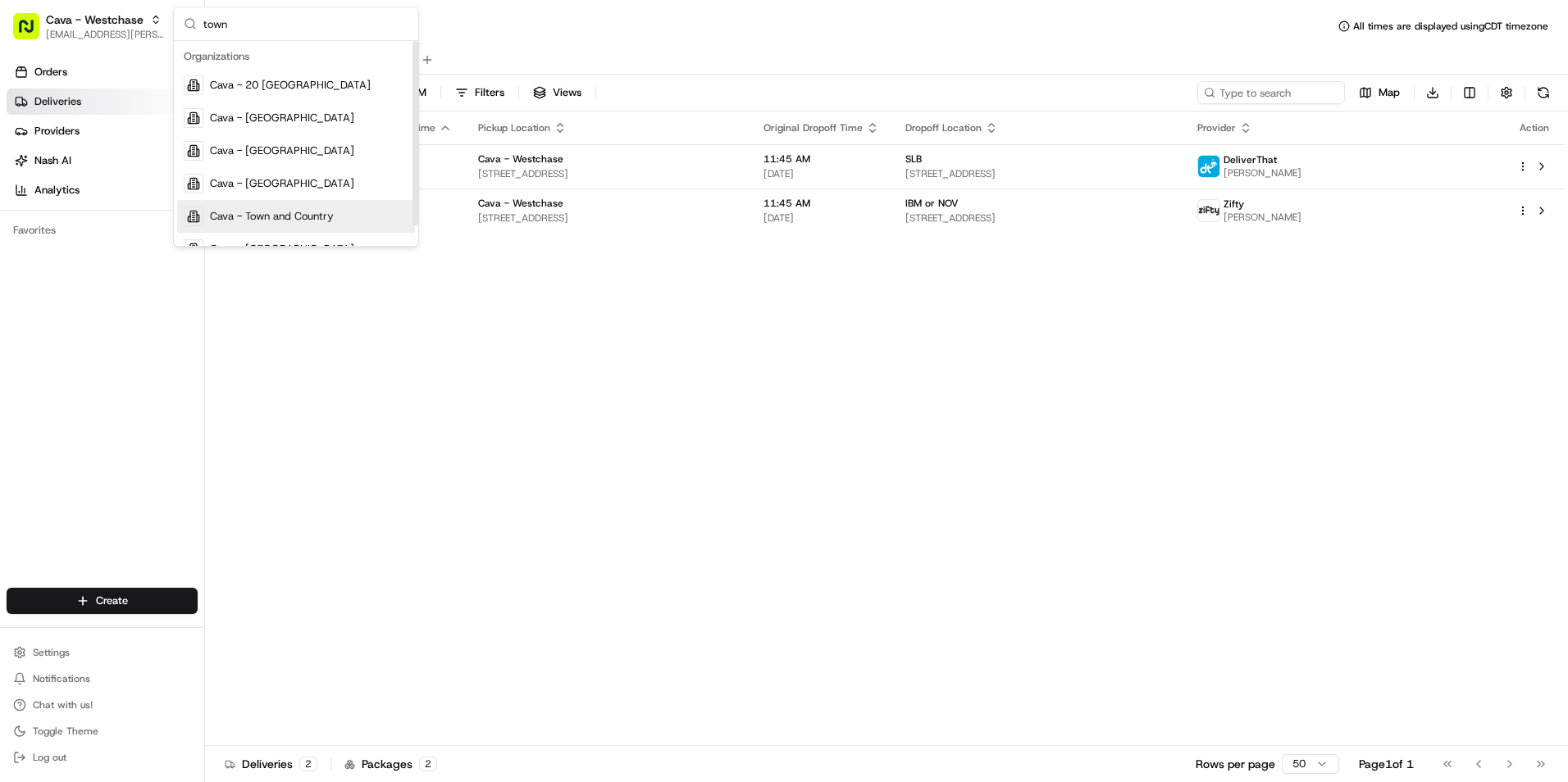
type input "town"
click at [310, 209] on span "Cava - Town and Country" at bounding box center [271, 216] width 124 height 14
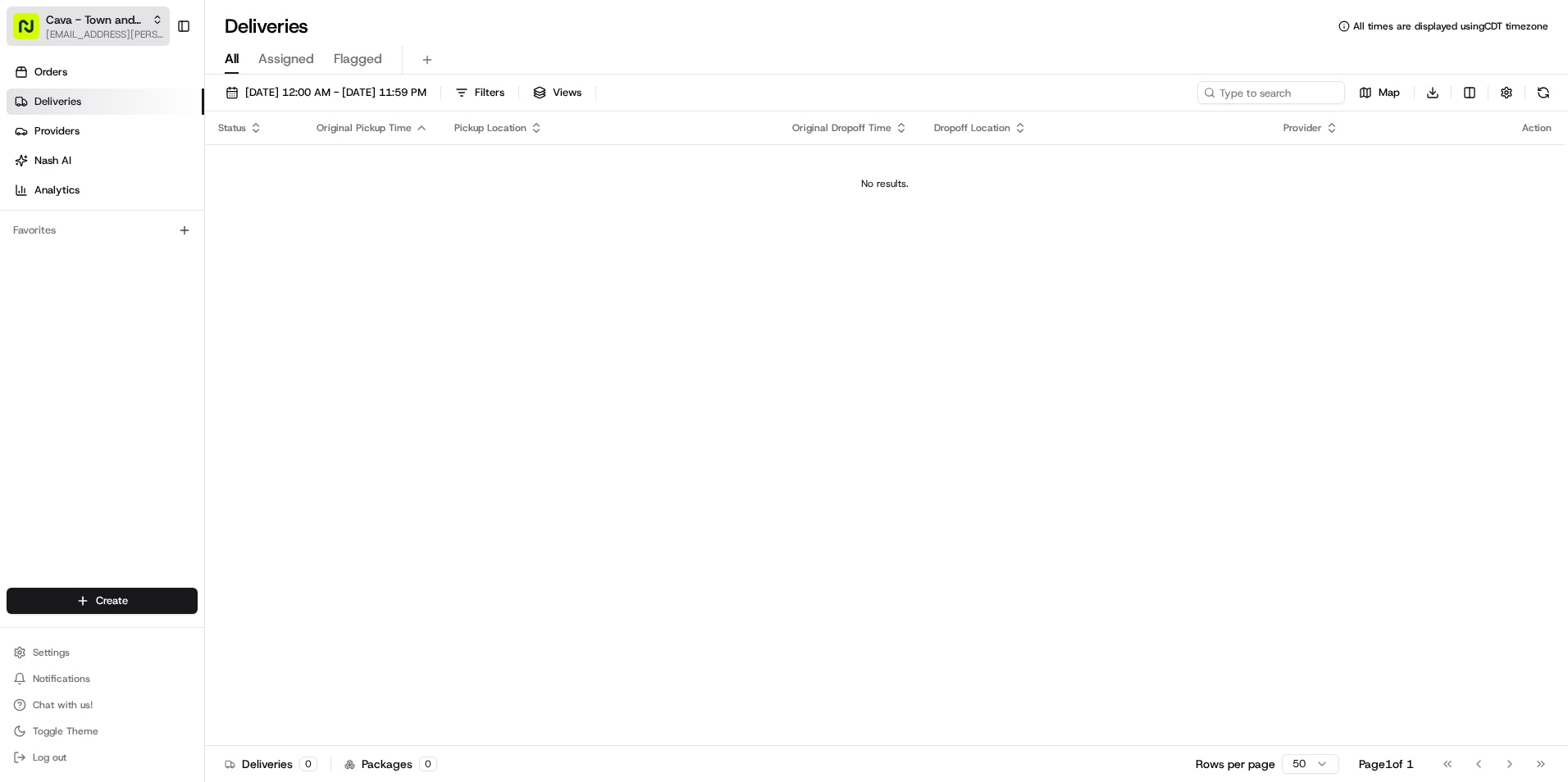
click at [144, 25] on span "Cava - Town and Country" at bounding box center [95, 19] width 99 height 16
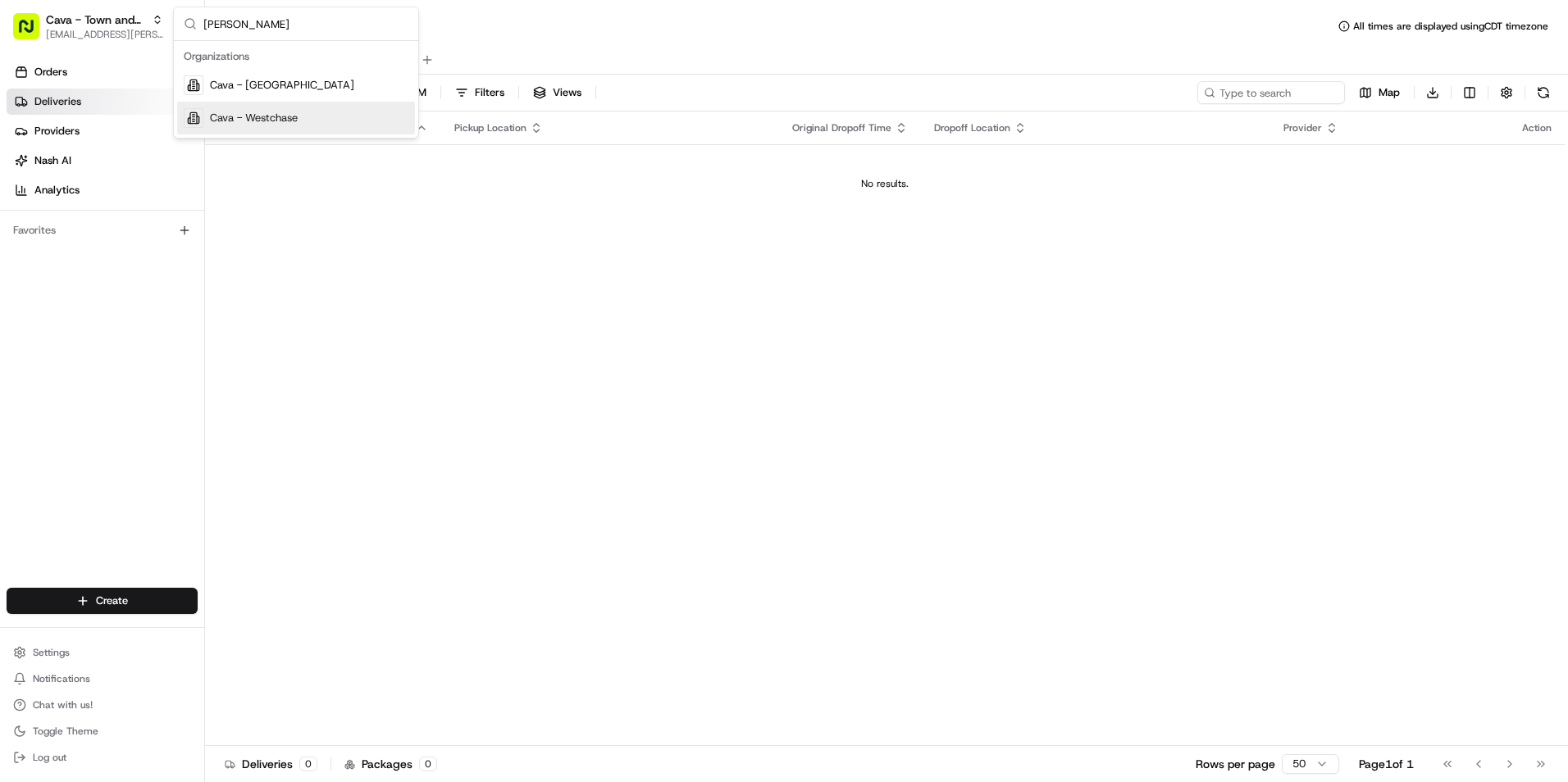
type input "[PERSON_NAME]"
click at [304, 118] on div "Cava - Westchase" at bounding box center [296, 118] width 238 height 32
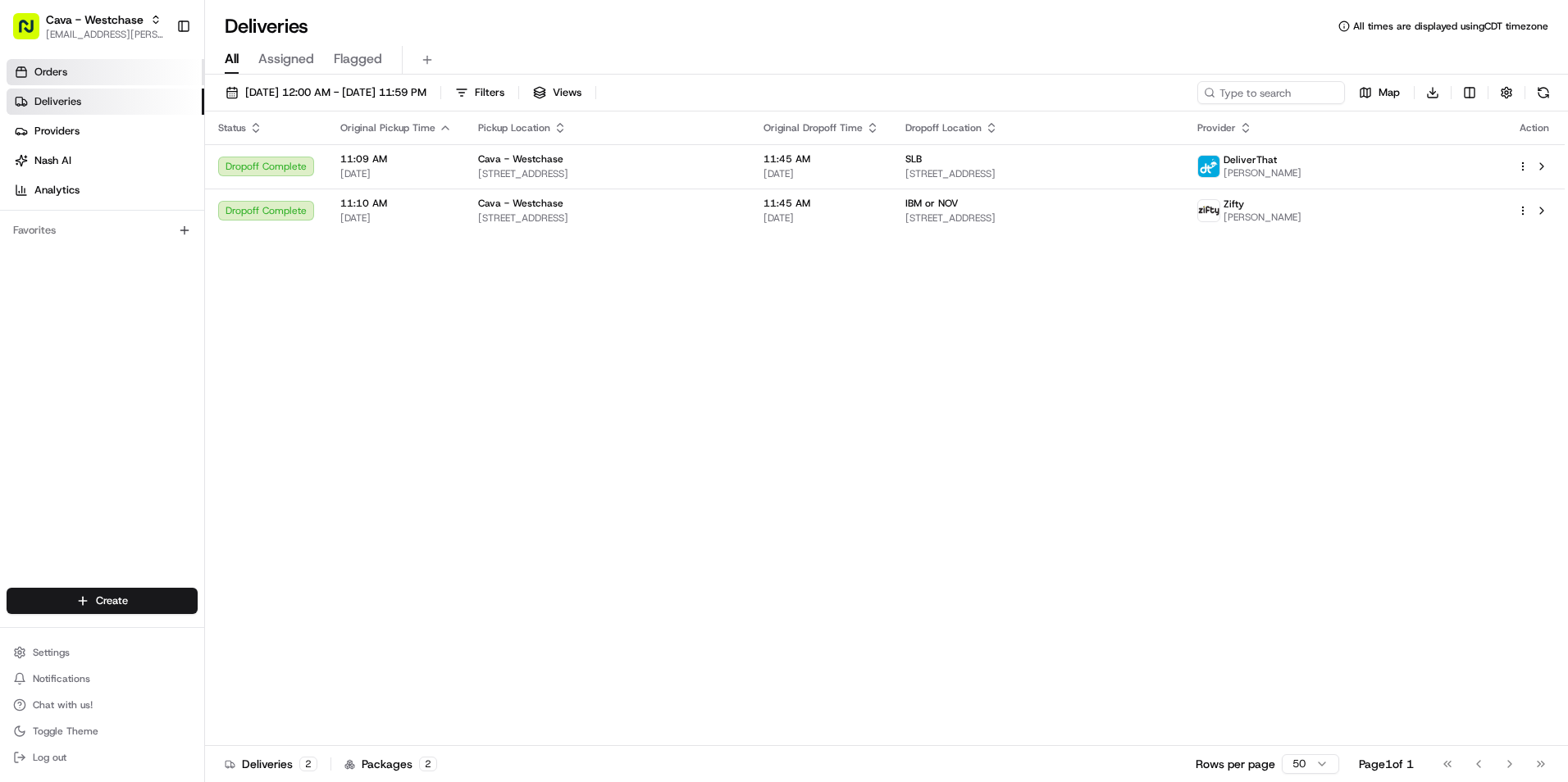
click at [57, 76] on span "Orders" at bounding box center [50, 72] width 32 height 14
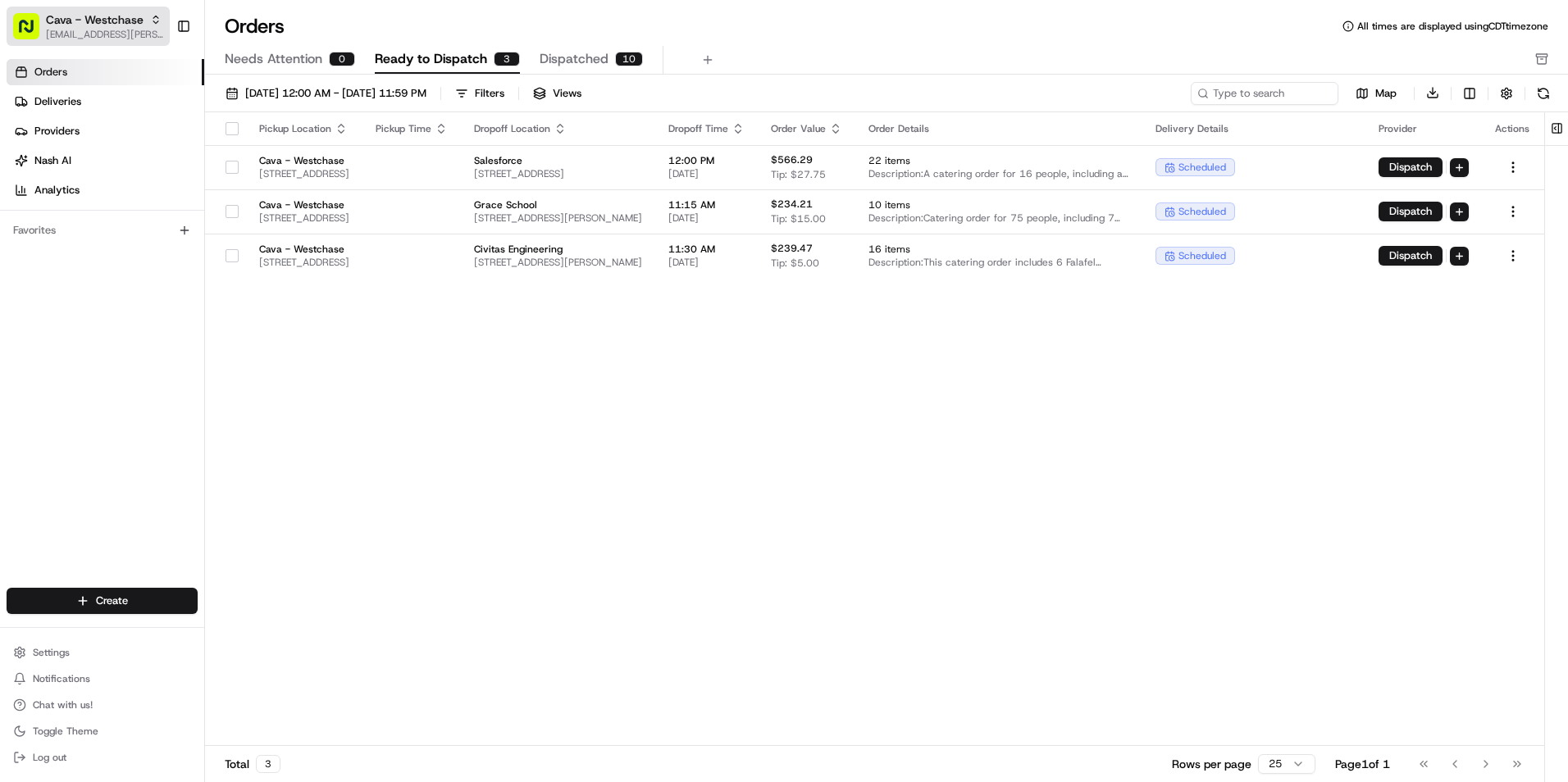
click at [93, 32] on span "[EMAIL_ADDRESS][PERSON_NAME][DOMAIN_NAME]" at bounding box center [105, 34] width 118 height 13
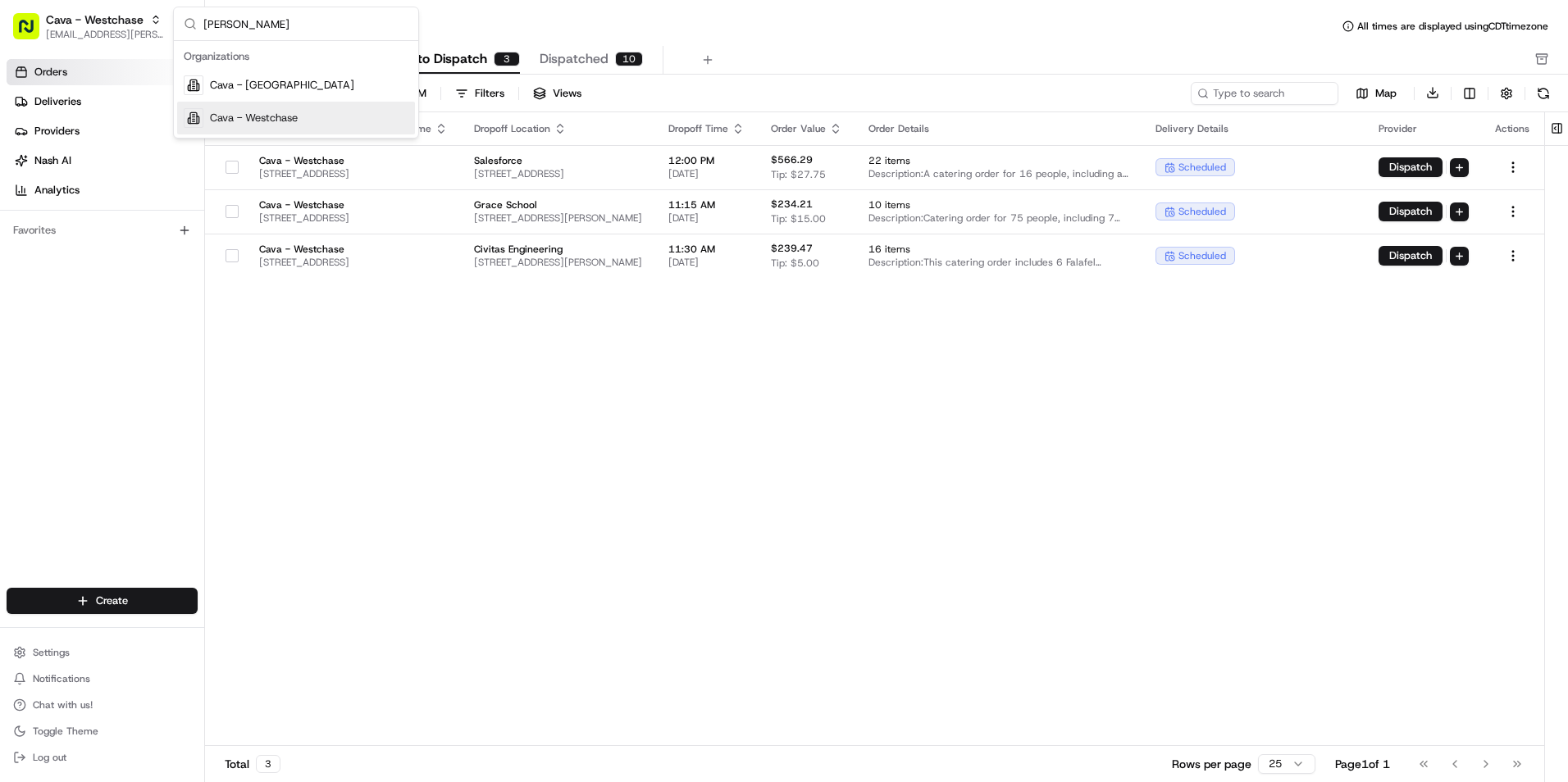
type input "[PERSON_NAME]"
click at [303, 117] on div "Cava - Westchase" at bounding box center [296, 118] width 238 height 32
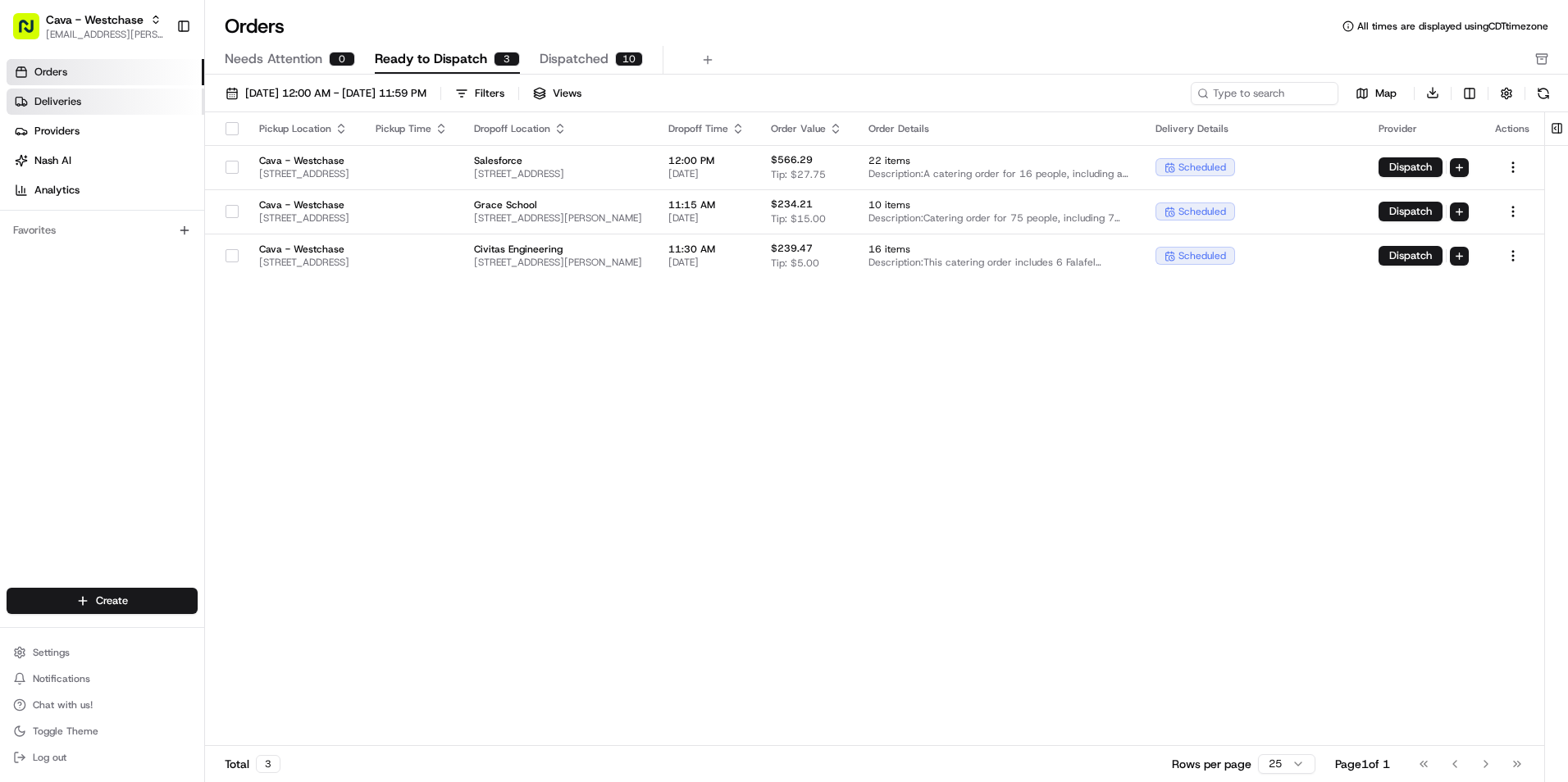
click at [113, 103] on link "Deliveries" at bounding box center [106, 101] width 198 height 26
